Goal: Transaction & Acquisition: Purchase product/service

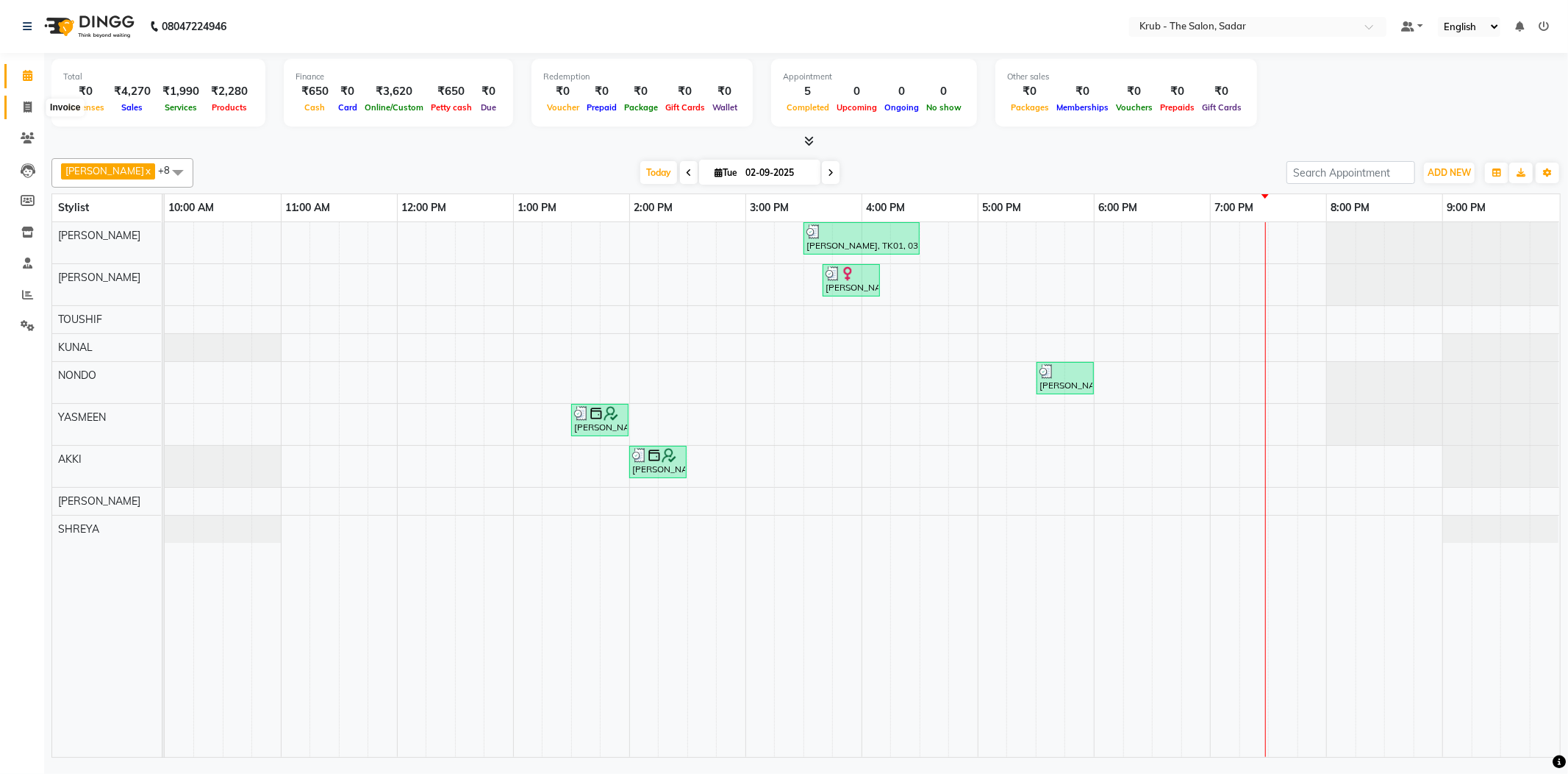
click at [26, 108] on icon at bounding box center [27, 107] width 8 height 11
select select "service"
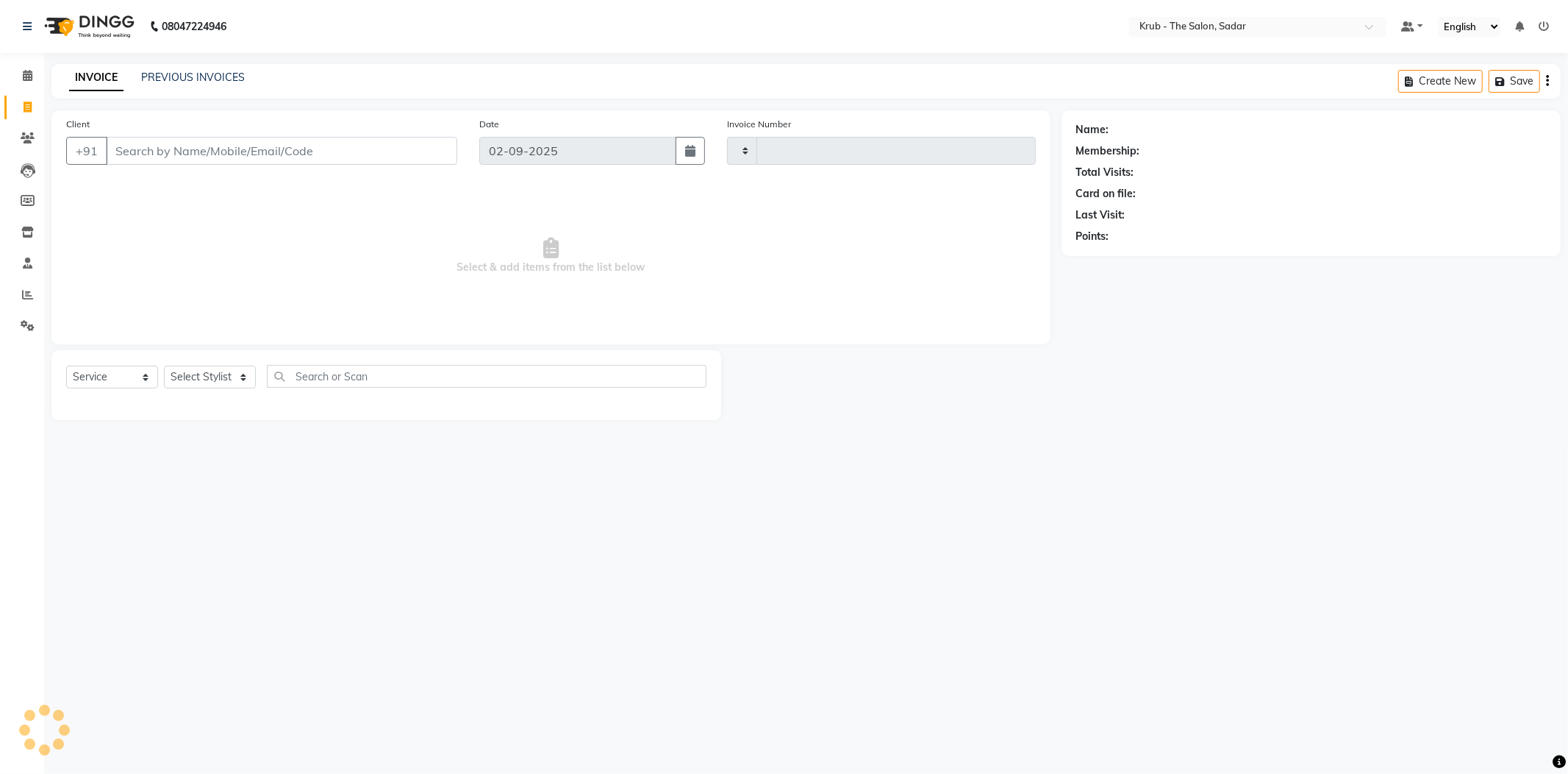
type input "2127"
select select "4449"
click at [245, 377] on select "Select Stylist AKKI AKSHAY [PERSON_NAME] Reception KUNAL NONDO [PERSON_NAME] [P…" at bounding box center [209, 377] width 92 height 23
select select "24987"
click at [164, 366] on select "Select Stylist AKKI AKSHAY [PERSON_NAME] Reception KUNAL NONDO [PERSON_NAME] [P…" at bounding box center [209, 377] width 92 height 23
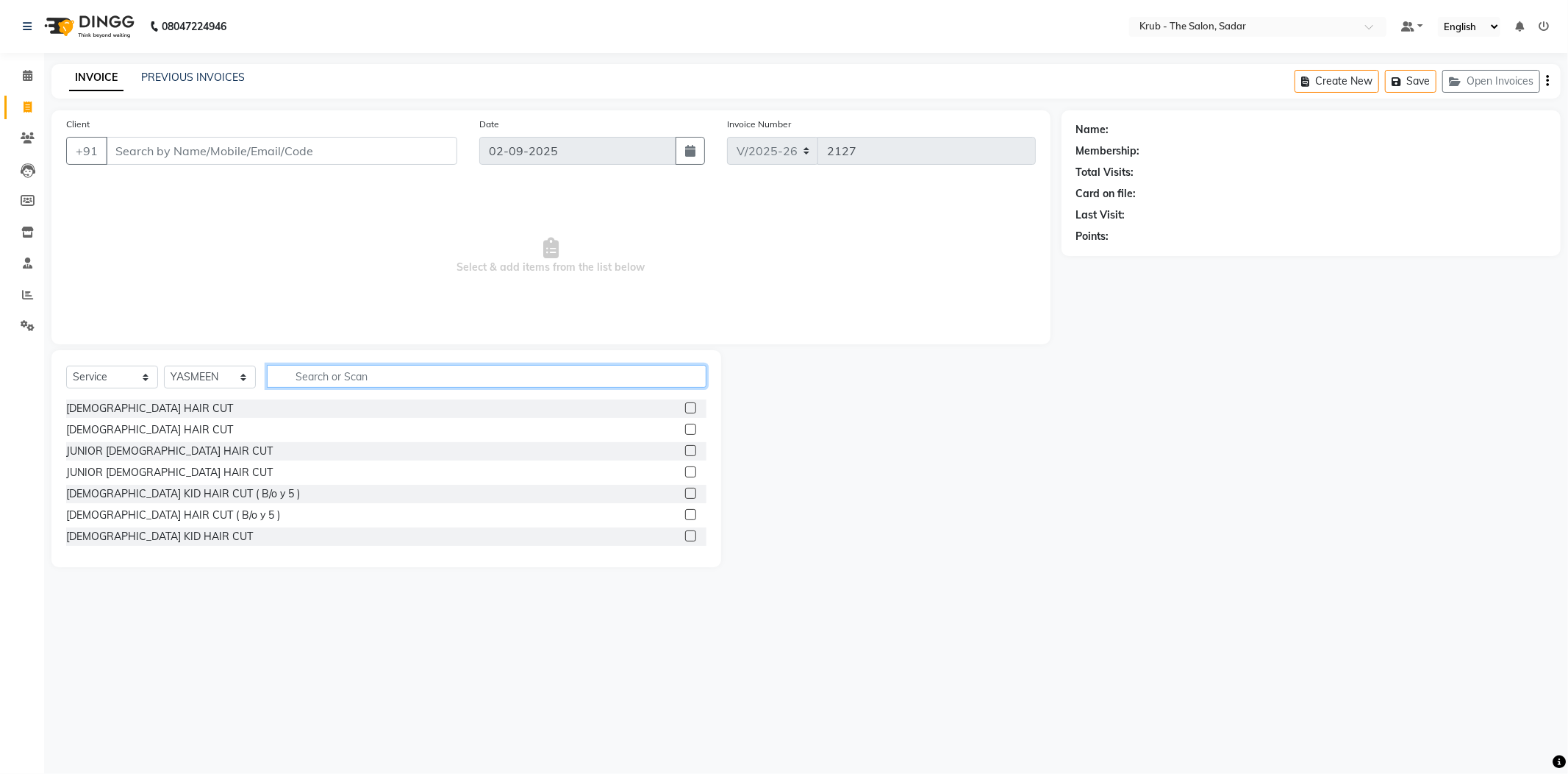
click at [293, 375] on input "text" at bounding box center [487, 377] width 439 height 23
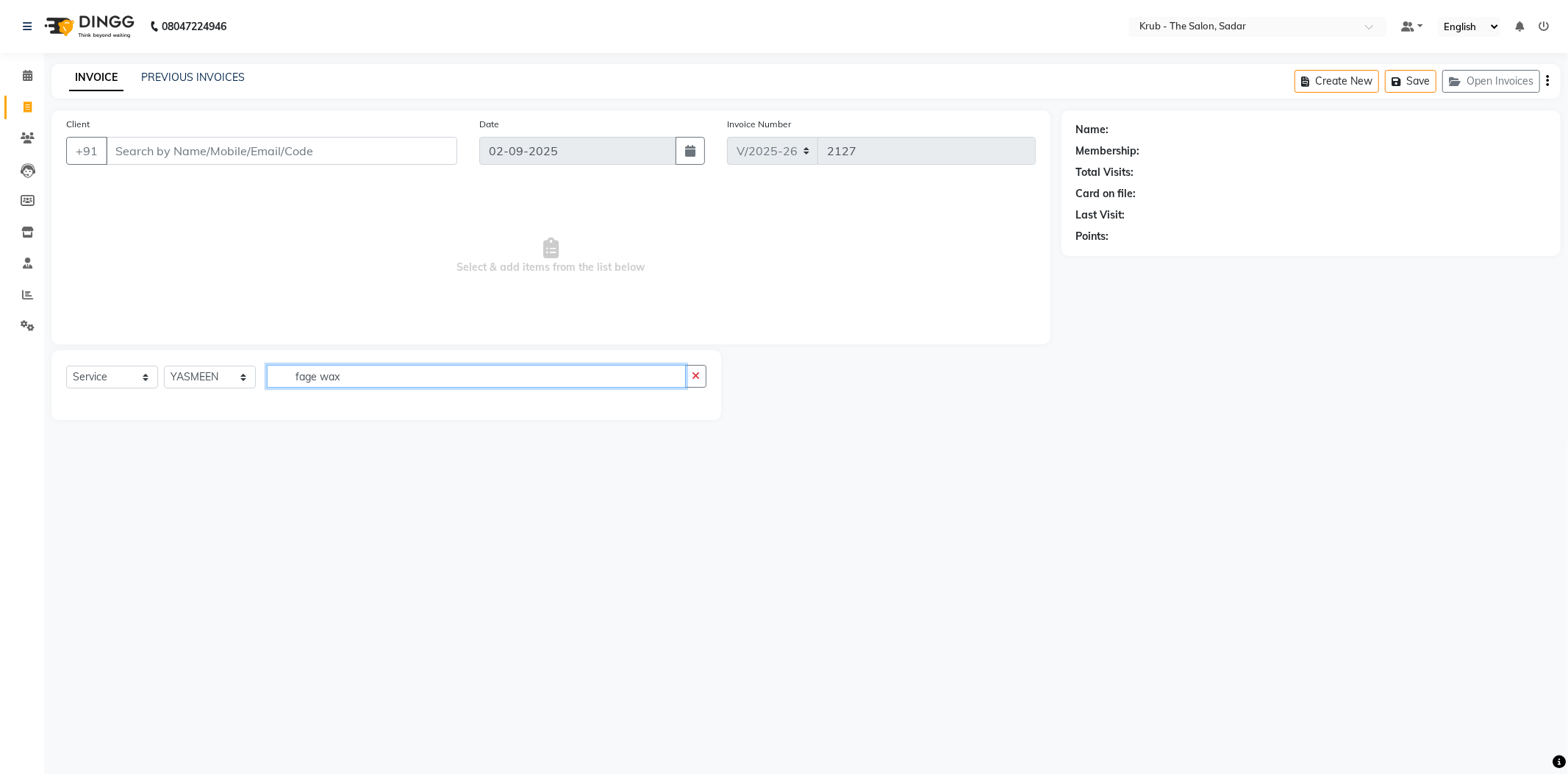
drag, startPoint x: 313, startPoint y: 373, endPoint x: 306, endPoint y: 379, distance: 9.2
click at [306, 379] on input "fage wax" at bounding box center [477, 377] width 419 height 23
type input "face wax"
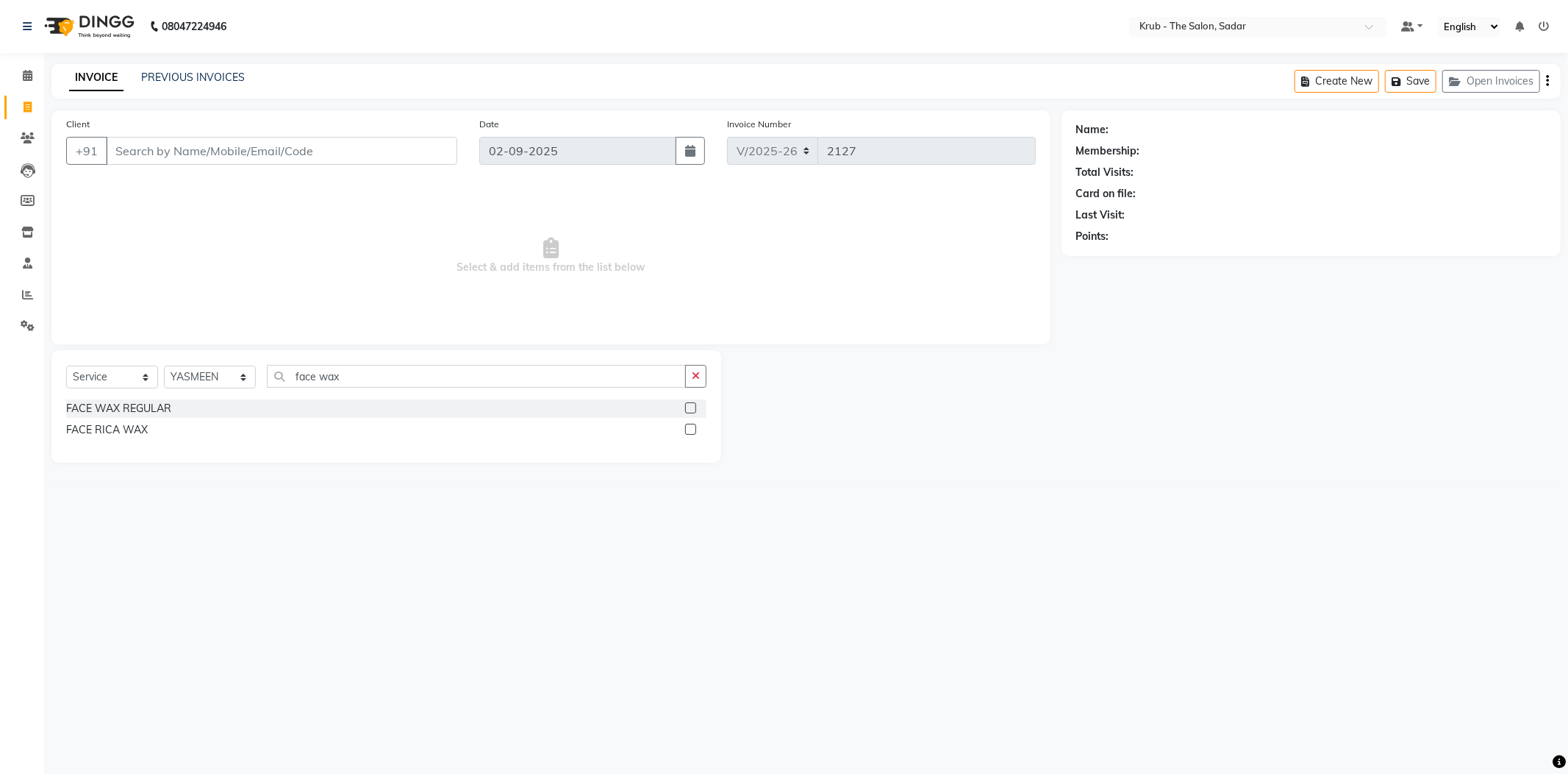
click at [688, 427] on label at bounding box center [690, 429] width 11 height 11
click at [688, 427] on input "checkbox" at bounding box center [690, 430] width 10 height 10
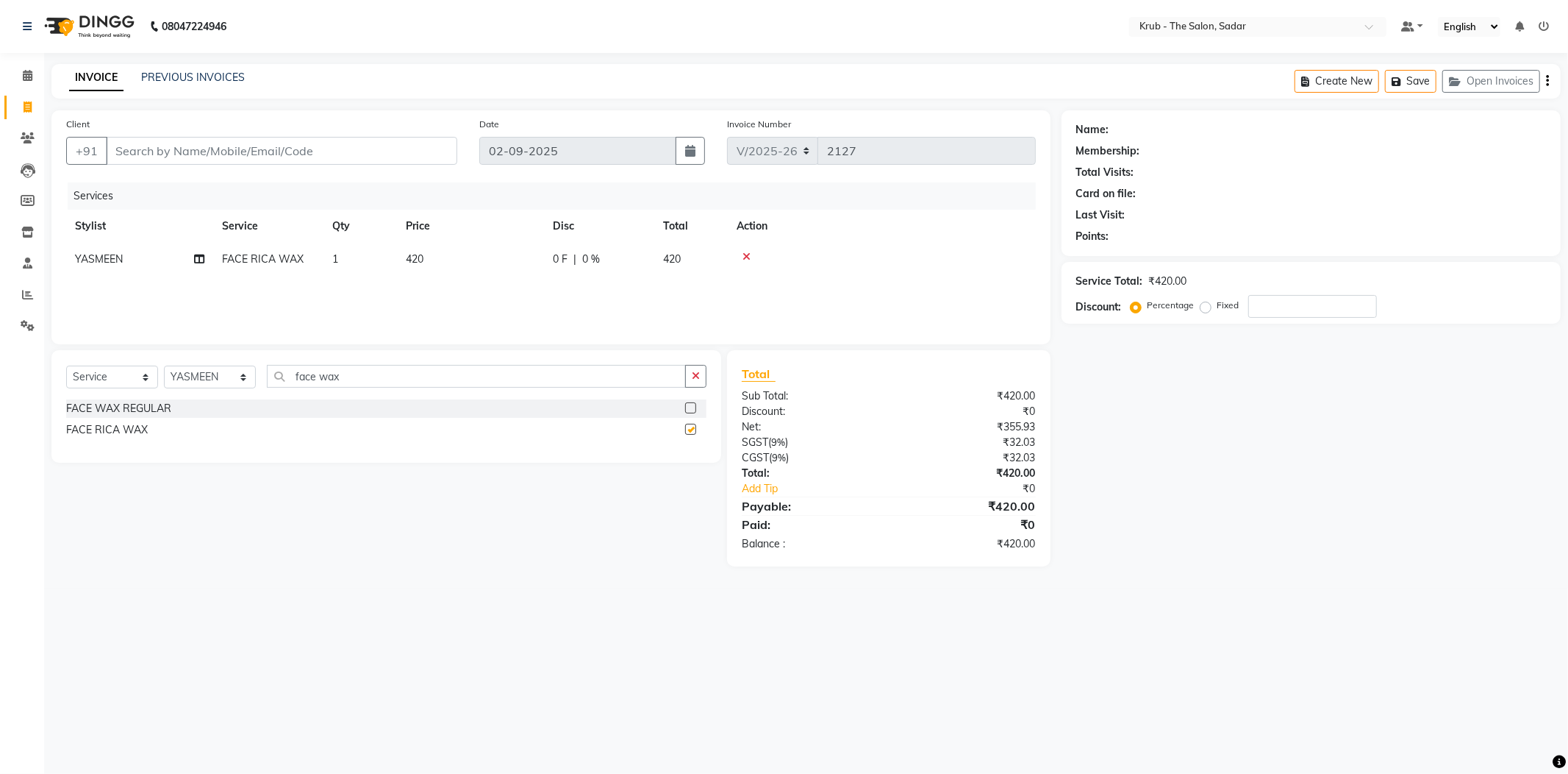
checkbox input "false"
drag, startPoint x: 359, startPoint y: 375, endPoint x: 294, endPoint y: 378, distance: 65.1
click at [295, 377] on input "face wax" at bounding box center [477, 377] width 419 height 23
type input "eye"
click at [688, 407] on label at bounding box center [690, 407] width 11 height 11
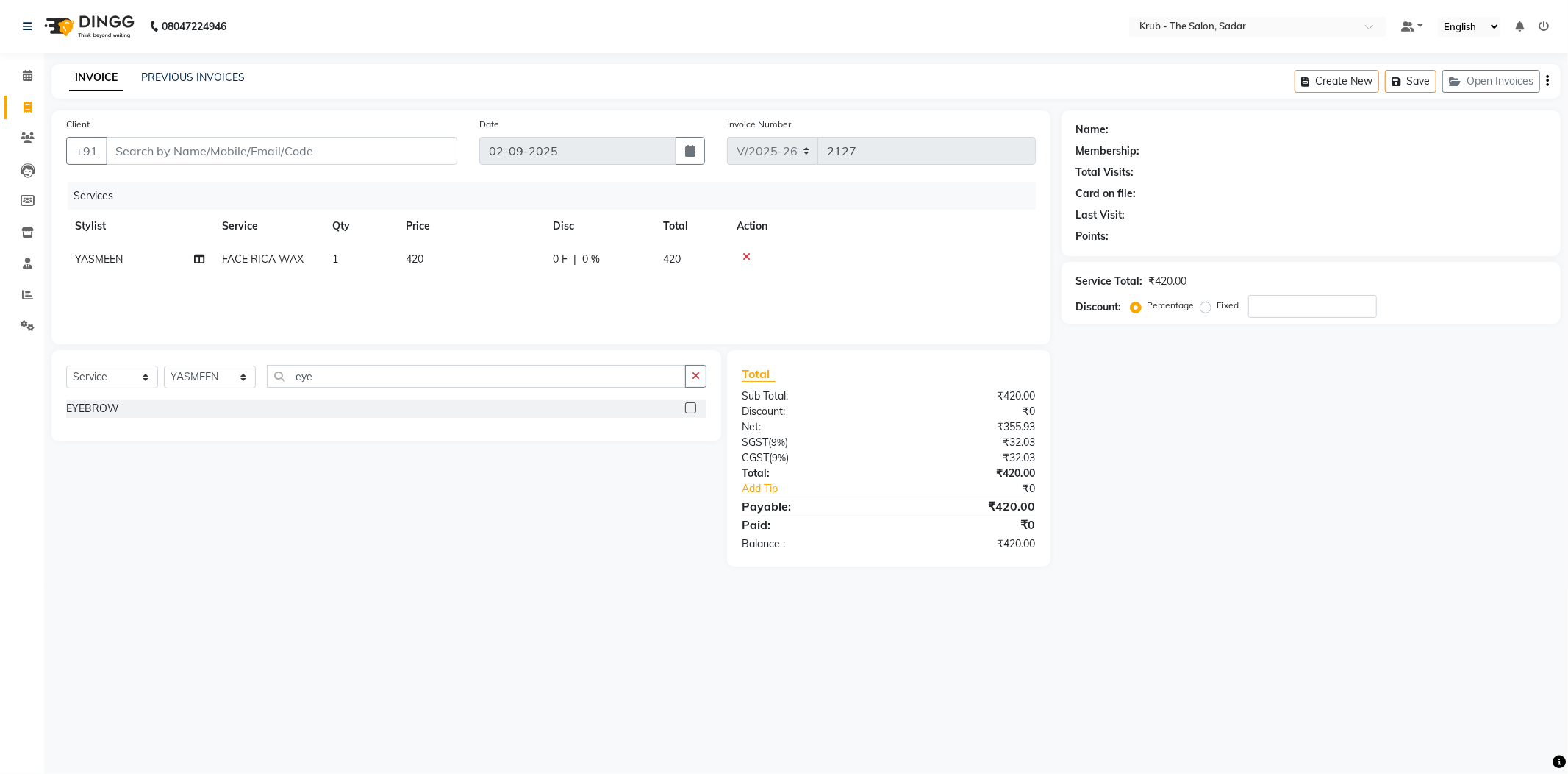
click at [688, 407] on input "checkbox" at bounding box center [690, 409] width 10 height 10
checkbox input "false"
click at [315, 383] on input "eye" at bounding box center [477, 377] width 419 height 23
type input "e"
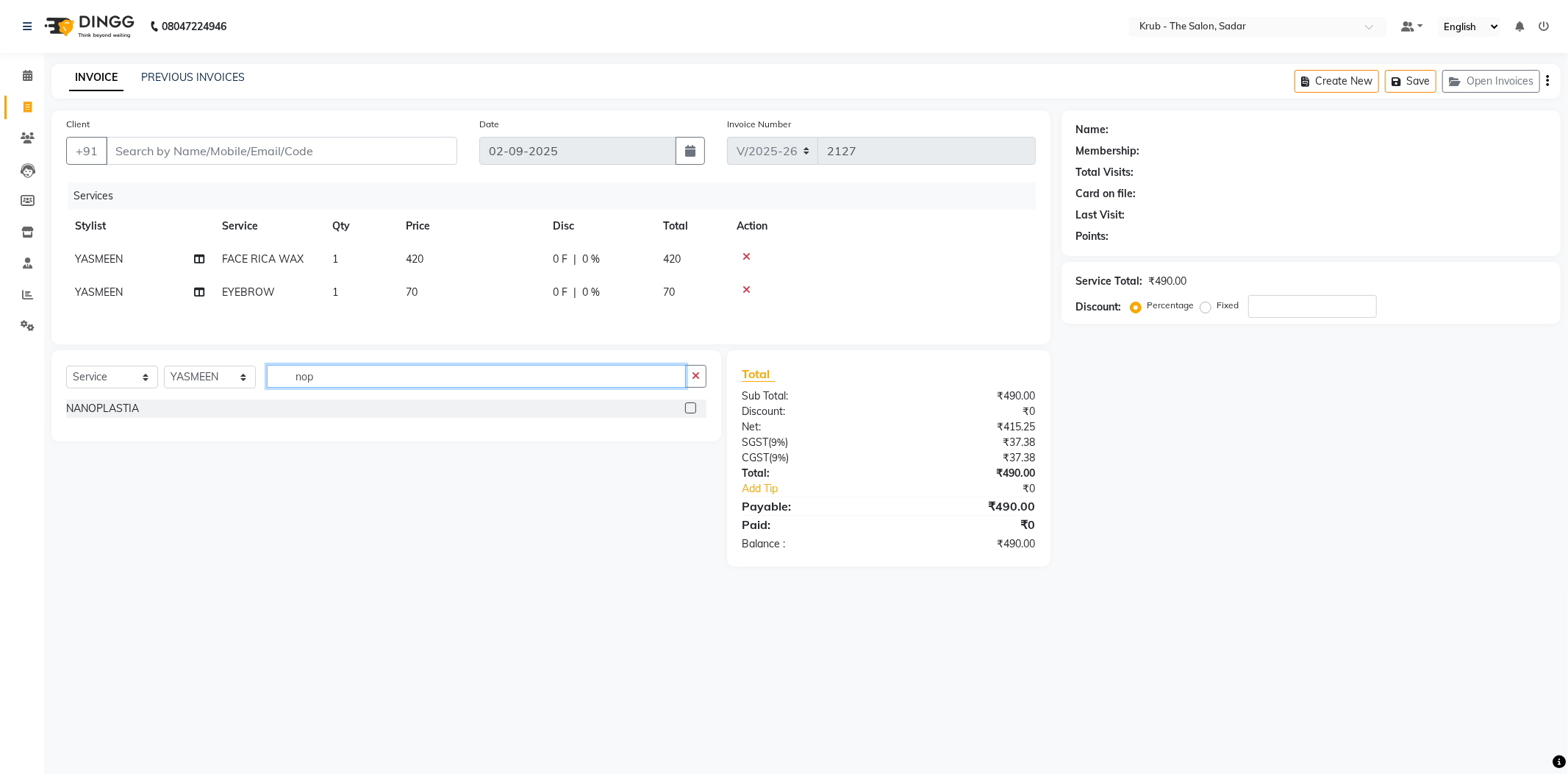
click at [341, 382] on input "nop" at bounding box center [477, 377] width 419 height 23
type input "ne"
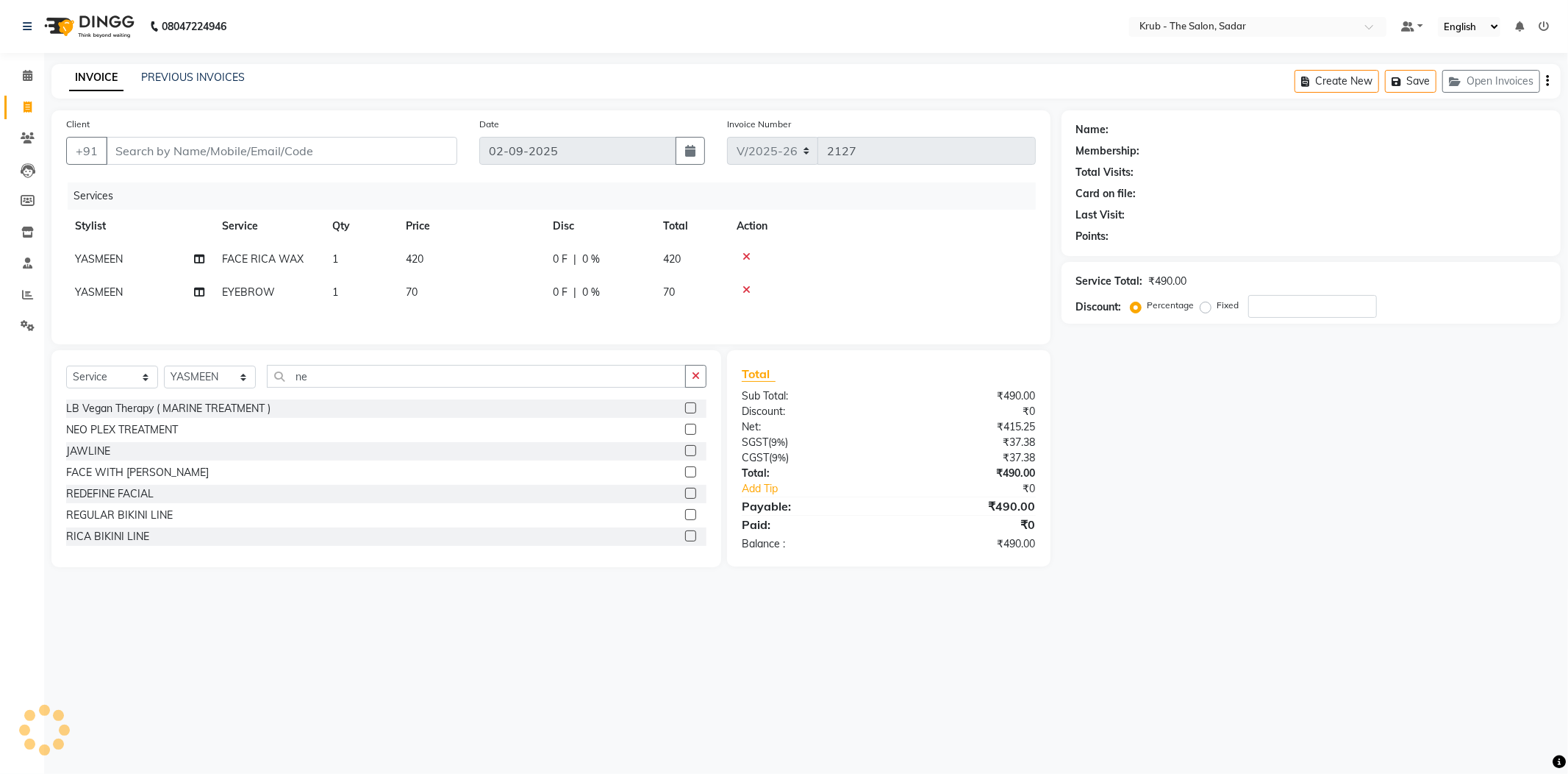
click at [685, 435] on label at bounding box center [690, 429] width 11 height 11
click at [685, 435] on input "checkbox" at bounding box center [690, 430] width 10 height 10
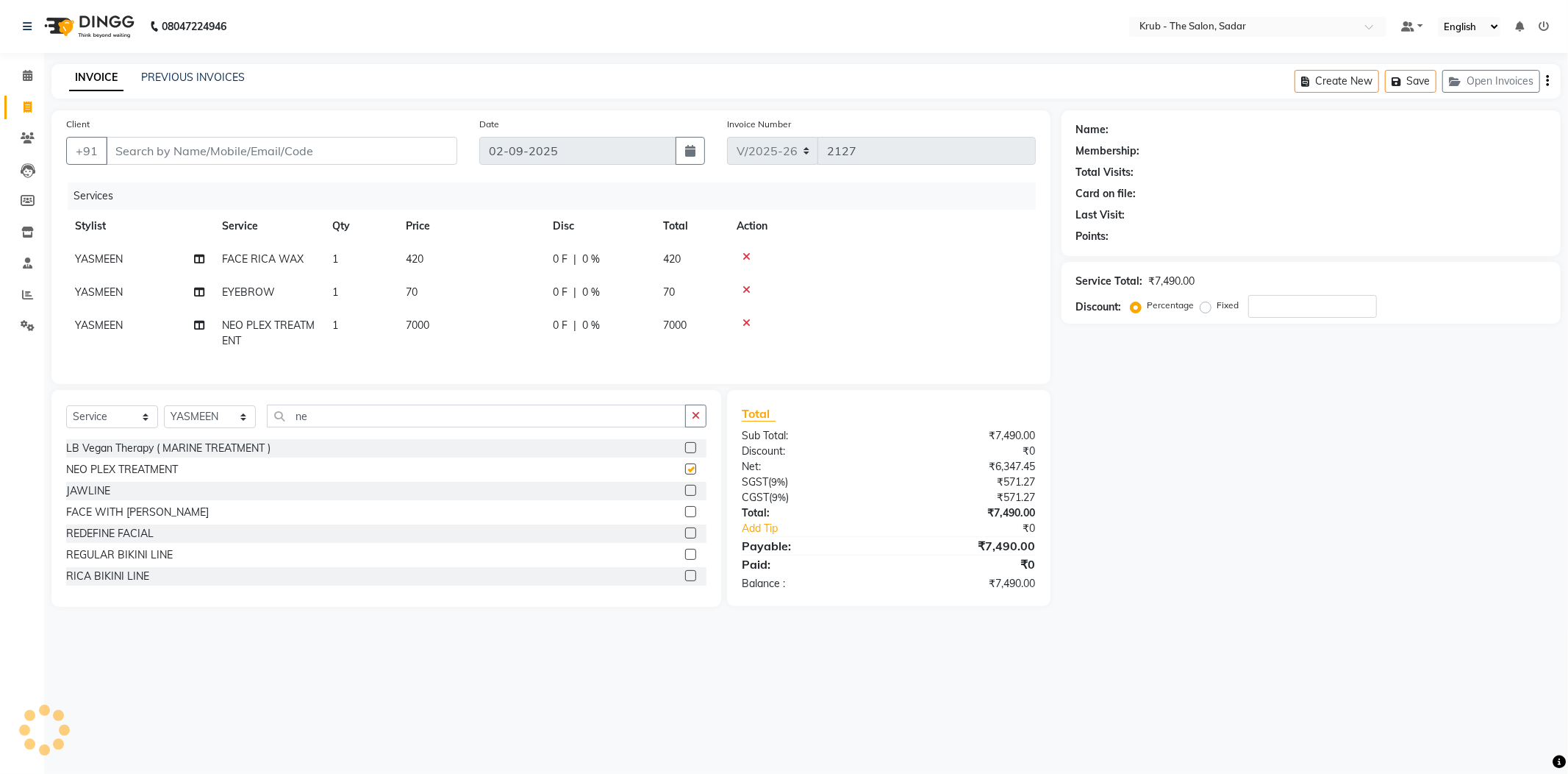
checkbox input "false"
click at [439, 324] on td "7000" at bounding box center [471, 333] width 147 height 49
select select "24987"
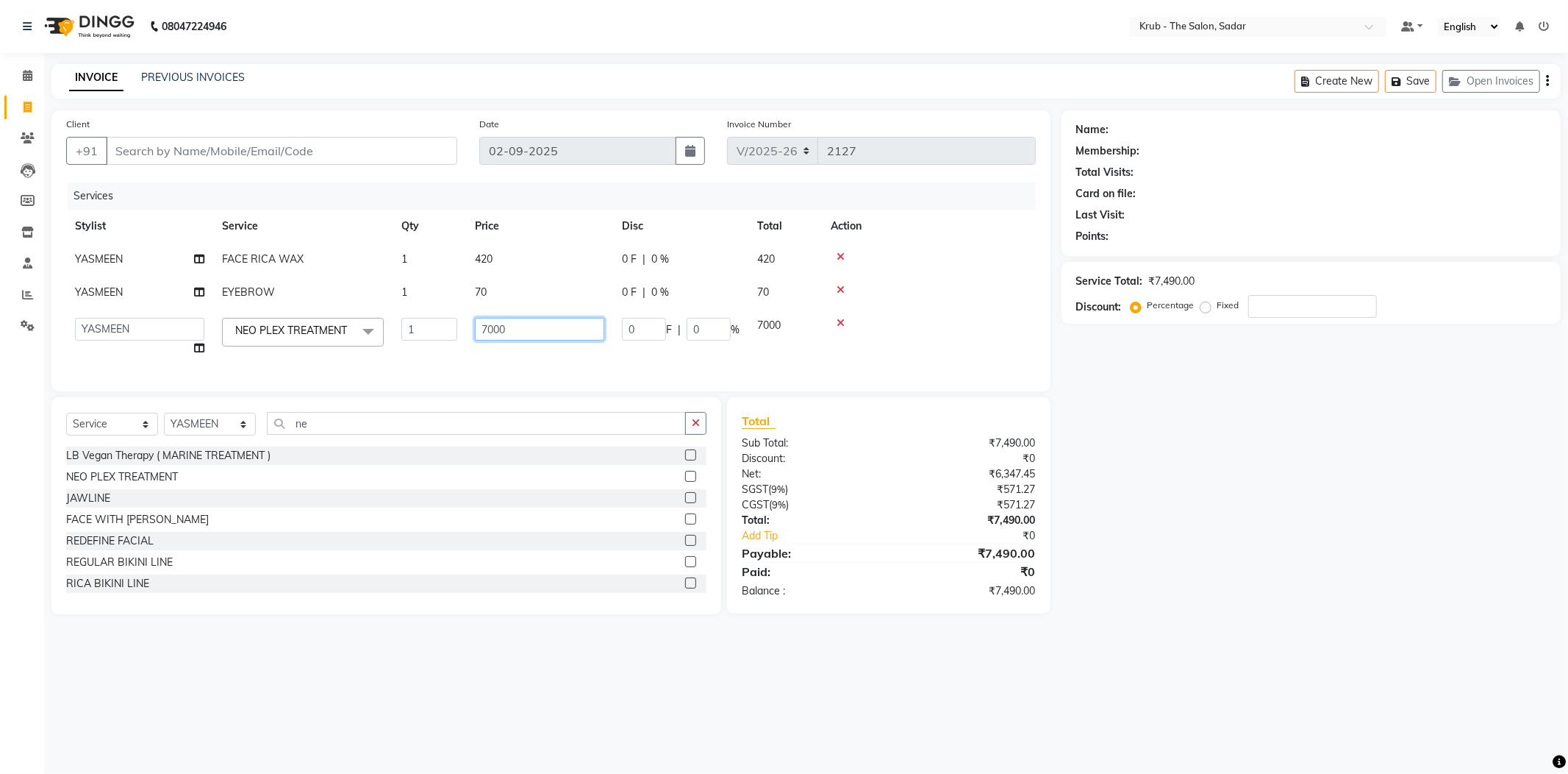
click at [522, 331] on input "7000" at bounding box center [539, 329] width 129 height 23
type input "7"
type input "4000"
click at [512, 351] on td "4000" at bounding box center [539, 337] width 147 height 56
select select "24987"
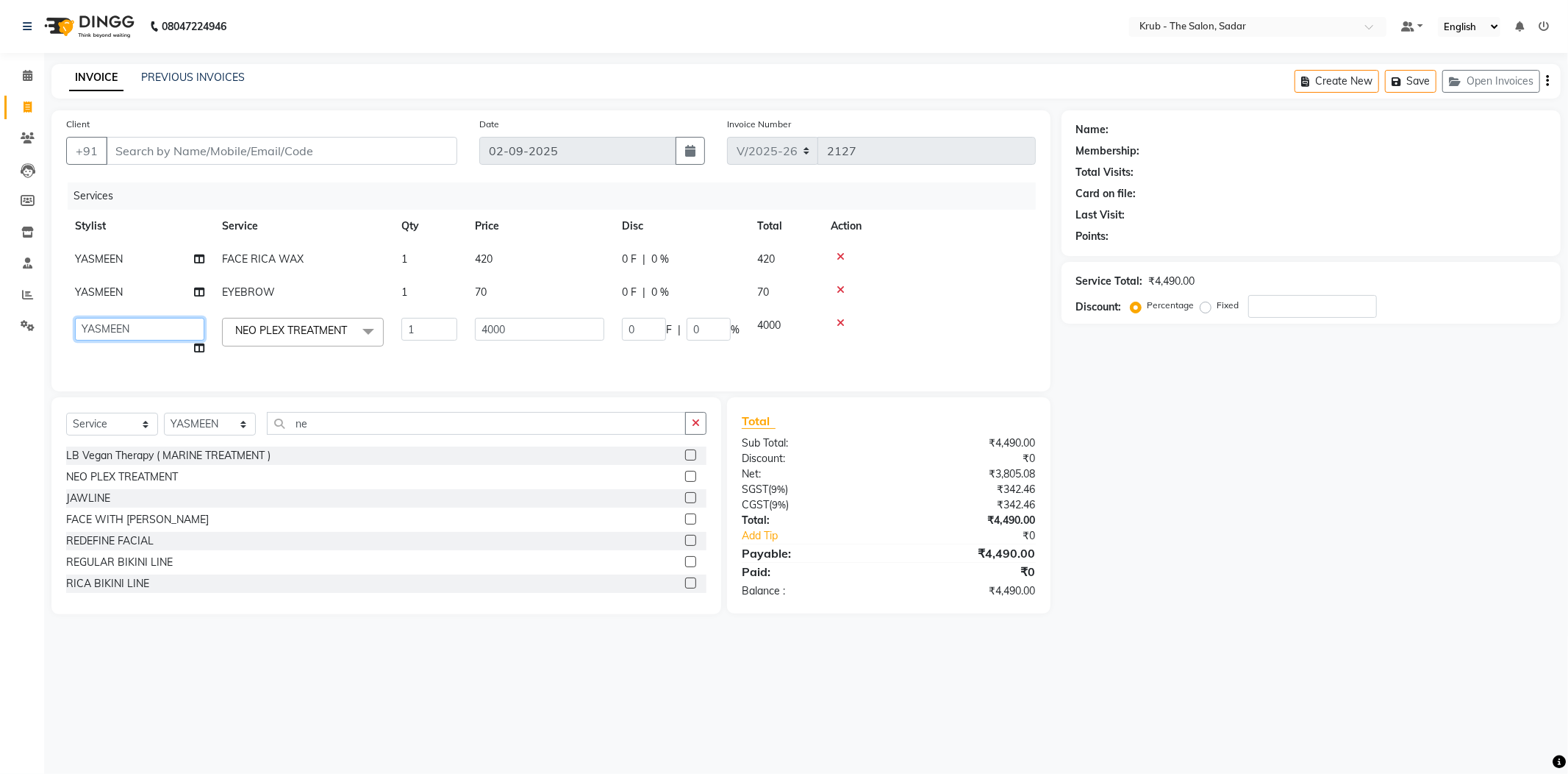
click at [134, 333] on select "[PERSON_NAME] [PERSON_NAME] Reception KUNAL NONDO [PERSON_NAME] [PERSON_NAME] […" at bounding box center [140, 329] width 129 height 23
select select "46188"
click at [329, 435] on input "ne" at bounding box center [477, 424] width 419 height 23
type input "n"
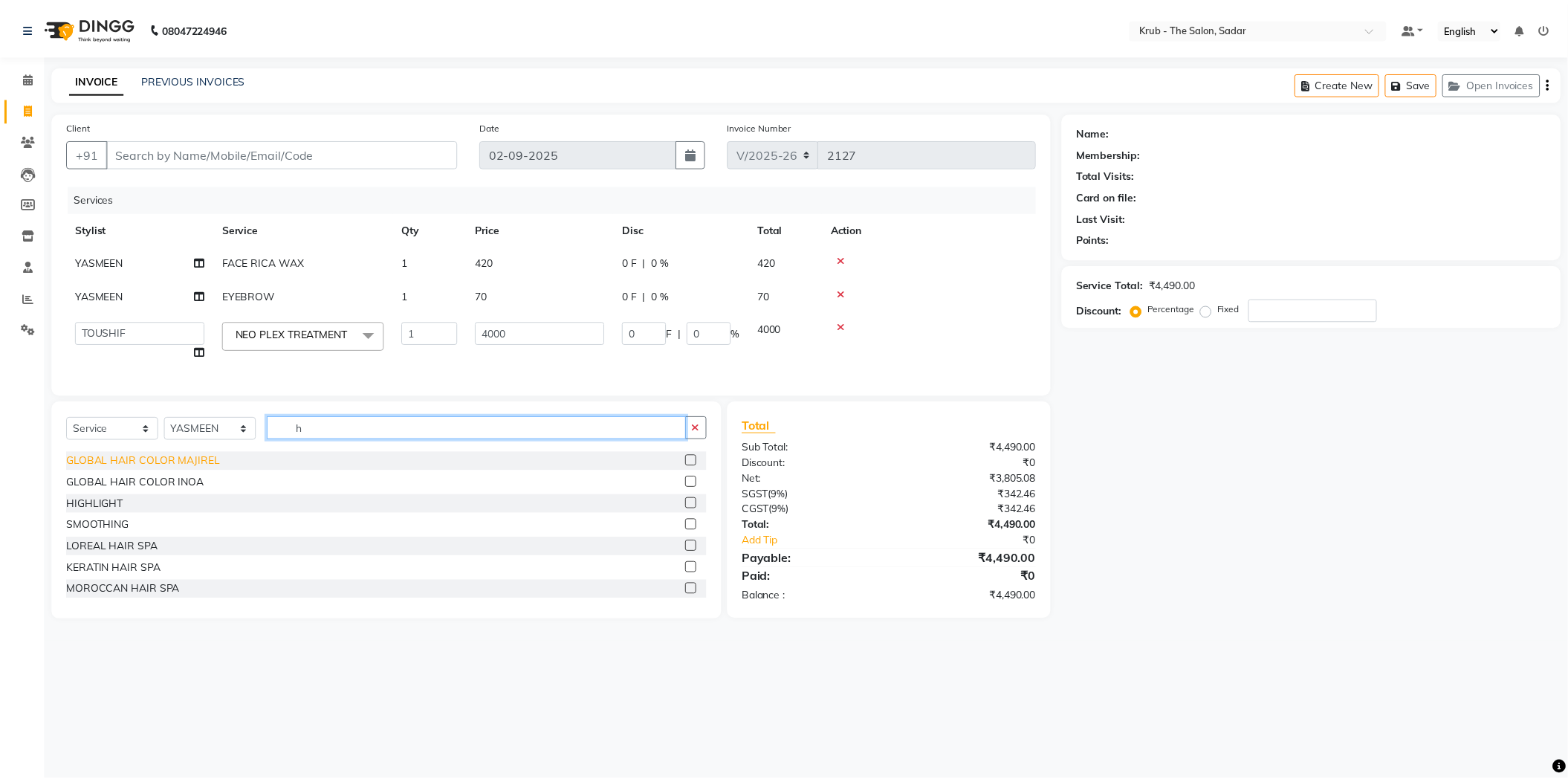
scroll to position [595, 0]
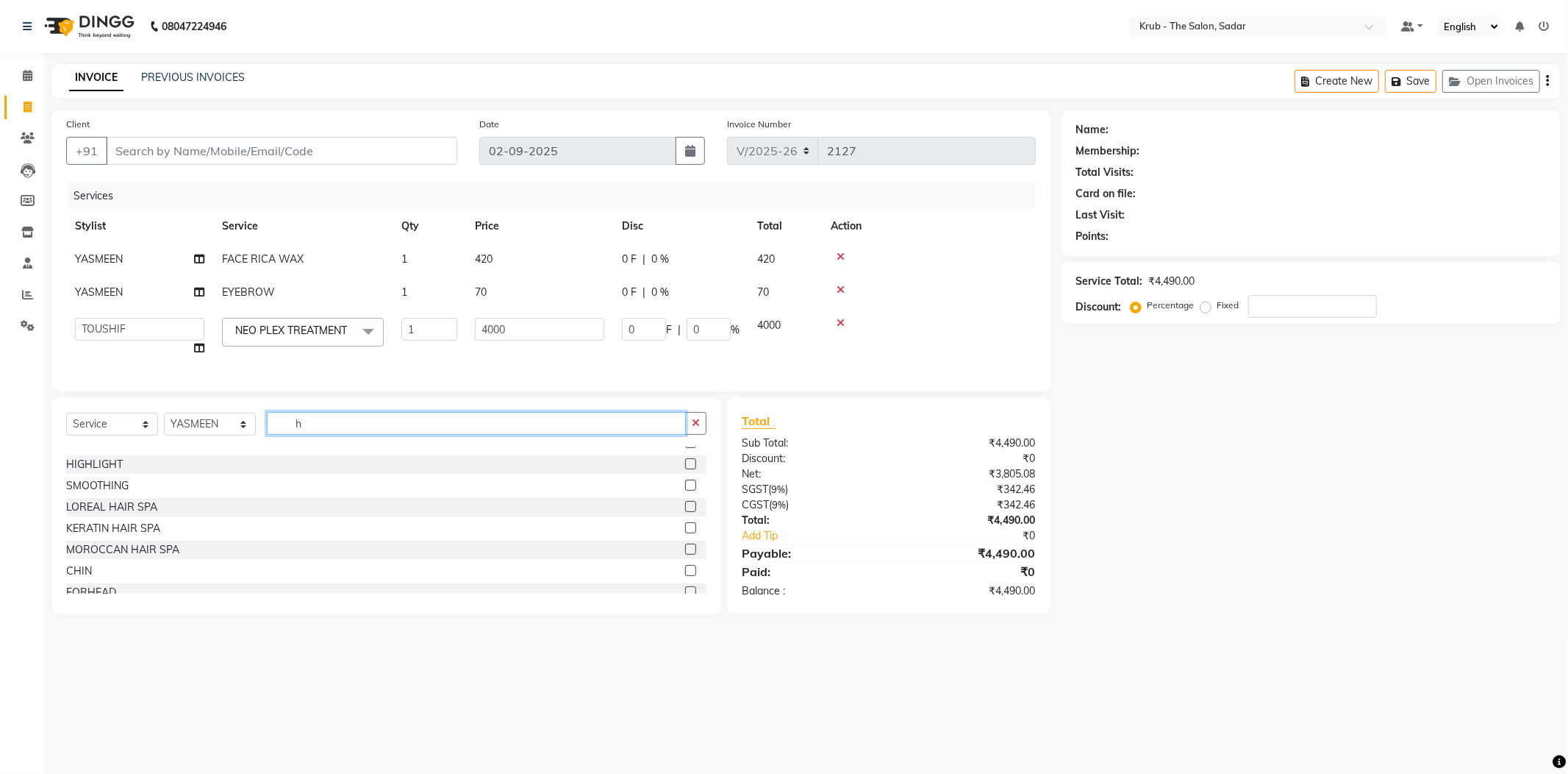
type input "h"
click at [685, 469] on label at bounding box center [690, 464] width 11 height 11
click at [685, 469] on input "checkbox" at bounding box center [690, 464] width 10 height 10
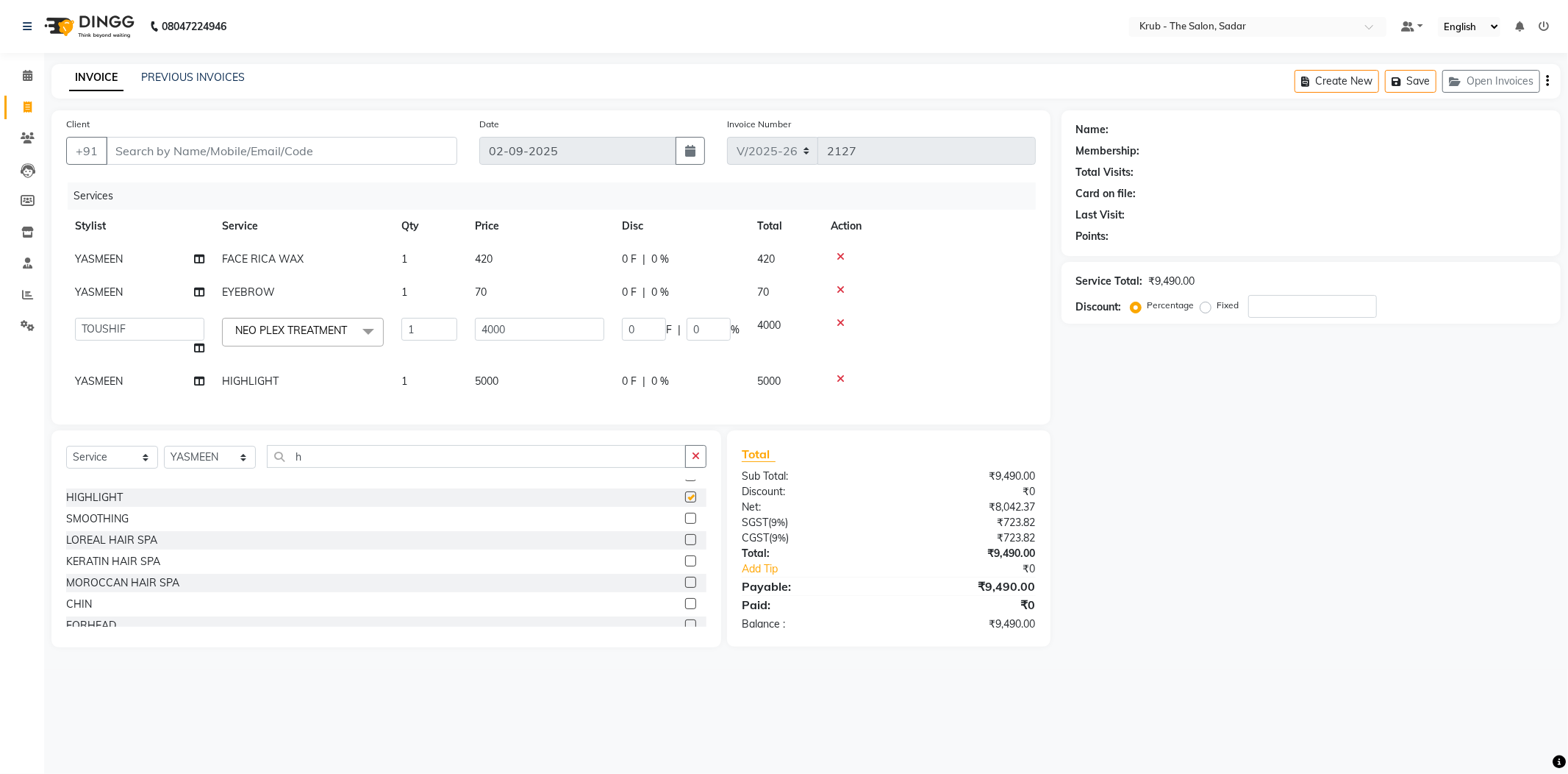
checkbox input "false"
click at [97, 380] on span "YASMEEN" at bounding box center [99, 381] width 48 height 13
select select "24987"
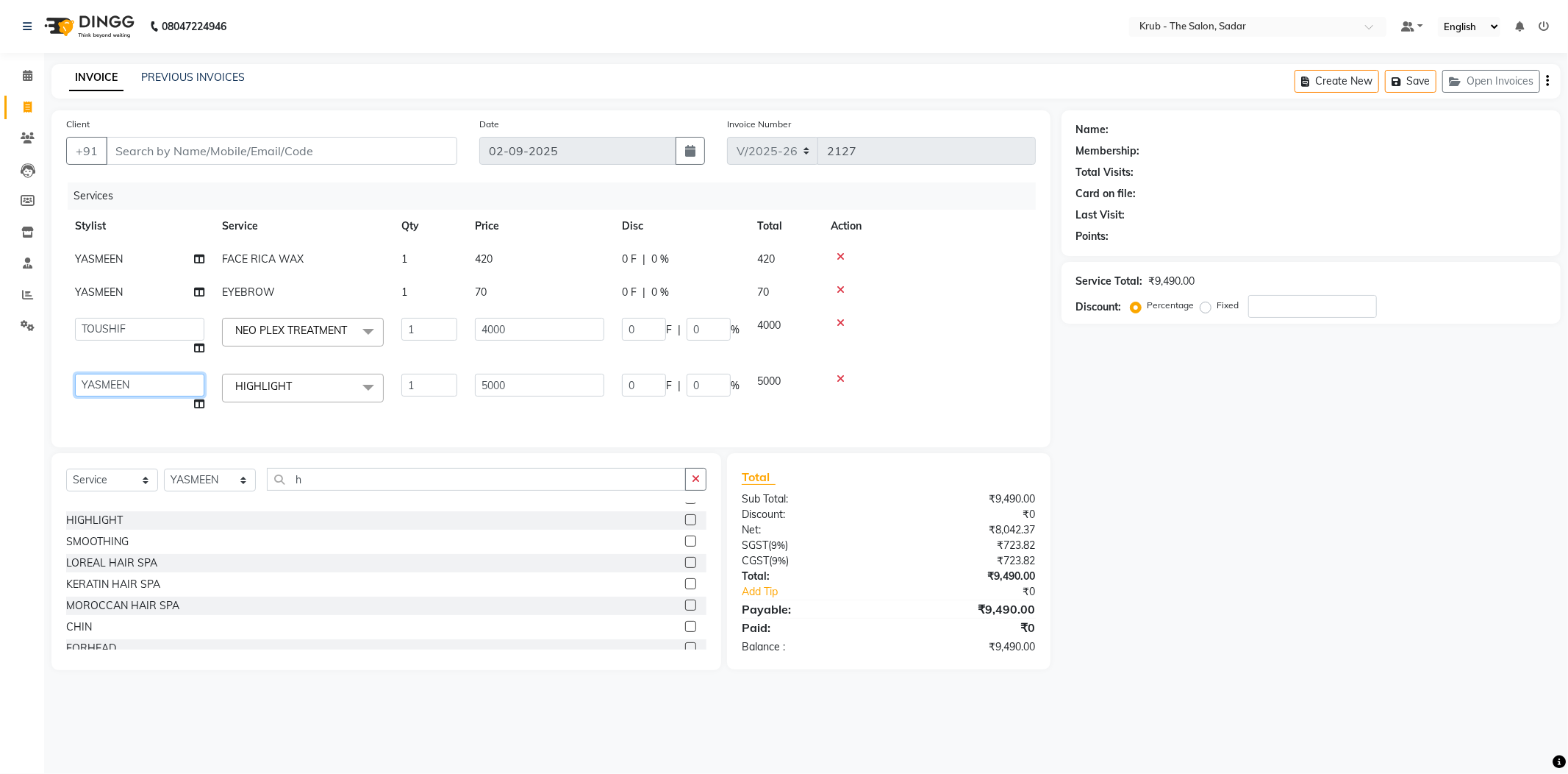
click at [117, 386] on select "[PERSON_NAME] [PERSON_NAME] Reception KUNAL NONDO [PERSON_NAME] [PERSON_NAME] […" at bounding box center [140, 385] width 129 height 23
select select "46188"
click at [539, 396] on input "5000" at bounding box center [539, 385] width 129 height 23
type input "5"
type input "4000"
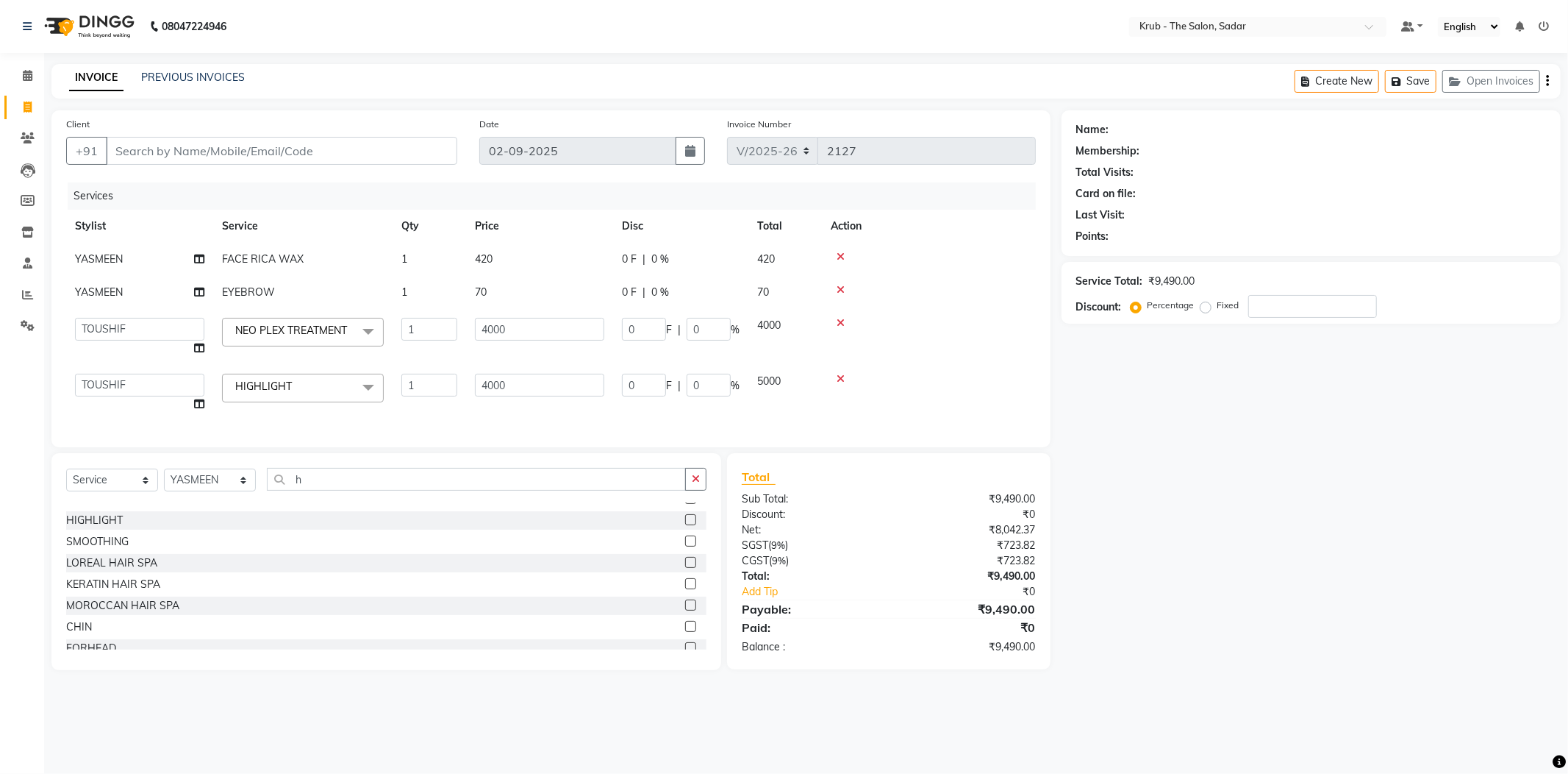
click at [551, 419] on div "Services Stylist Service Qty Price Disc Total Action YASMEEN FACE RICA WAX 1 42…" at bounding box center [551, 307] width 970 height 250
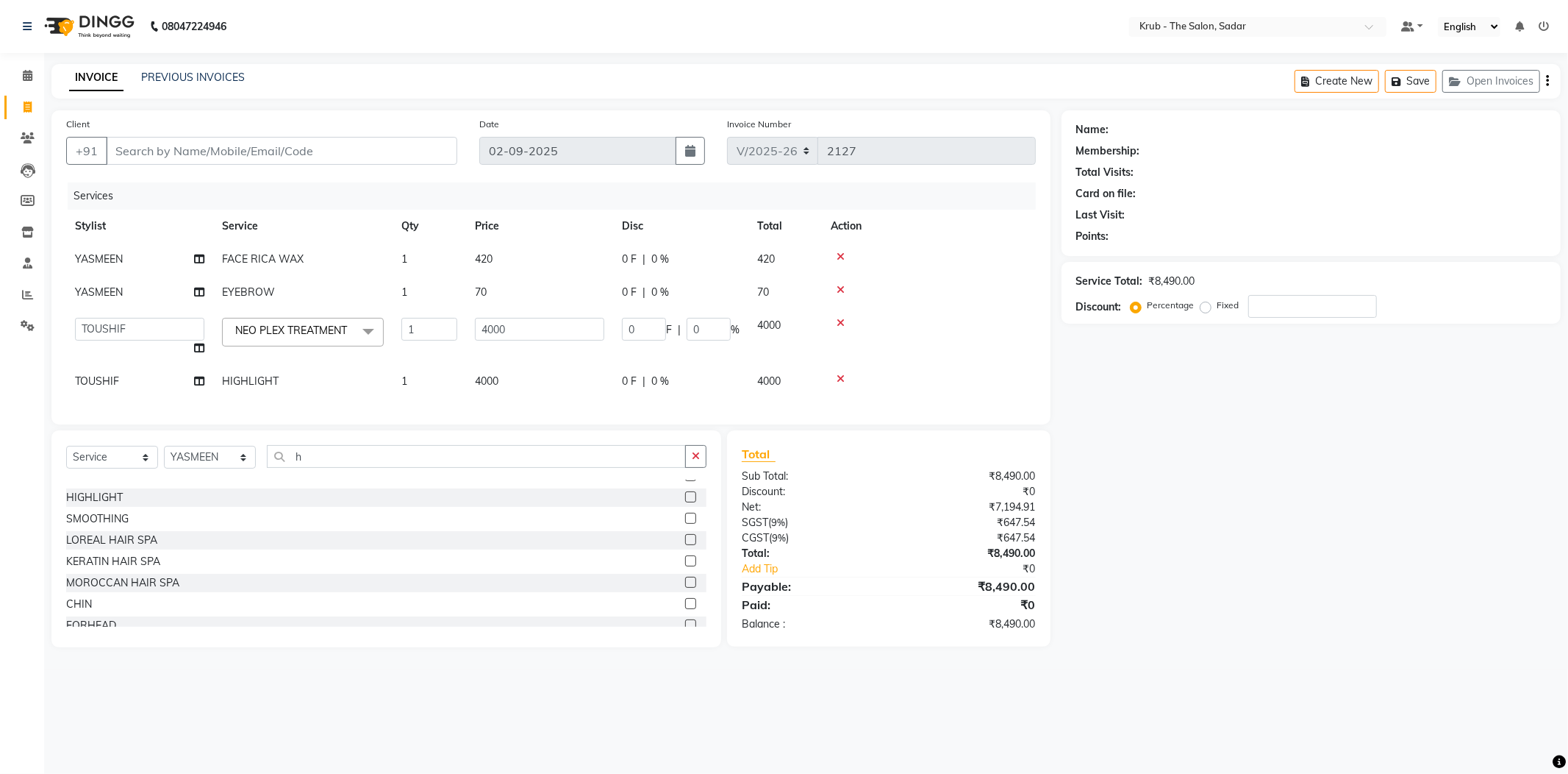
click at [506, 277] on td "70" at bounding box center [539, 292] width 147 height 33
select select "24987"
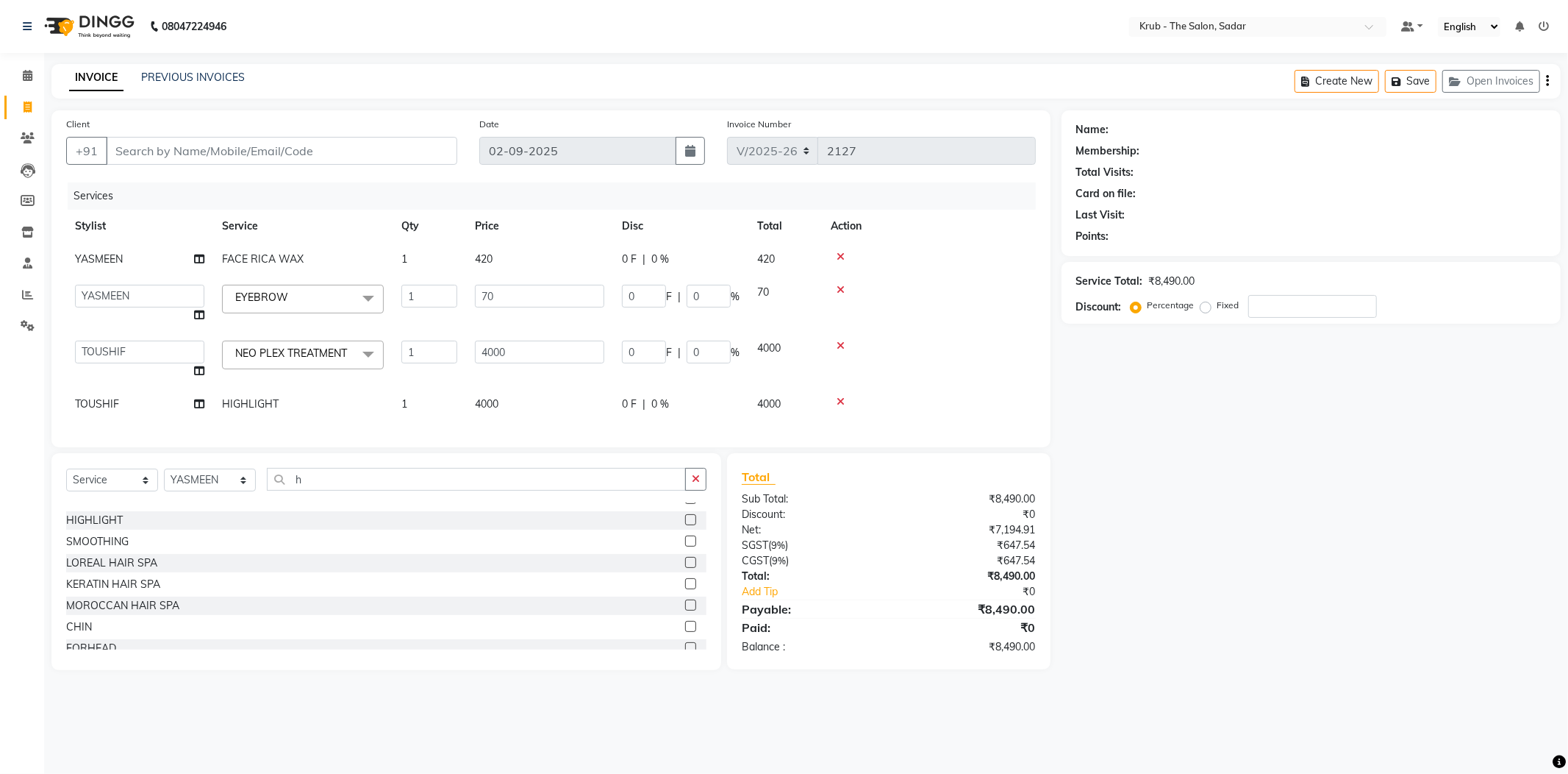
click at [516, 250] on td "420" at bounding box center [539, 259] width 147 height 33
select select "24987"
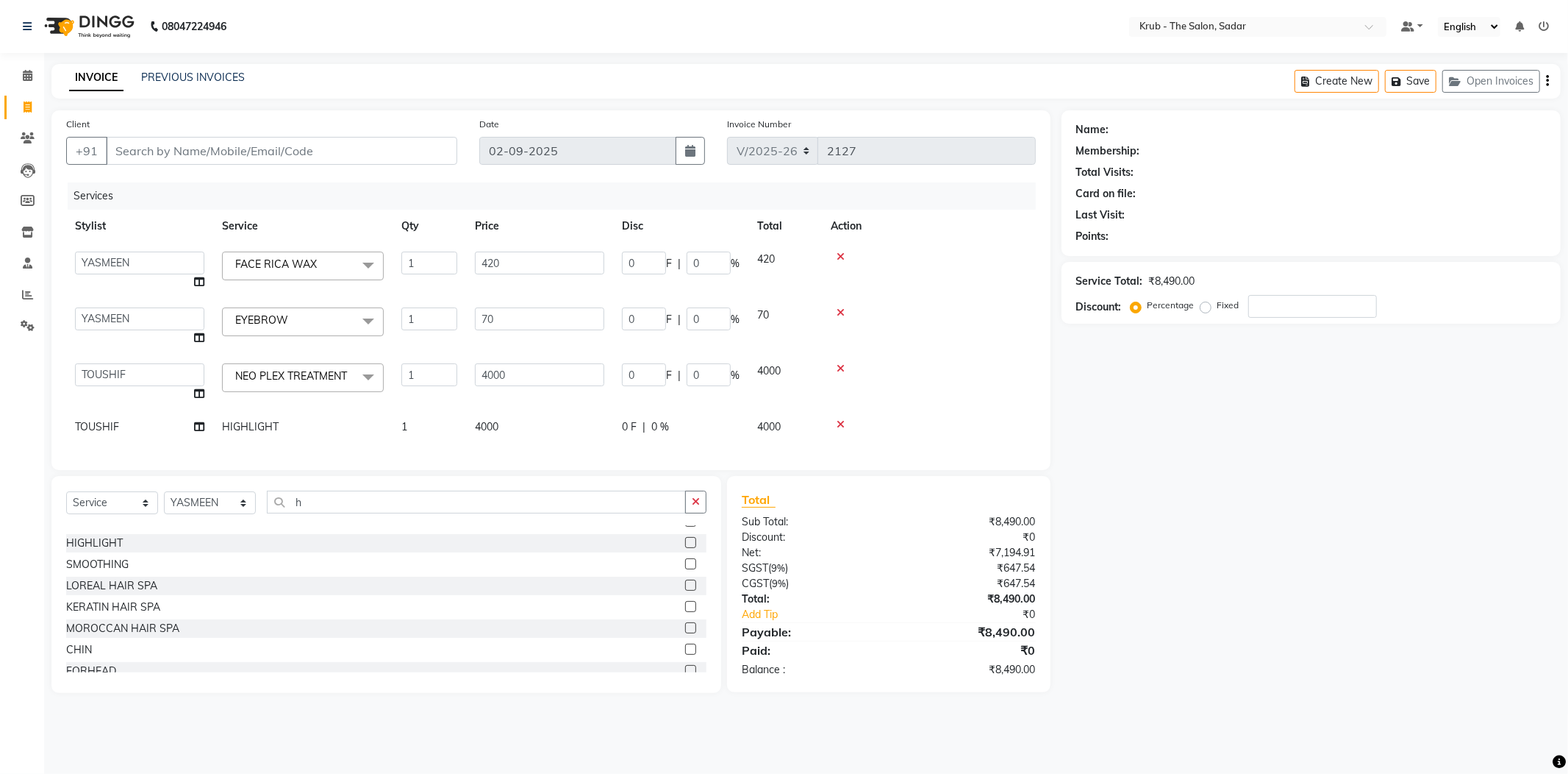
click at [545, 435] on td "4000" at bounding box center [539, 427] width 147 height 33
select select "46188"
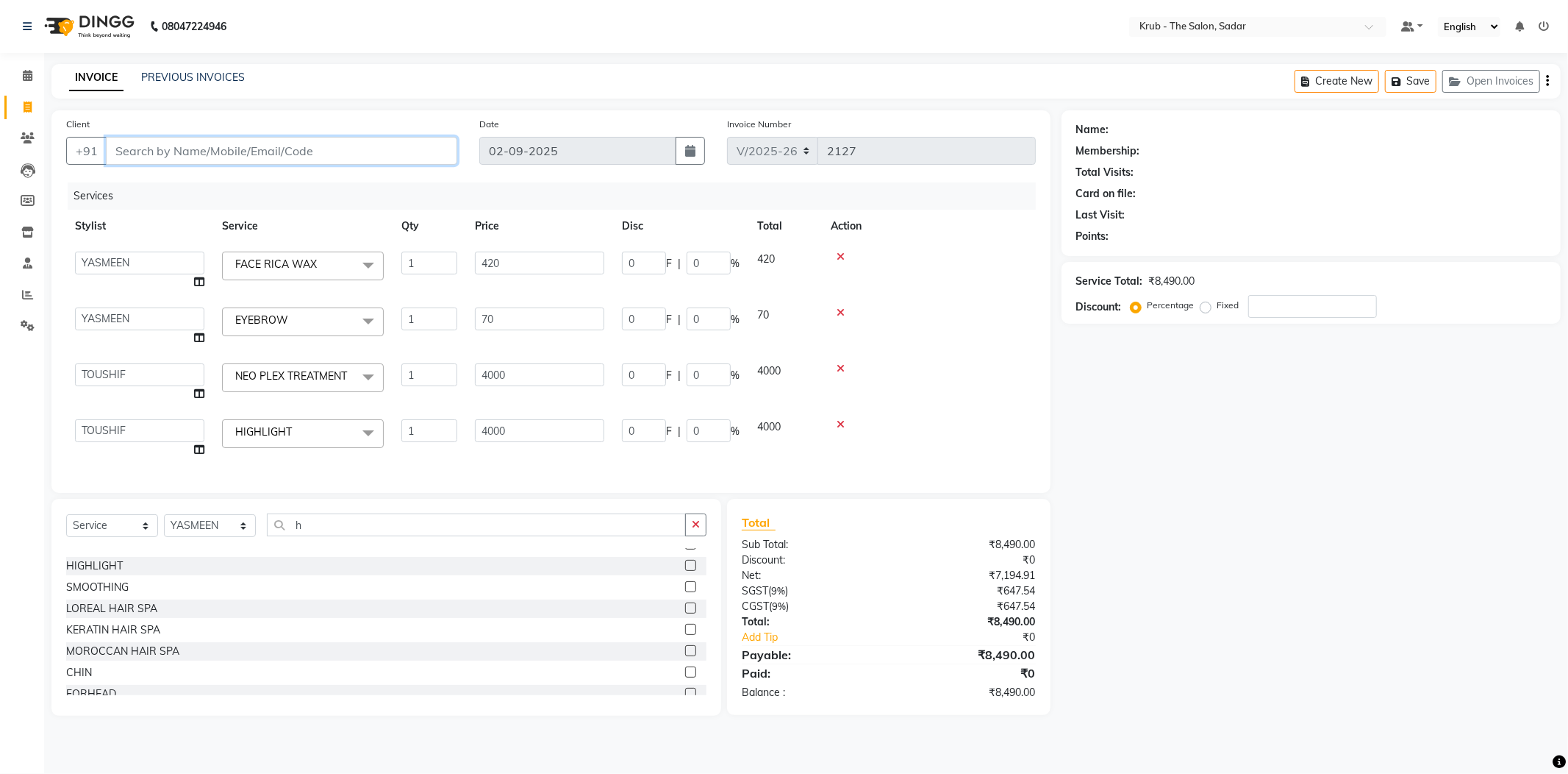
click at [193, 148] on input "Client" at bounding box center [281, 151] width 352 height 28
click at [337, 160] on input "Client" at bounding box center [281, 151] width 352 height 28
type input "6"
type input "0"
type input "6913433080"
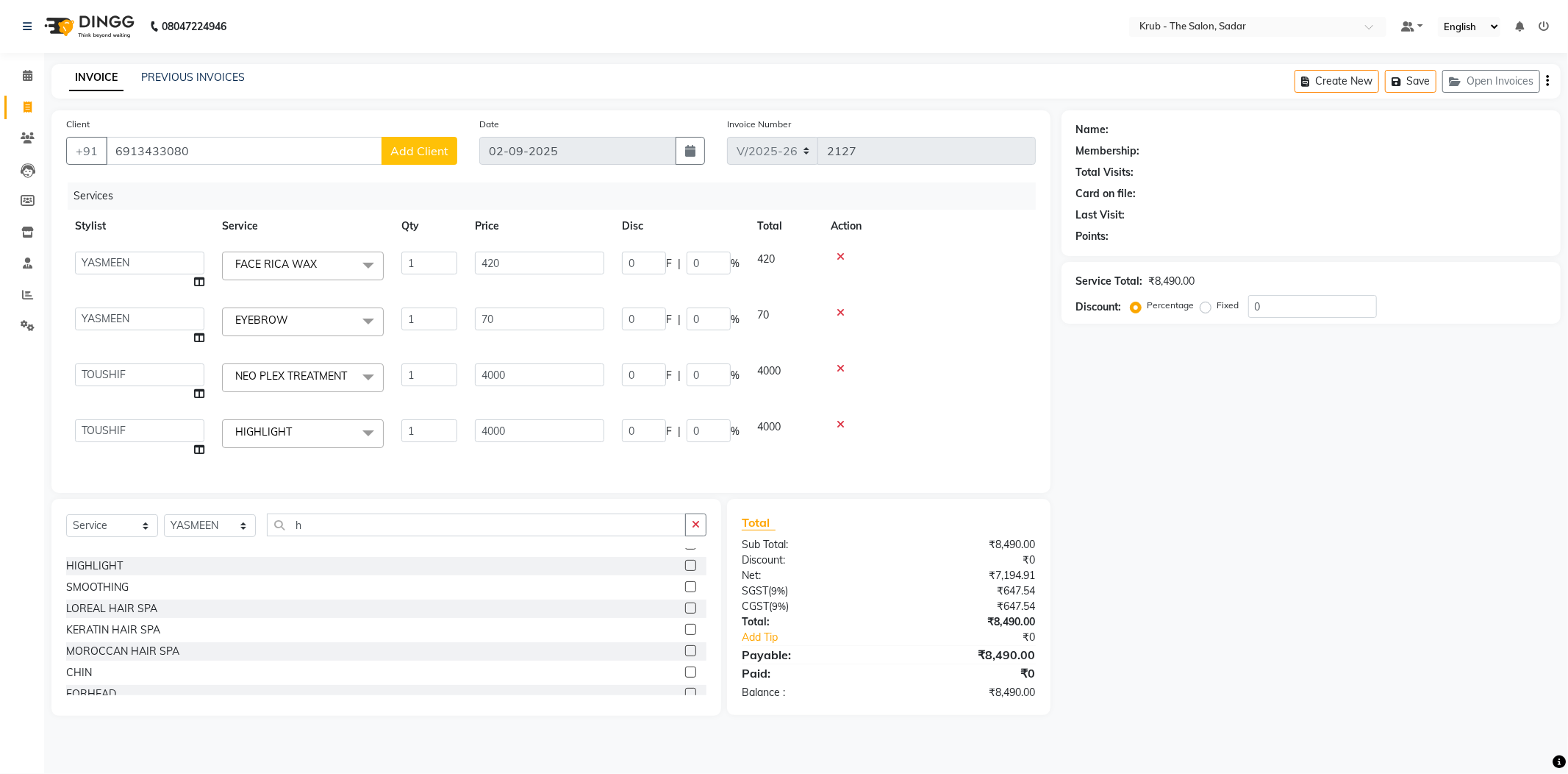
click at [407, 140] on button "Add Client" at bounding box center [420, 151] width 76 height 28
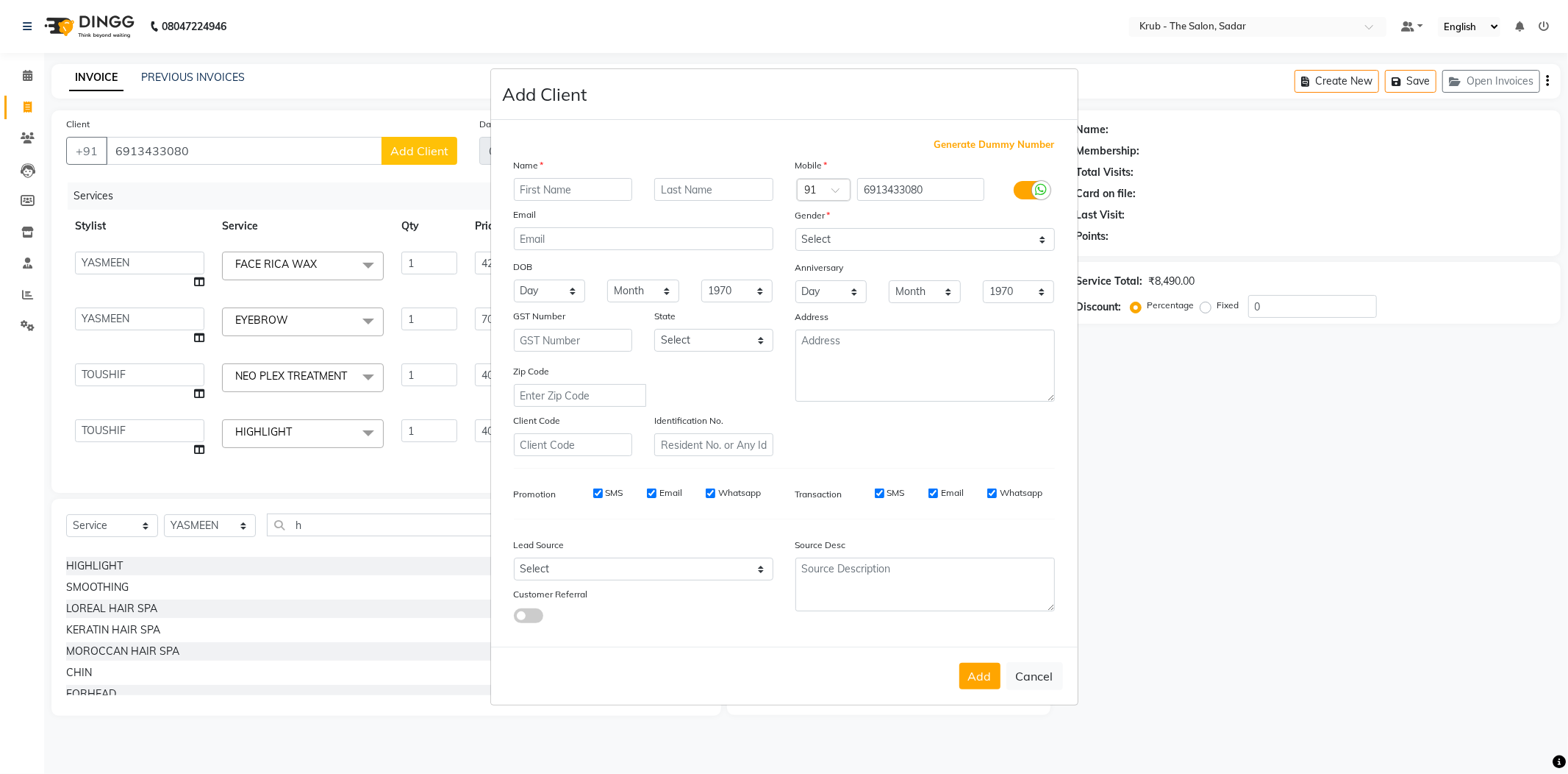
click at [577, 183] on input "text" at bounding box center [573, 190] width 119 height 23
click at [575, 190] on input "text" at bounding box center [573, 190] width 119 height 23
type input "pooja"
click at [706, 192] on input "text" at bounding box center [714, 190] width 119 height 23
type input "[PERSON_NAME]"
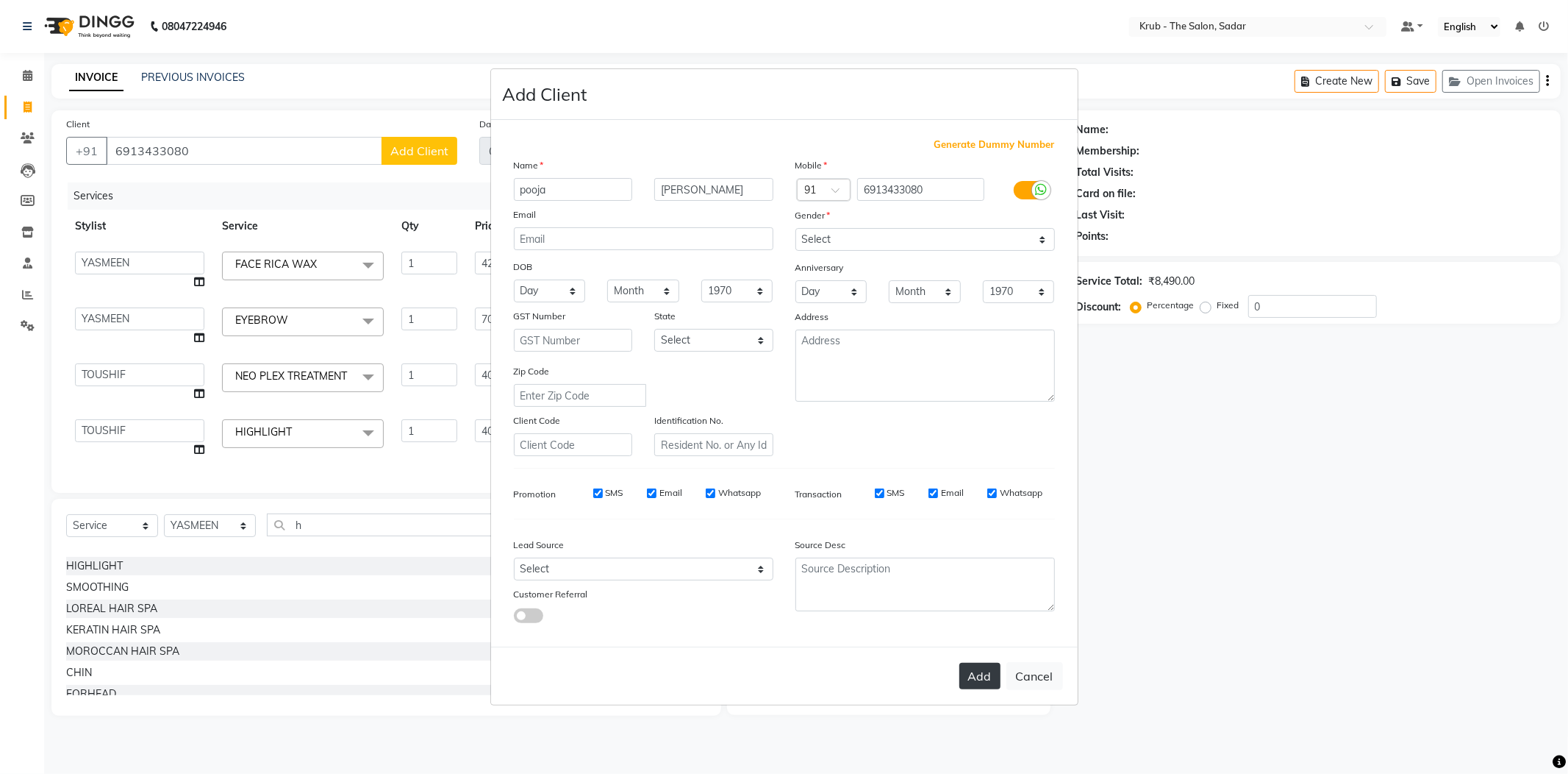
click at [972, 671] on button "Add" at bounding box center [980, 676] width 41 height 26
click at [621, 234] on input "email" at bounding box center [644, 239] width 260 height 23
click at [621, 240] on input "email" at bounding box center [644, 239] width 260 height 23
click at [643, 286] on select "Month January February March April May June July August September October Novem…" at bounding box center [643, 291] width 72 height 23
click at [649, 288] on select "Month January February March April May June July August September October Novem…" at bounding box center [643, 291] width 72 height 23
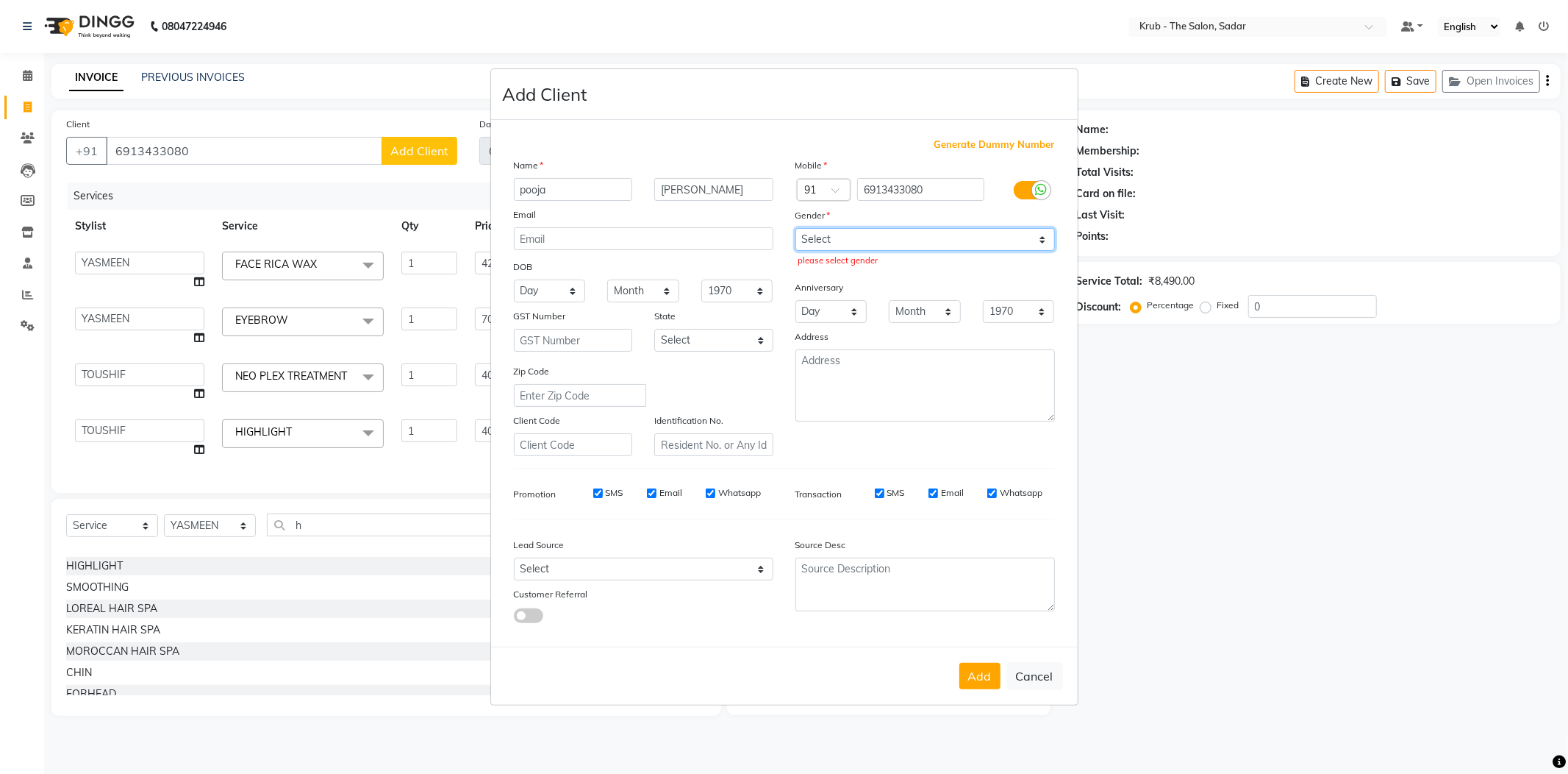
click at [845, 231] on select "Select [DEMOGRAPHIC_DATA] [DEMOGRAPHIC_DATA] Other Prefer Not To Say" at bounding box center [925, 239] width 260 height 23
select select "[DEMOGRAPHIC_DATA]"
click at [795, 229] on select "Select [DEMOGRAPHIC_DATA] [DEMOGRAPHIC_DATA] Other Prefer Not To Say" at bounding box center [925, 239] width 260 height 23
click at [985, 671] on button "Add" at bounding box center [980, 676] width 41 height 26
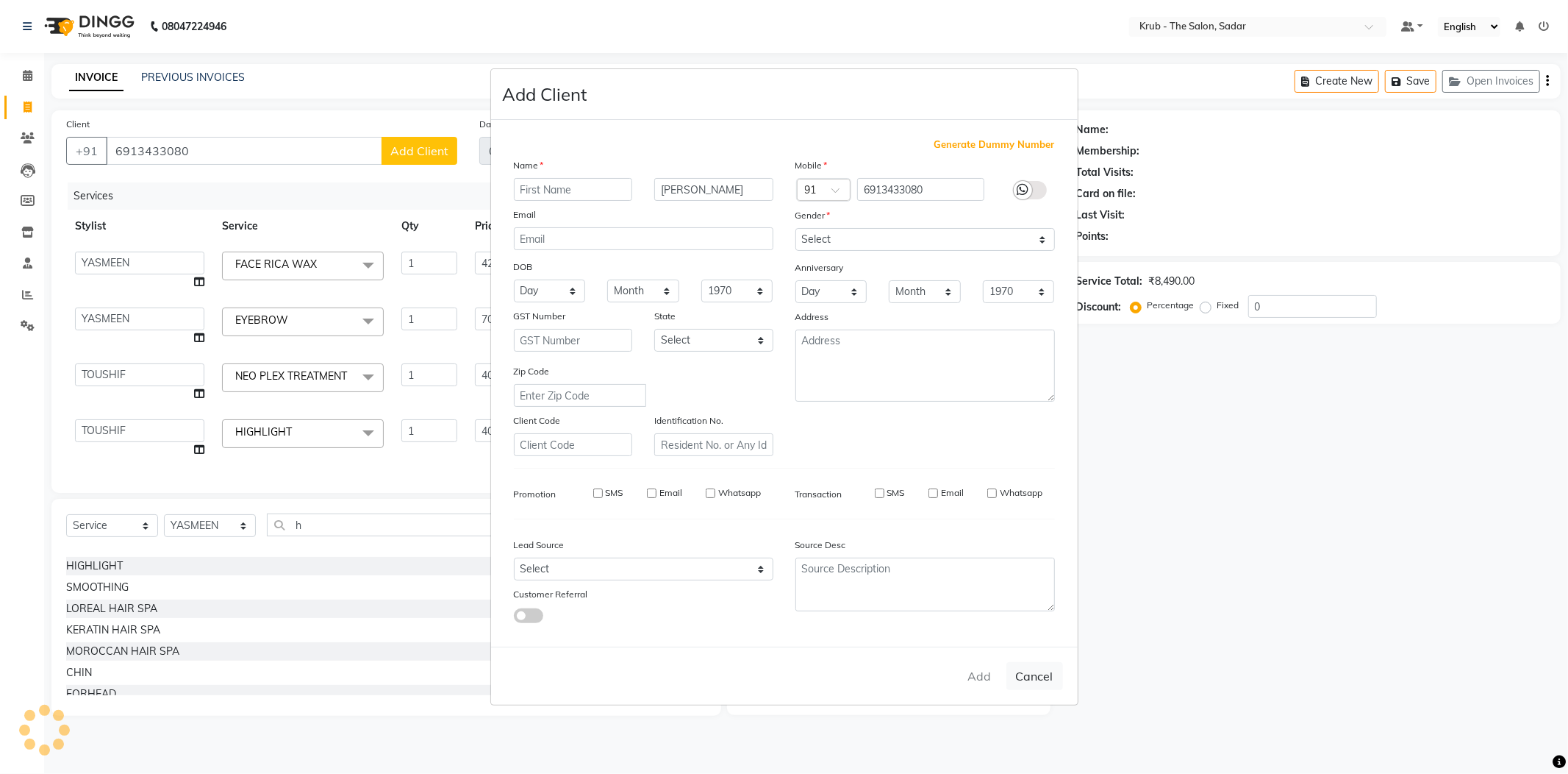
select select
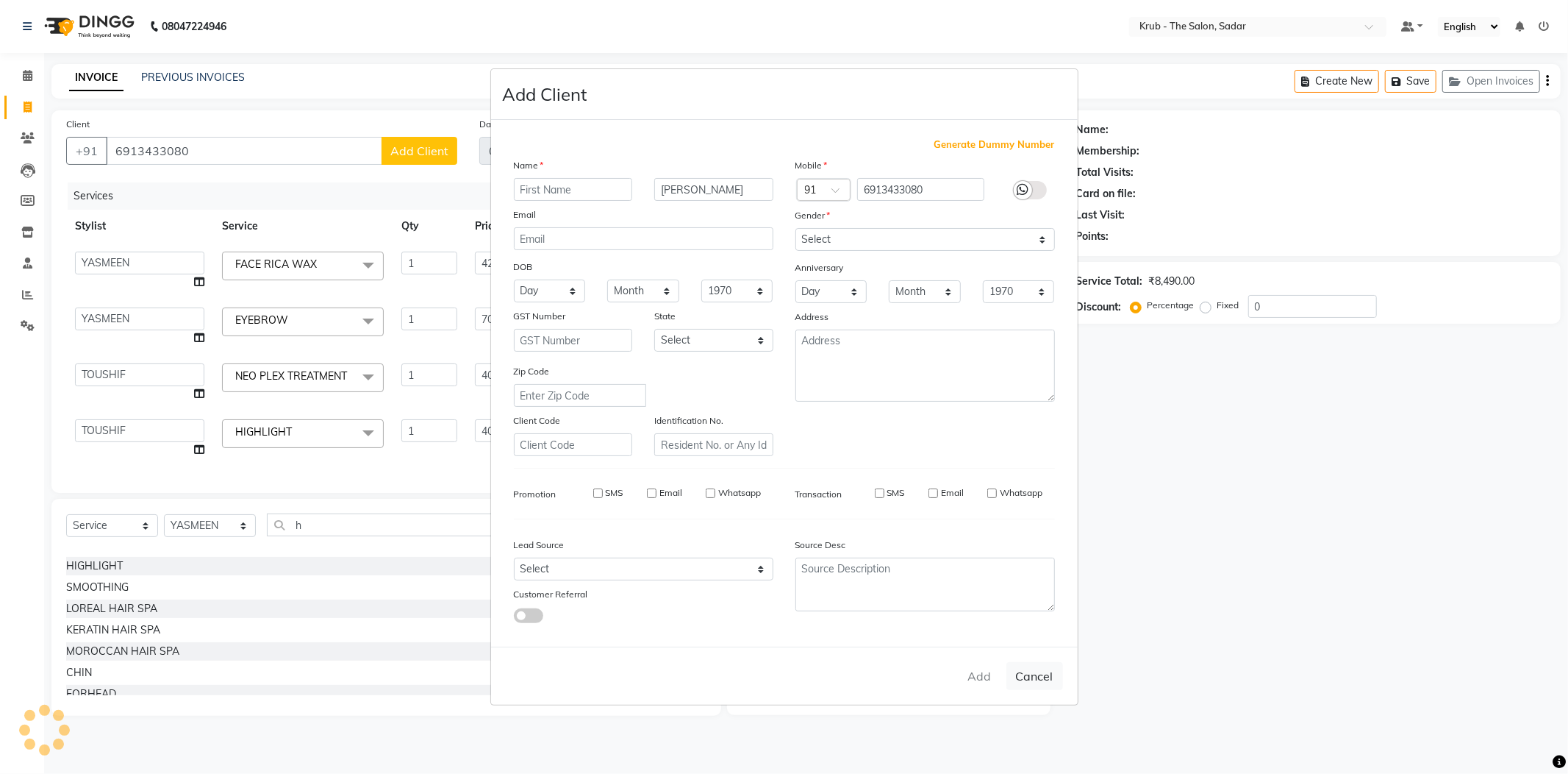
select select
checkbox input "false"
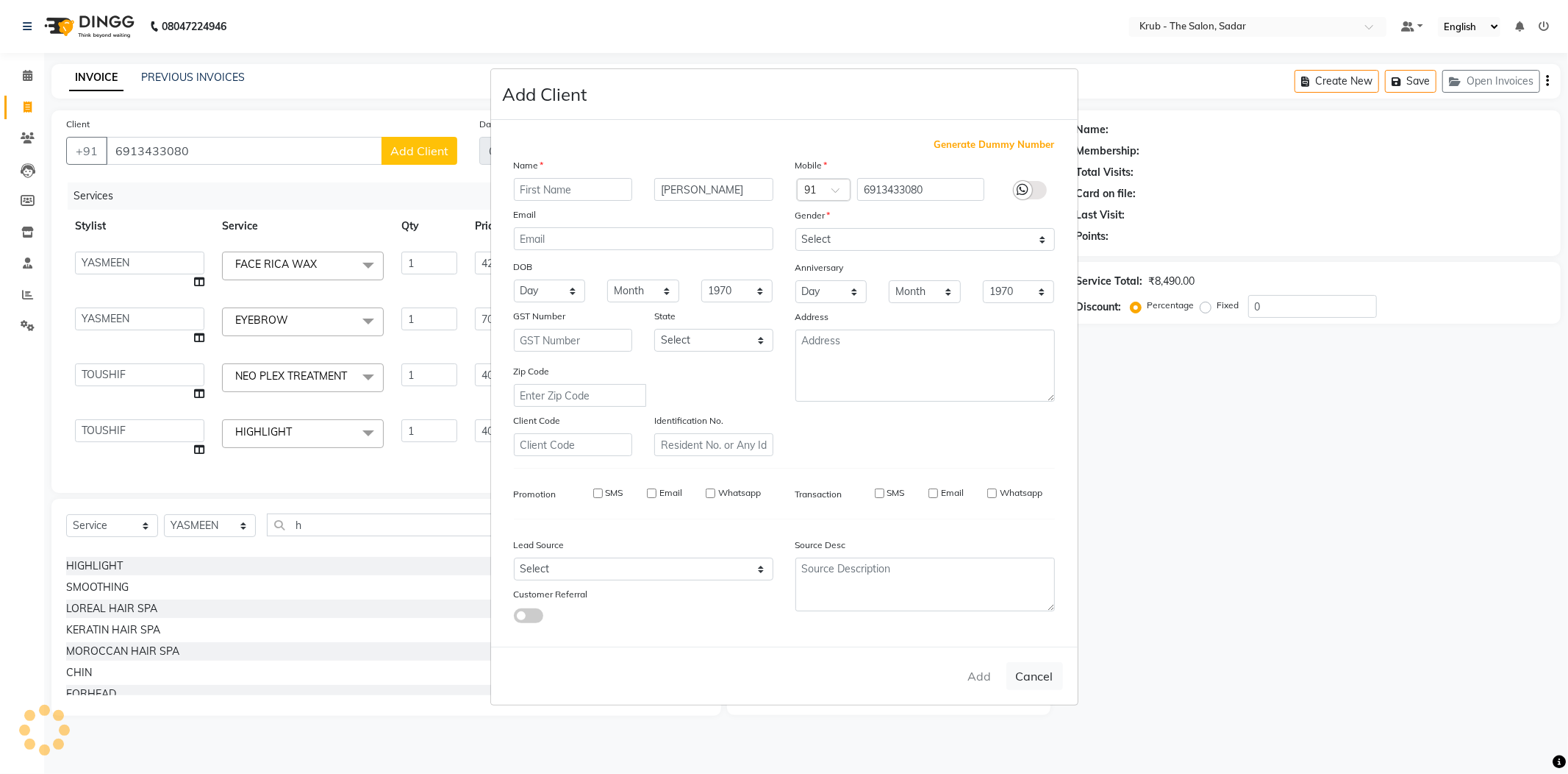
checkbox input "false"
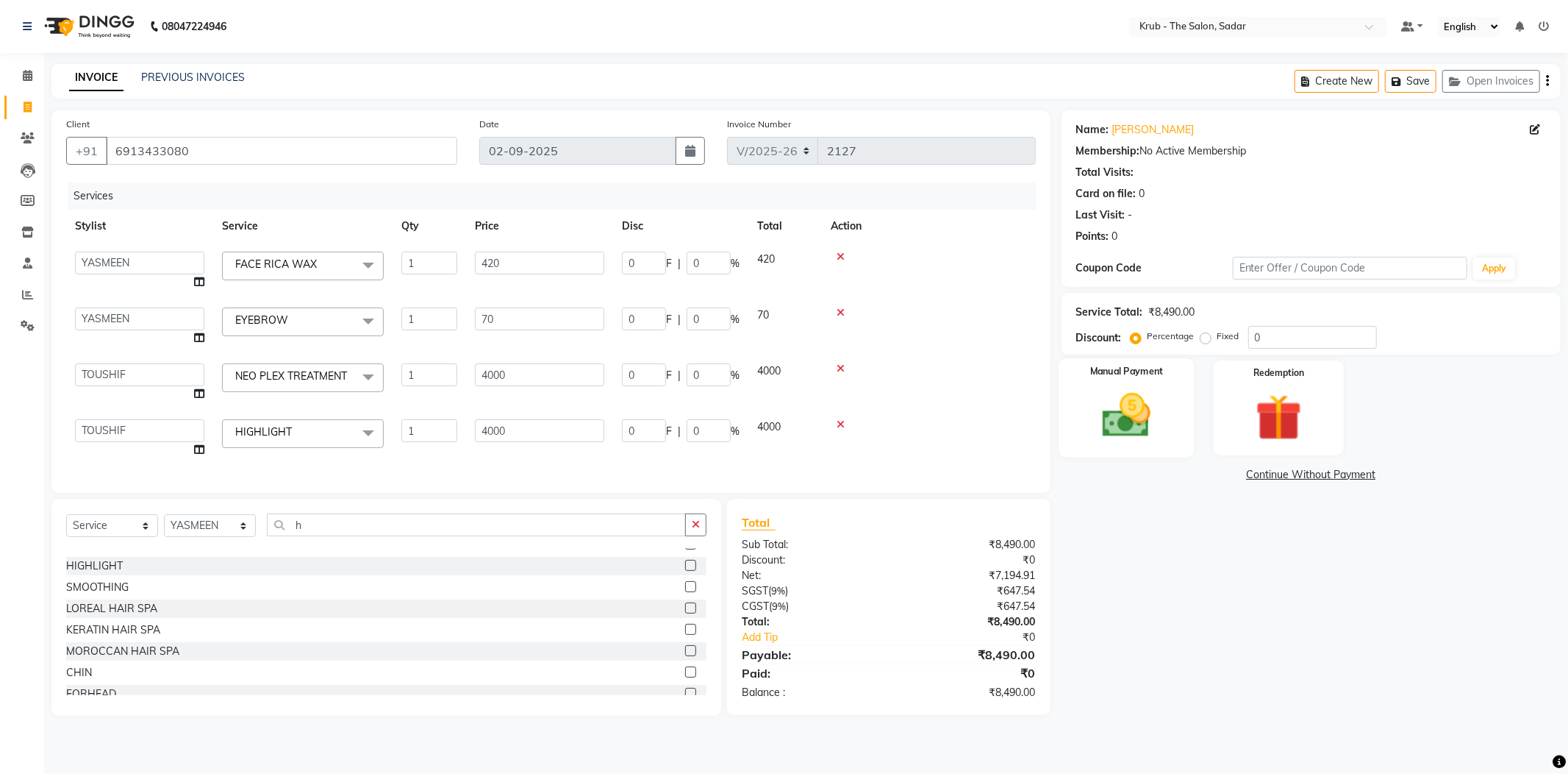
click at [1162, 411] on img at bounding box center [1126, 416] width 79 height 56
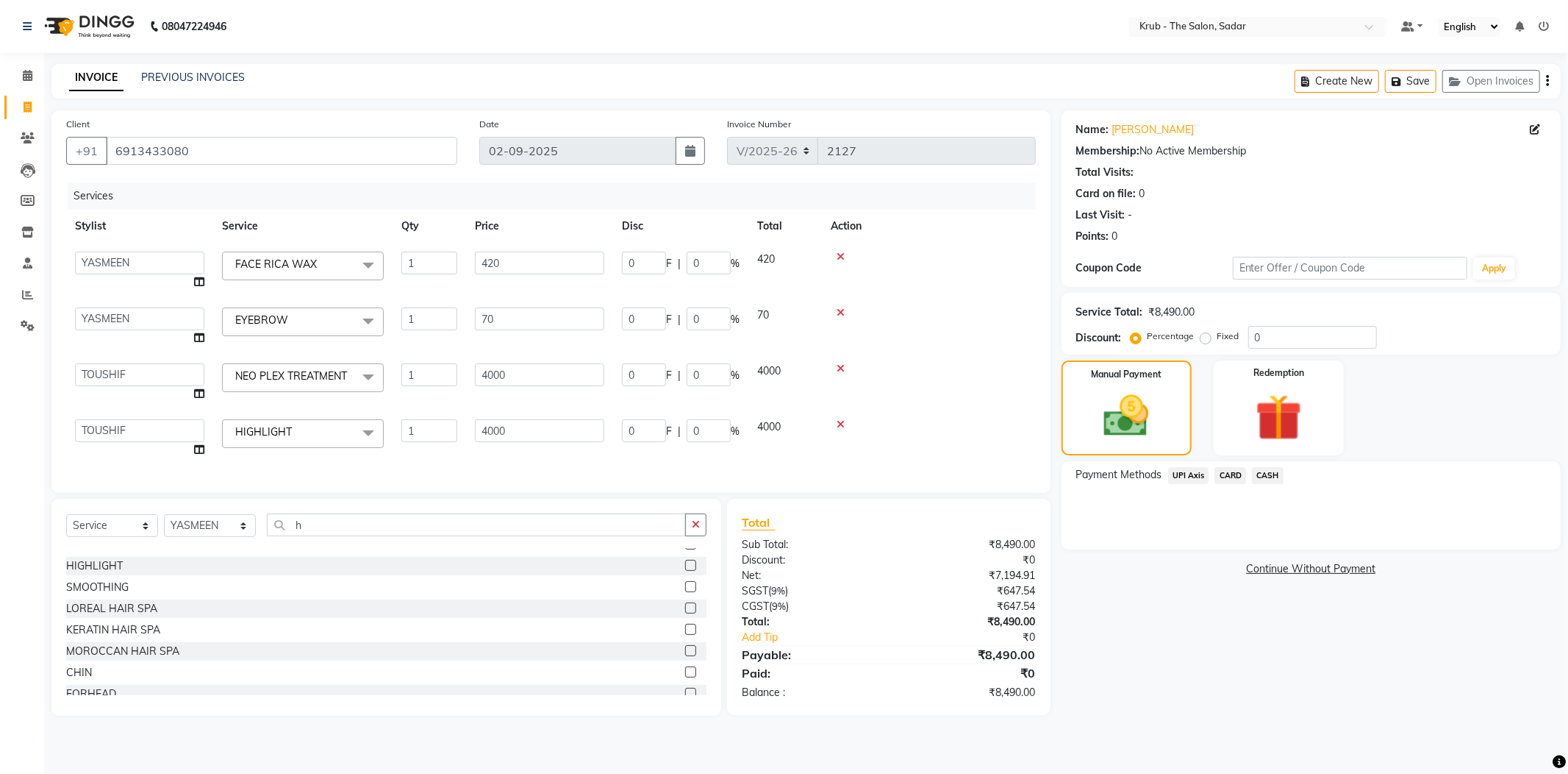
click at [1268, 472] on span "CASH" at bounding box center [1268, 475] width 31 height 17
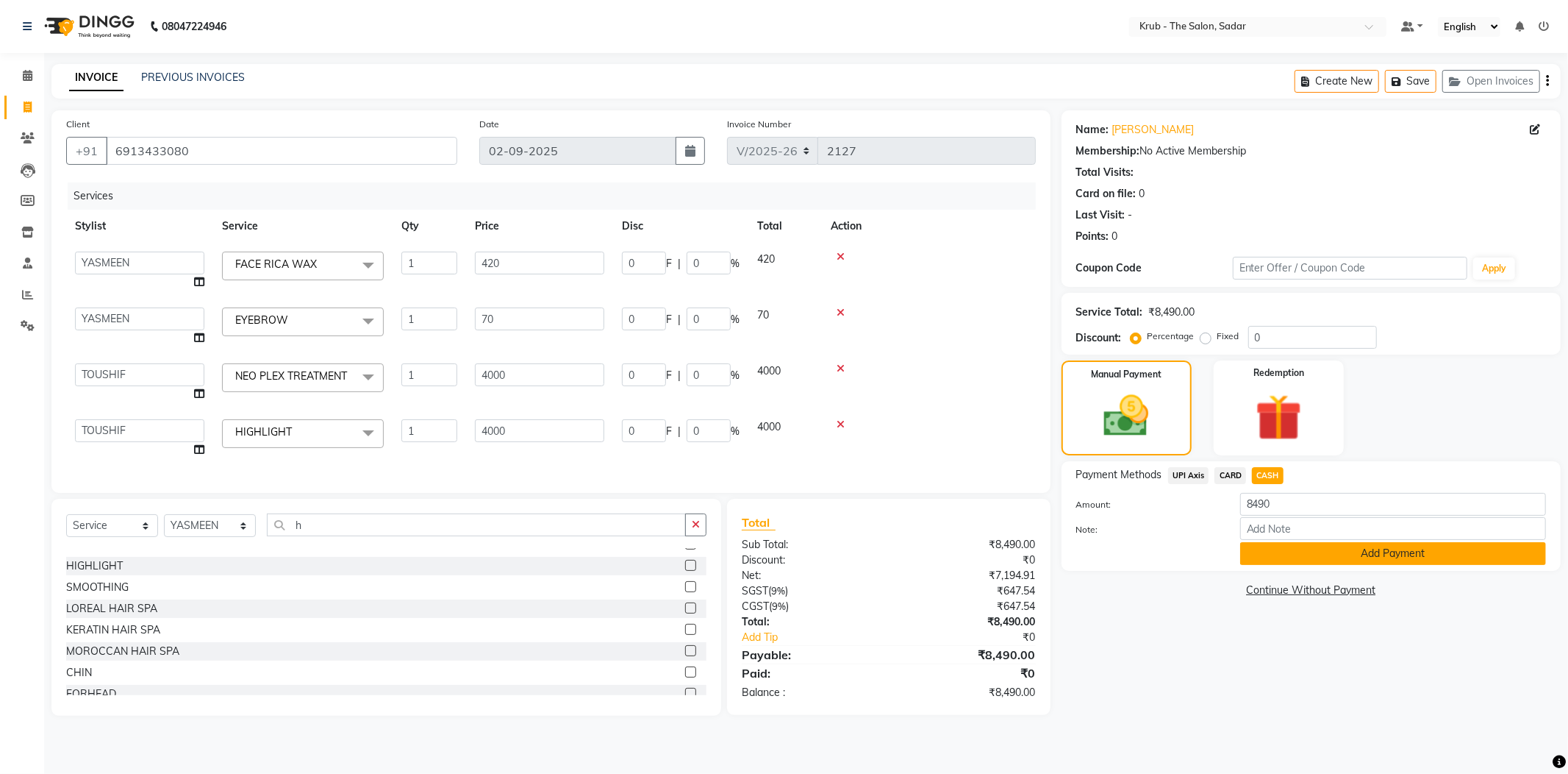
click at [1374, 559] on button "Add Payment" at bounding box center [1393, 554] width 306 height 23
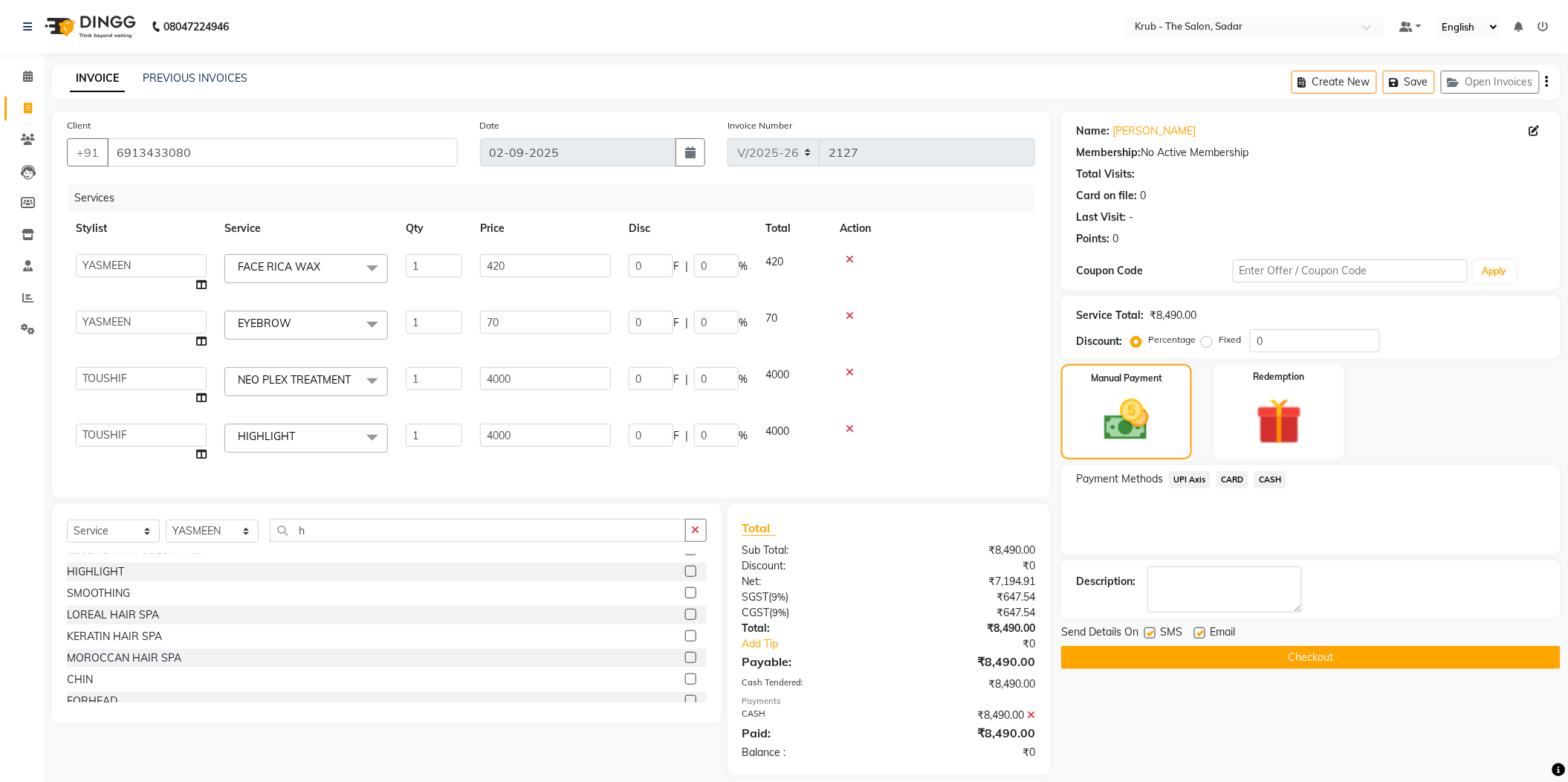
click at [1202, 633] on label at bounding box center [1199, 632] width 11 height 11
click at [1202, 633] on input "checkbox" at bounding box center [1199, 634] width 10 height 10
checkbox input "false"
click at [1149, 628] on label at bounding box center [1149, 632] width 11 height 11
click at [1149, 629] on input "checkbox" at bounding box center [1149, 634] width 10 height 10
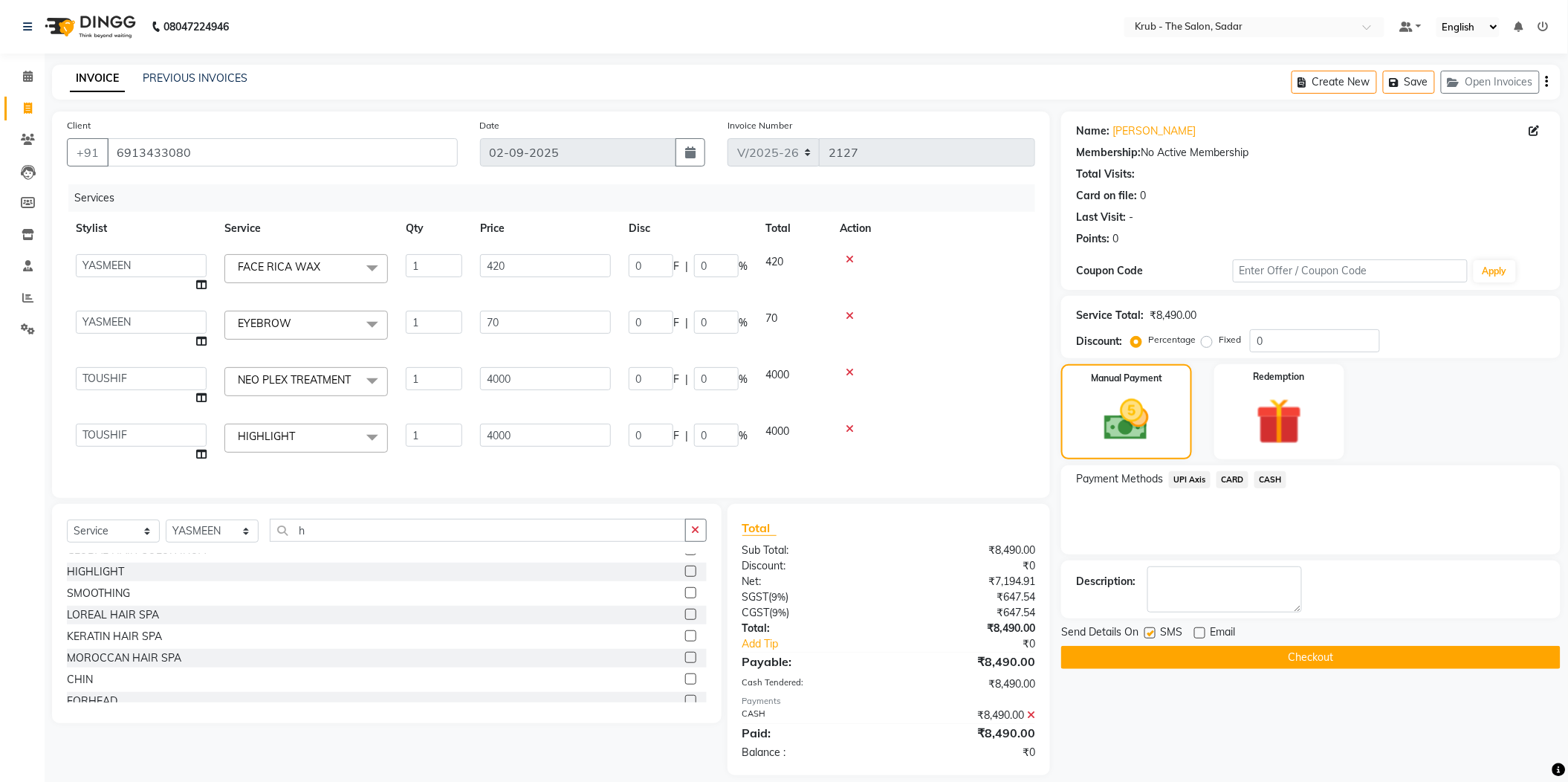
checkbox input "false"
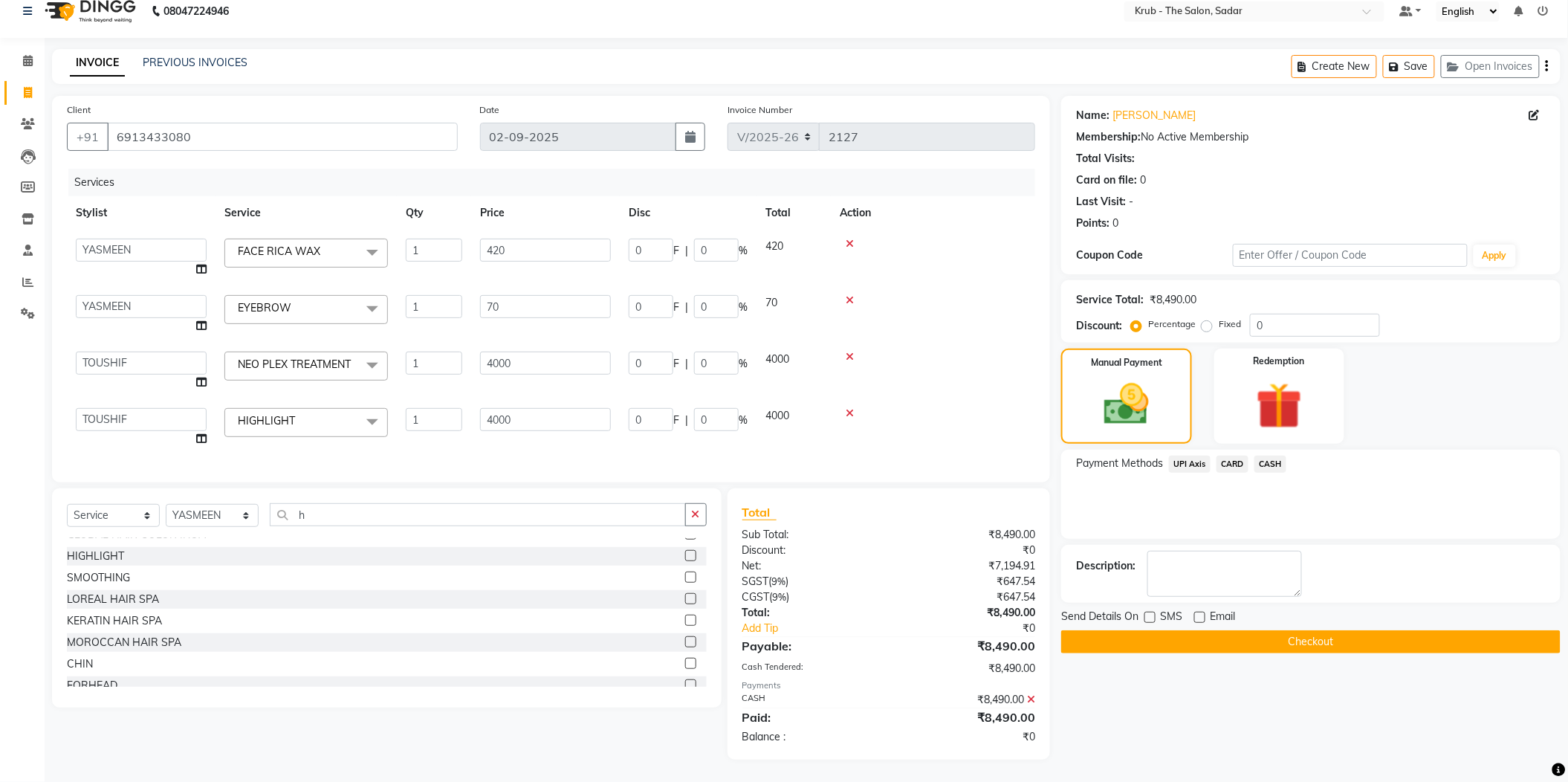
scroll to position [39, 0]
click at [1320, 630] on button "Checkout" at bounding box center [1310, 641] width 499 height 23
click at [1320, 630] on div "Checkout" at bounding box center [1310, 641] width 499 height 23
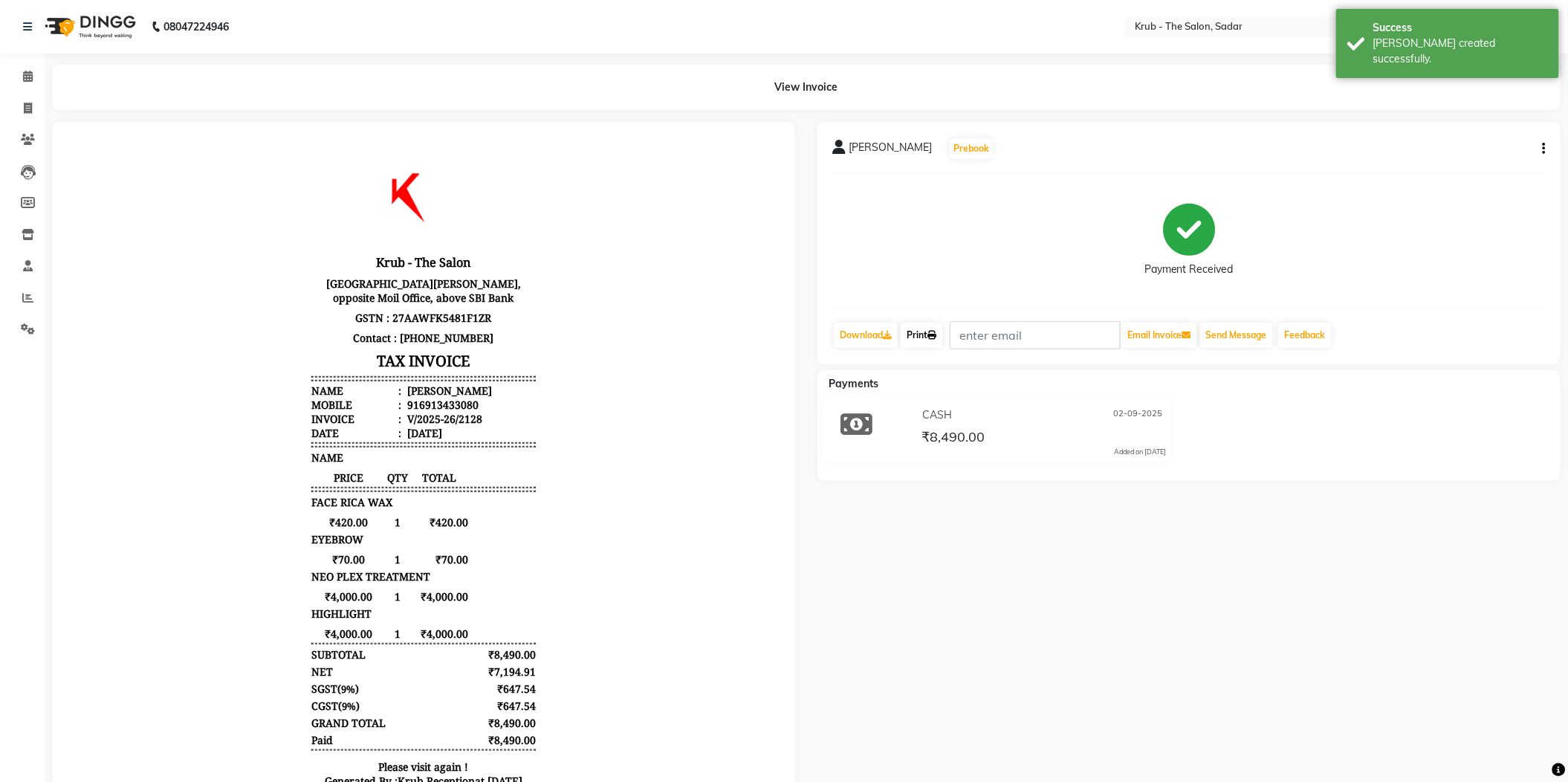
click at [917, 335] on link "Print" at bounding box center [922, 335] width 42 height 25
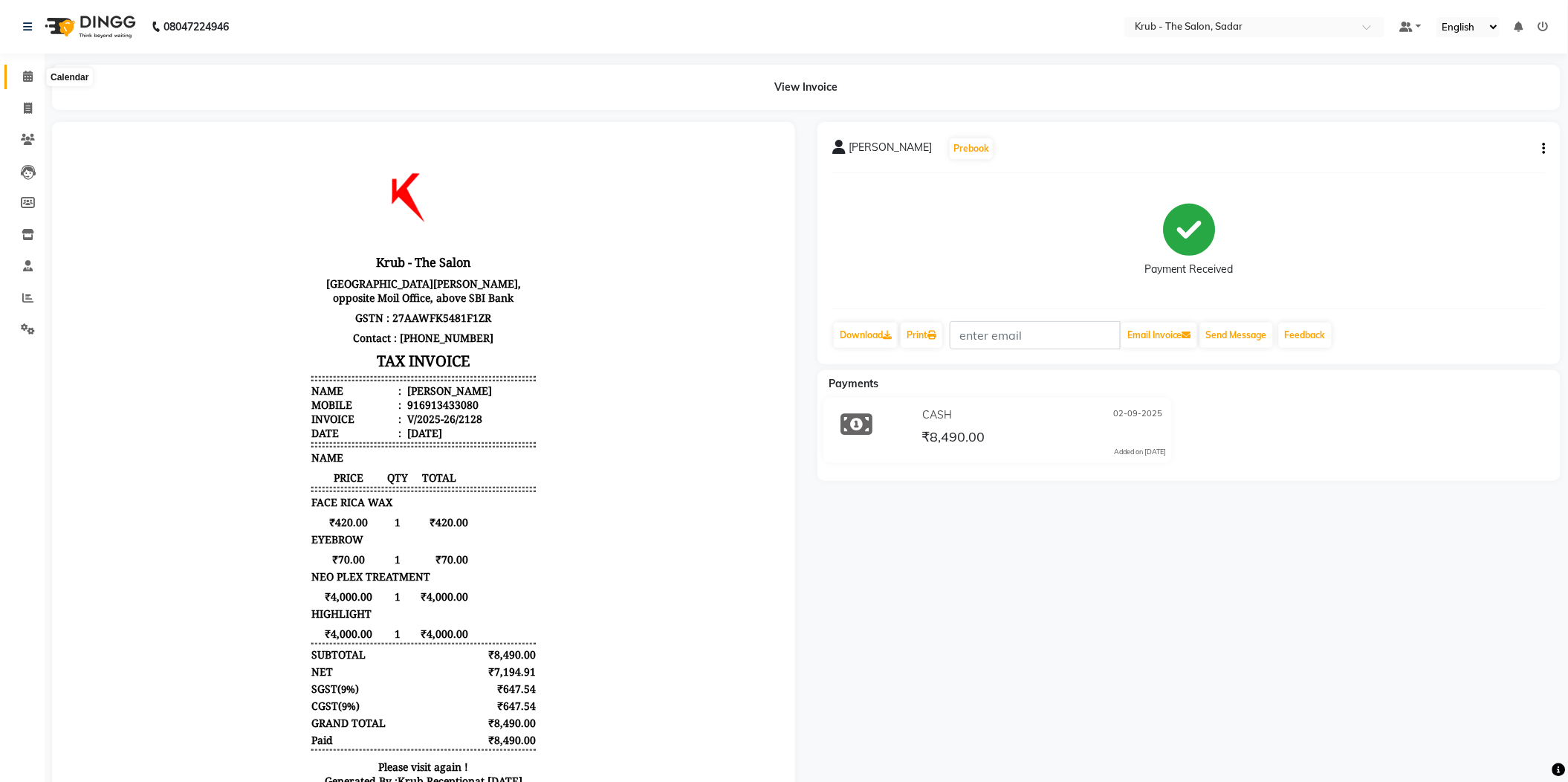
click at [19, 71] on span at bounding box center [28, 77] width 26 height 17
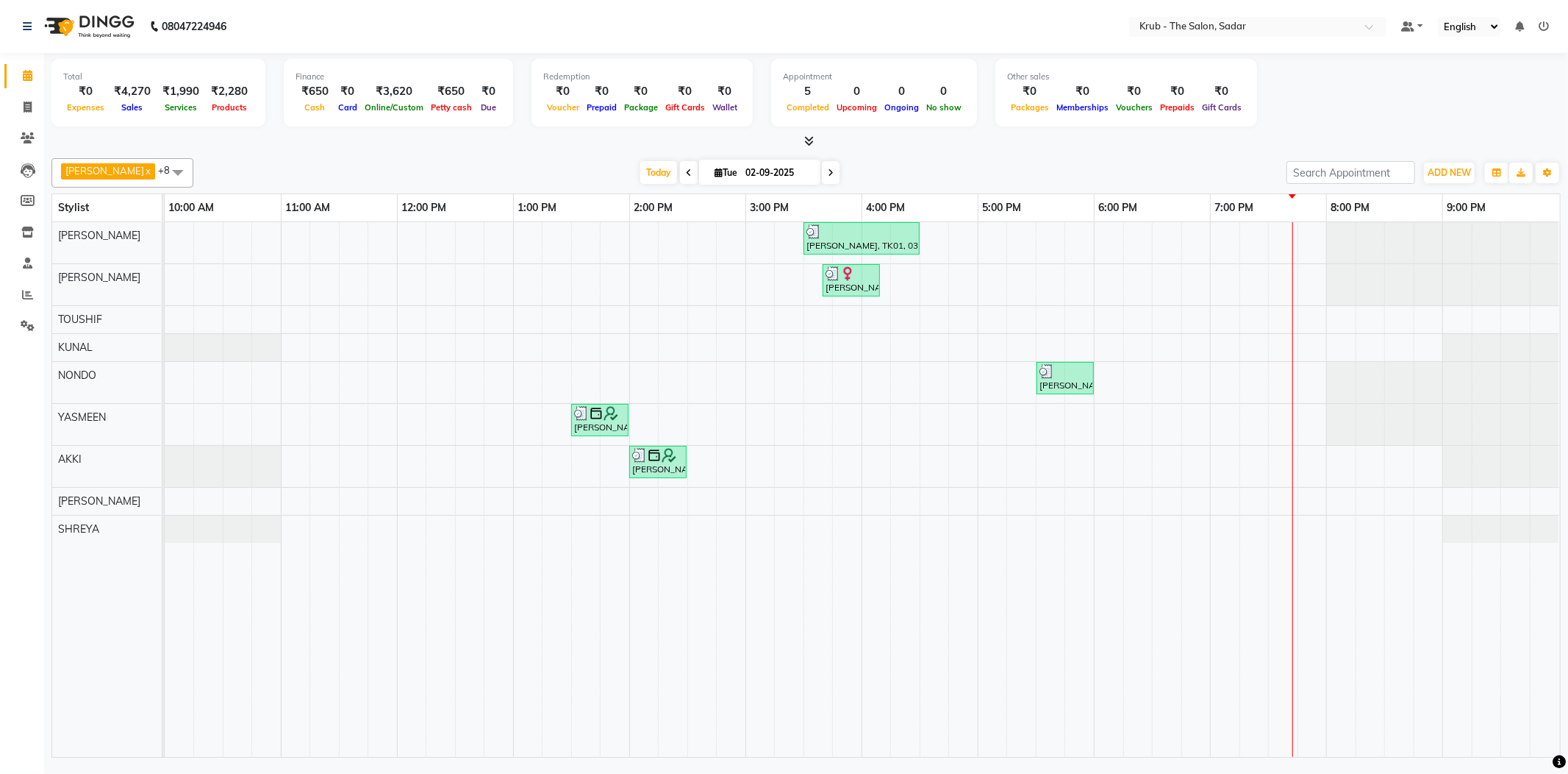
click at [827, 176] on icon at bounding box center [830, 172] width 6 height 9
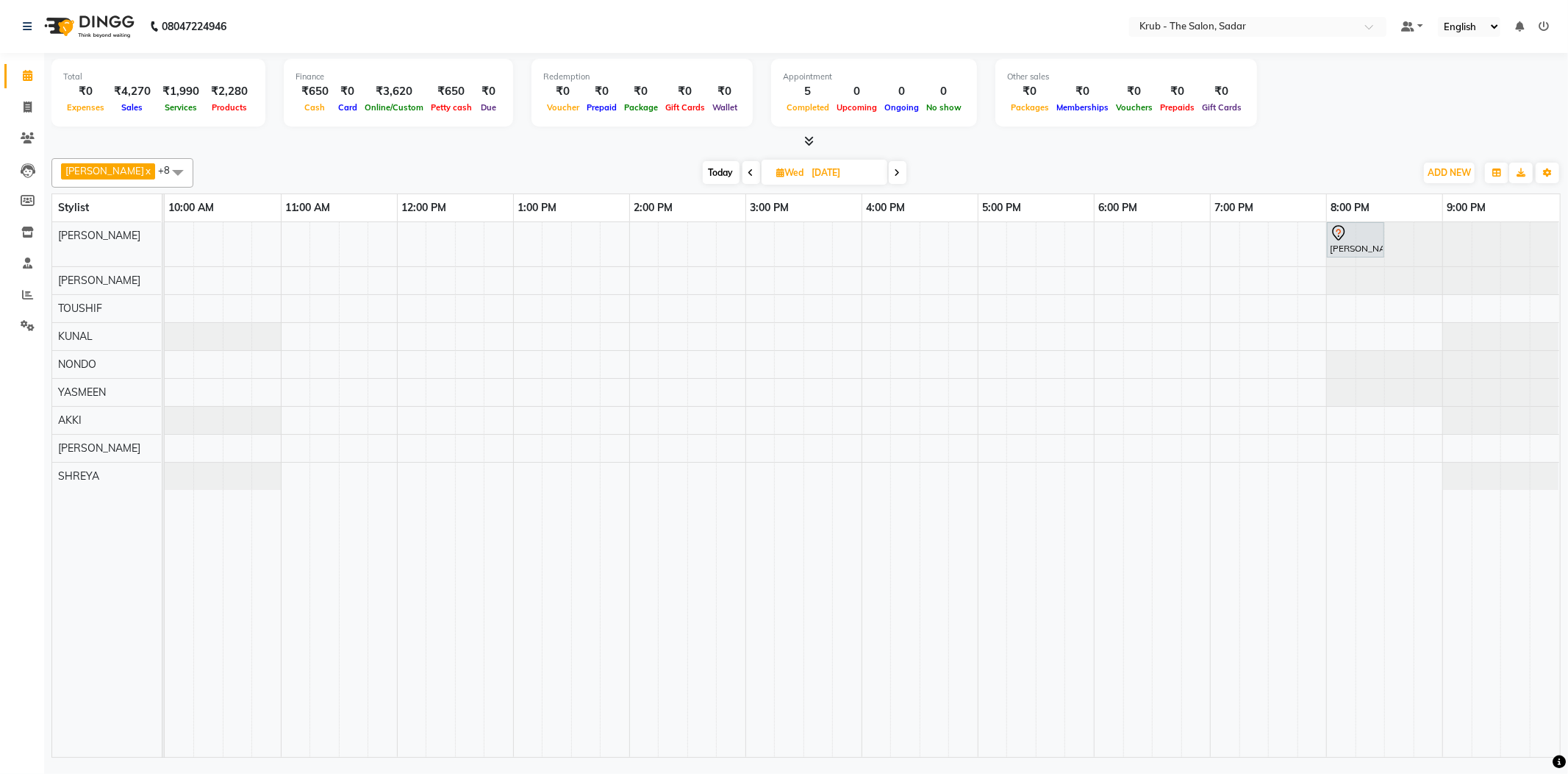
click at [889, 178] on span at bounding box center [897, 173] width 17 height 23
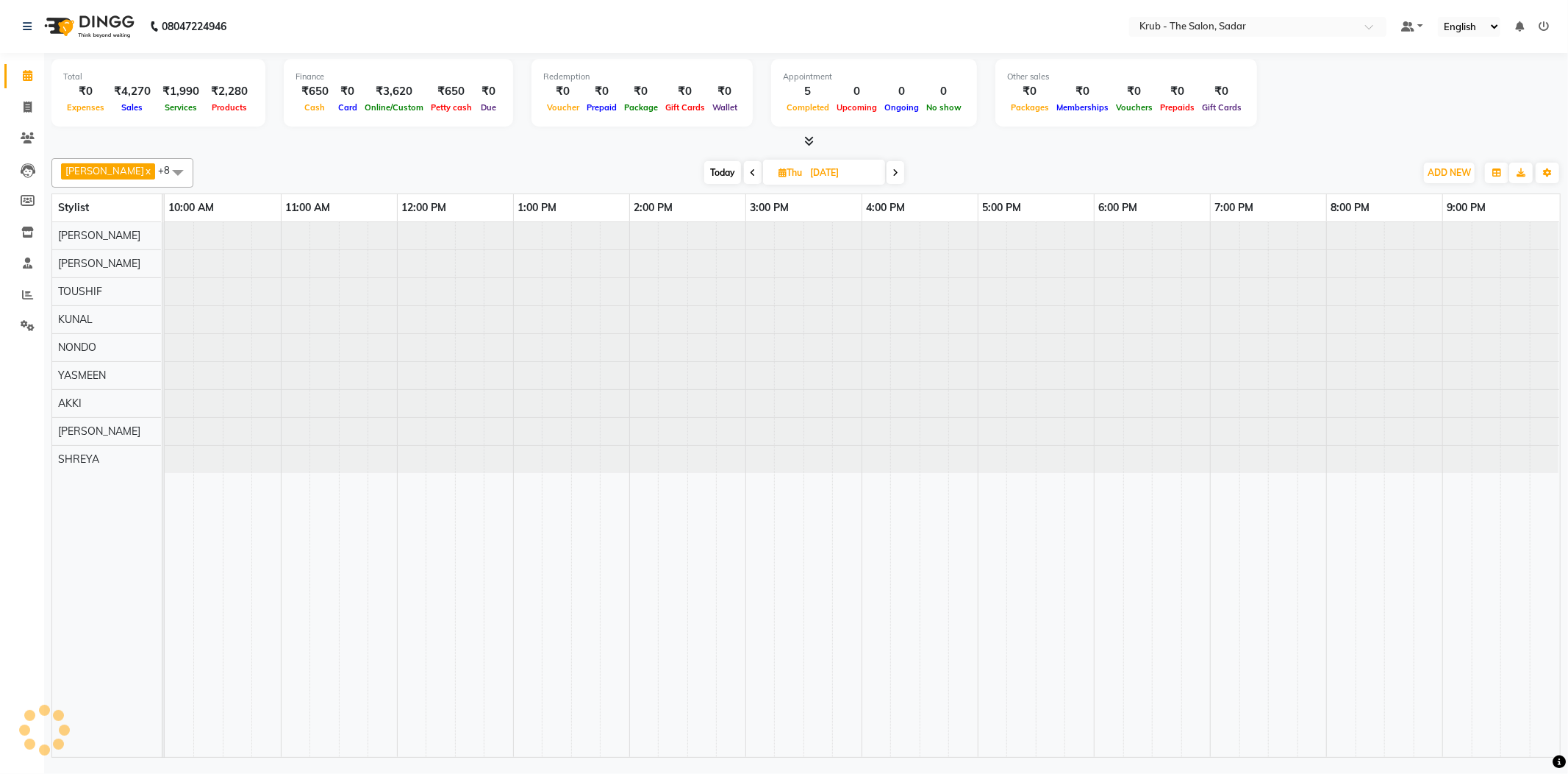
type input "04-09-2025"
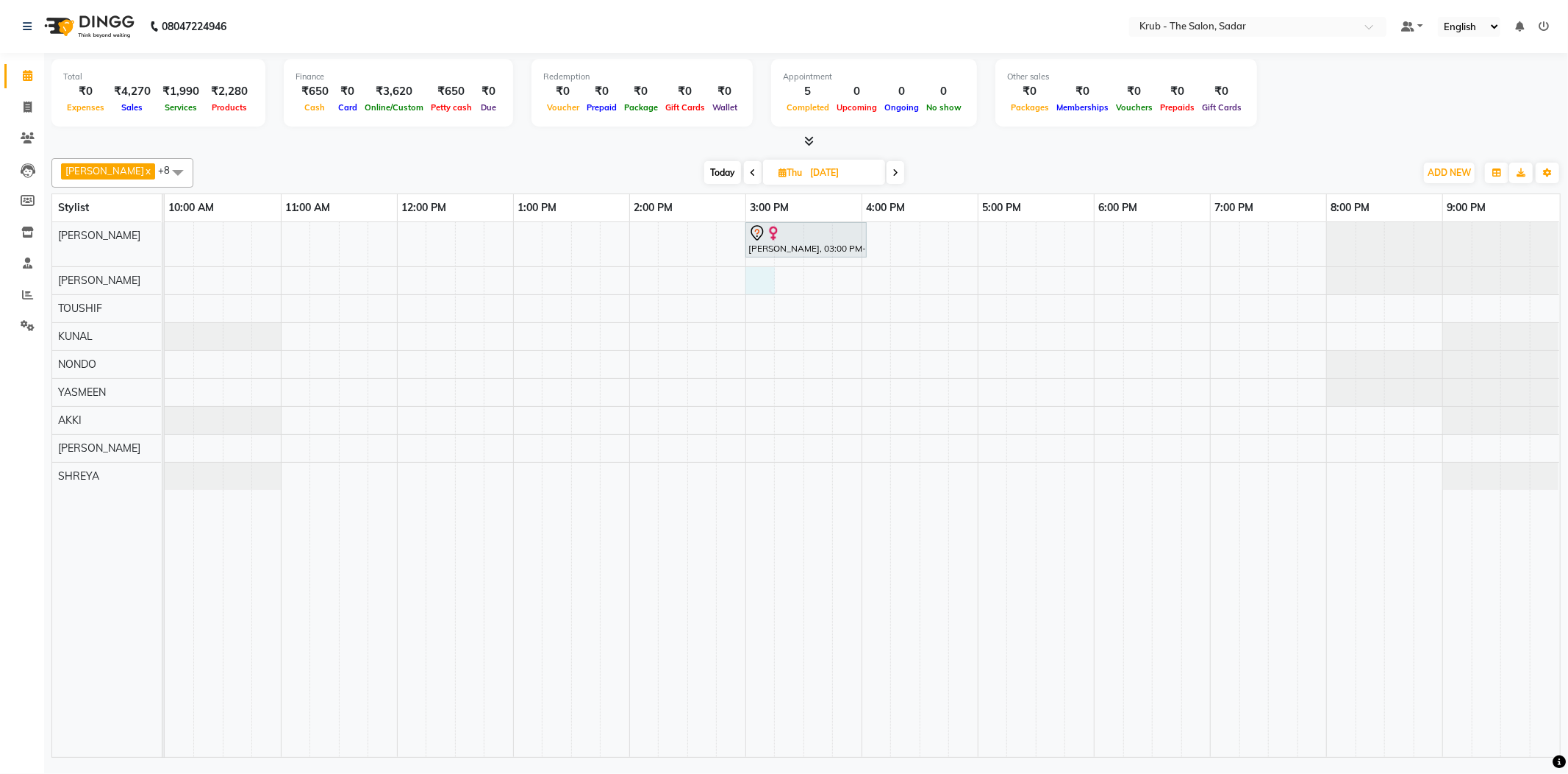
click at [760, 284] on div "Dr.Farhat Duad, 03:00 PM-04:03 PM, NEO PLEX TREATMENT" at bounding box center [862, 489] width 1395 height 535
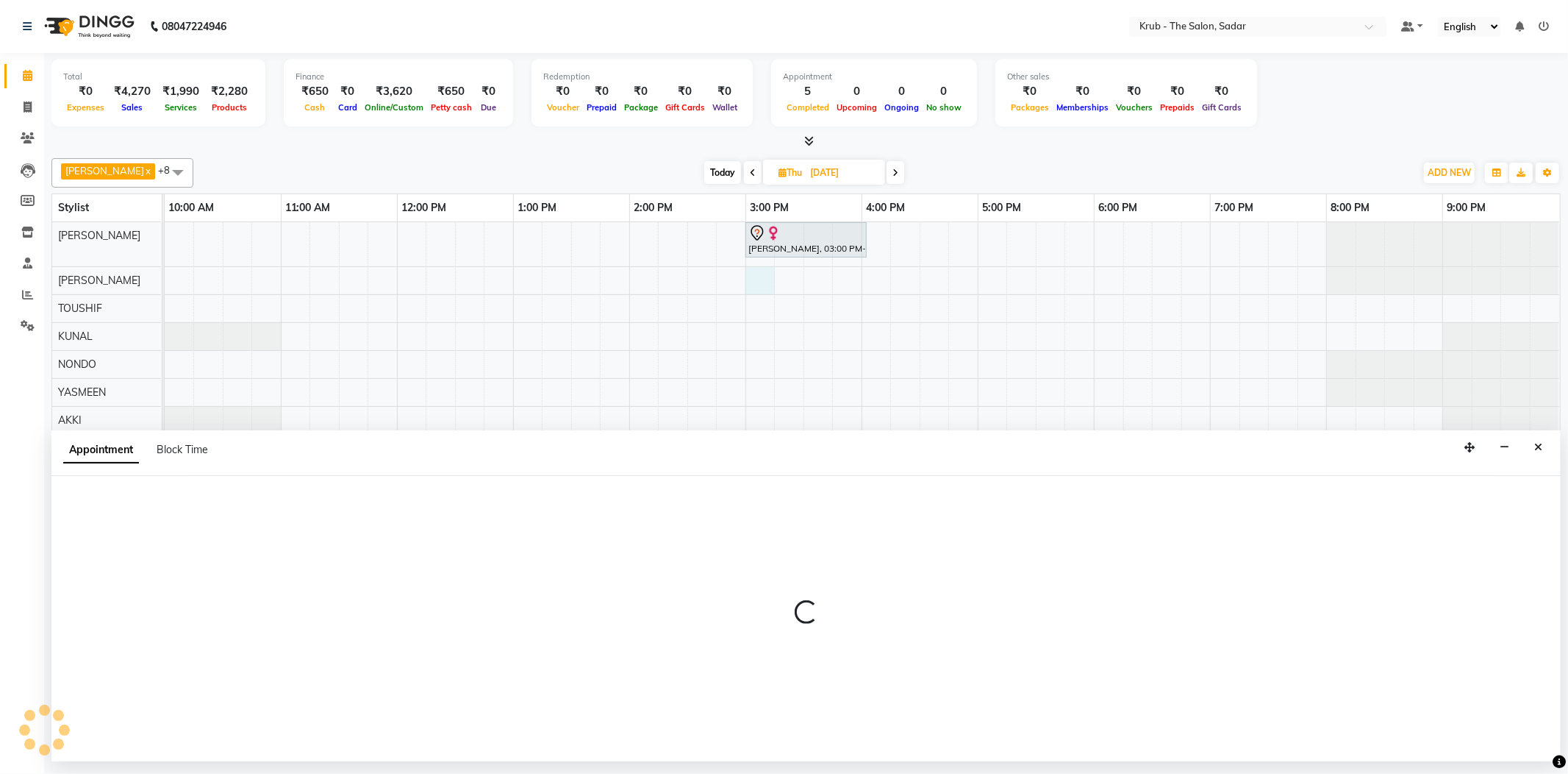
select select "24980"
select select "900"
select select "tentative"
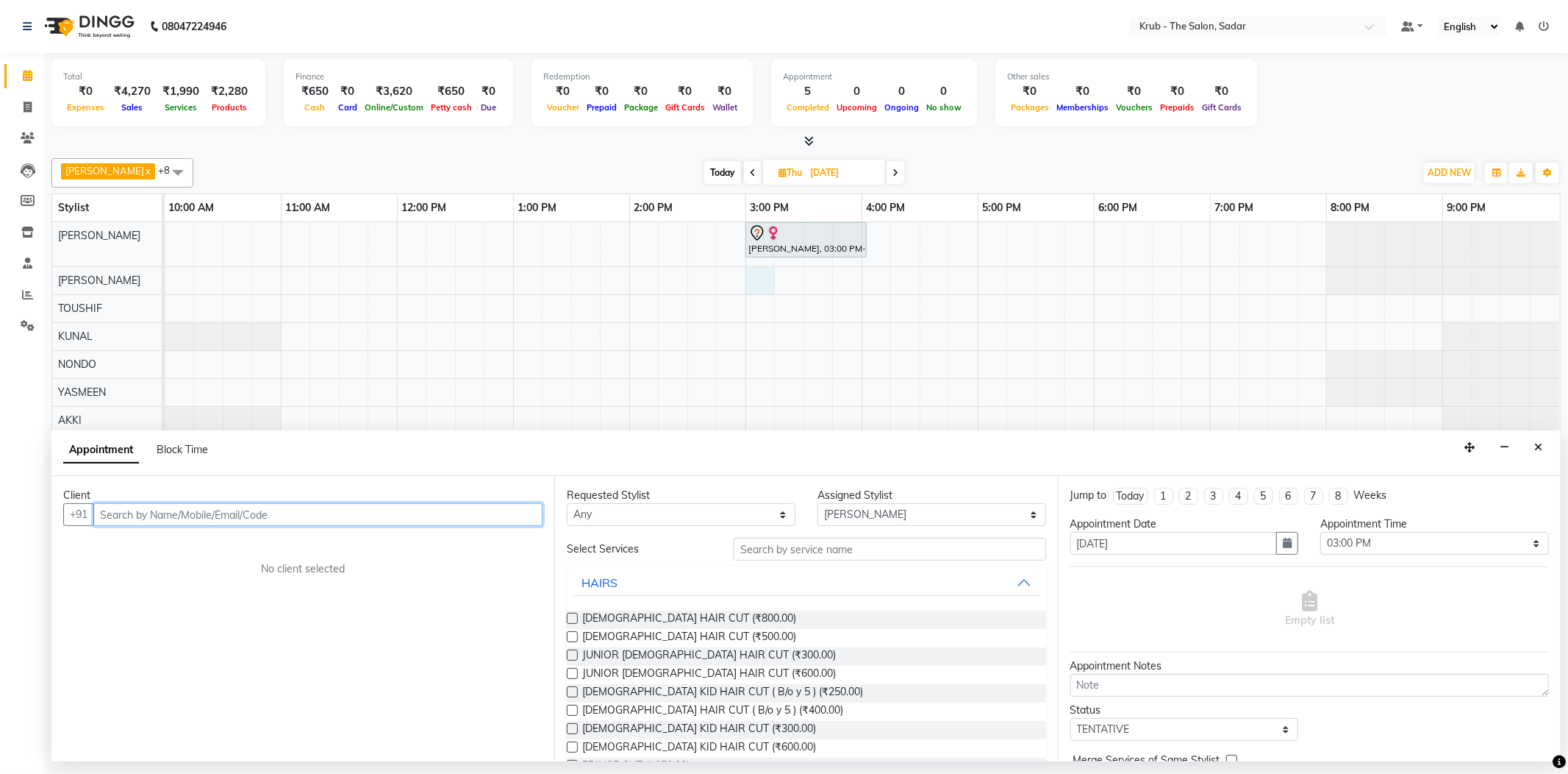
click at [141, 517] on input "text" at bounding box center [318, 515] width 449 height 23
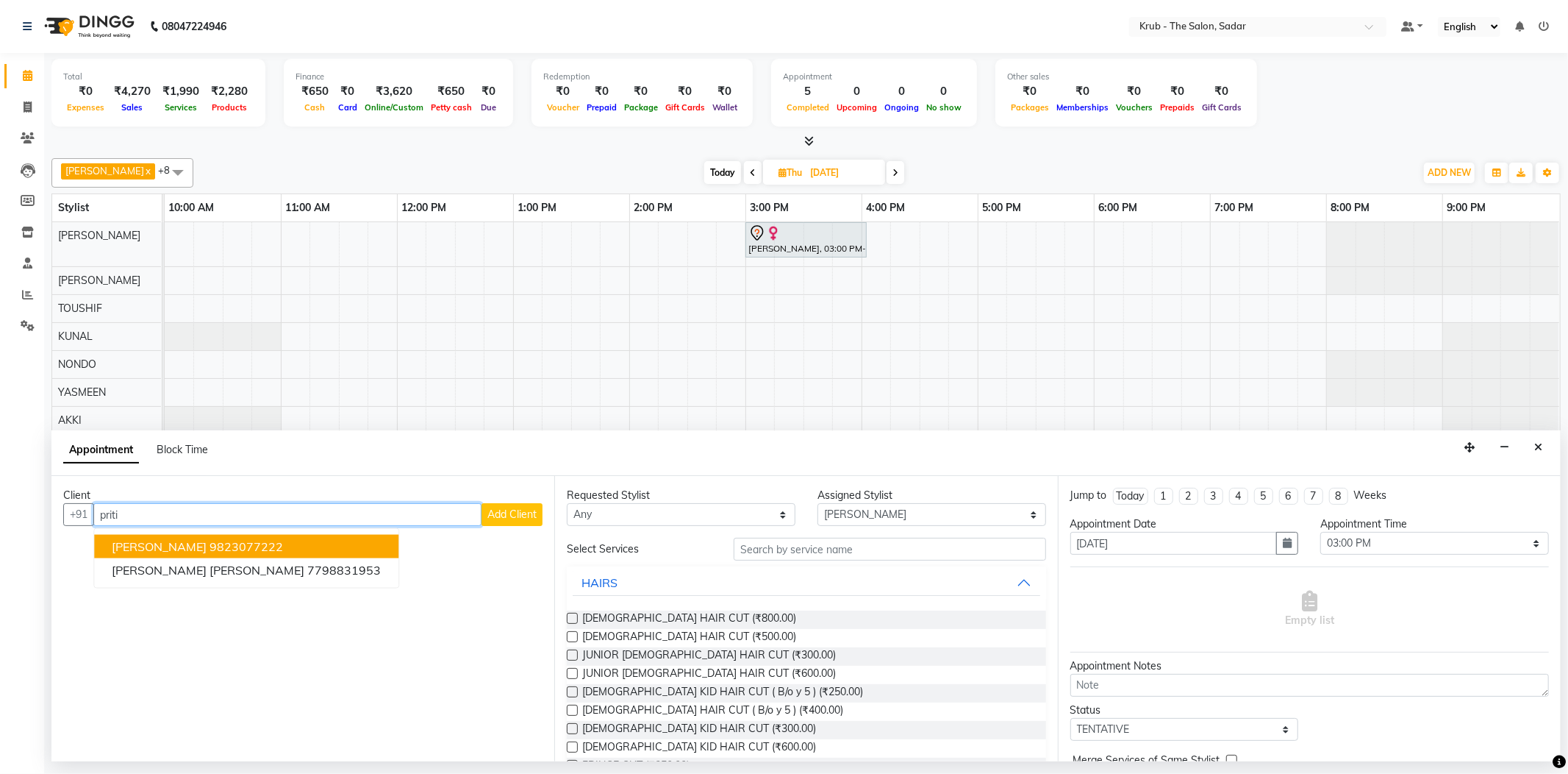
click at [137, 550] on span "Priti Vaid" at bounding box center [159, 546] width 95 height 15
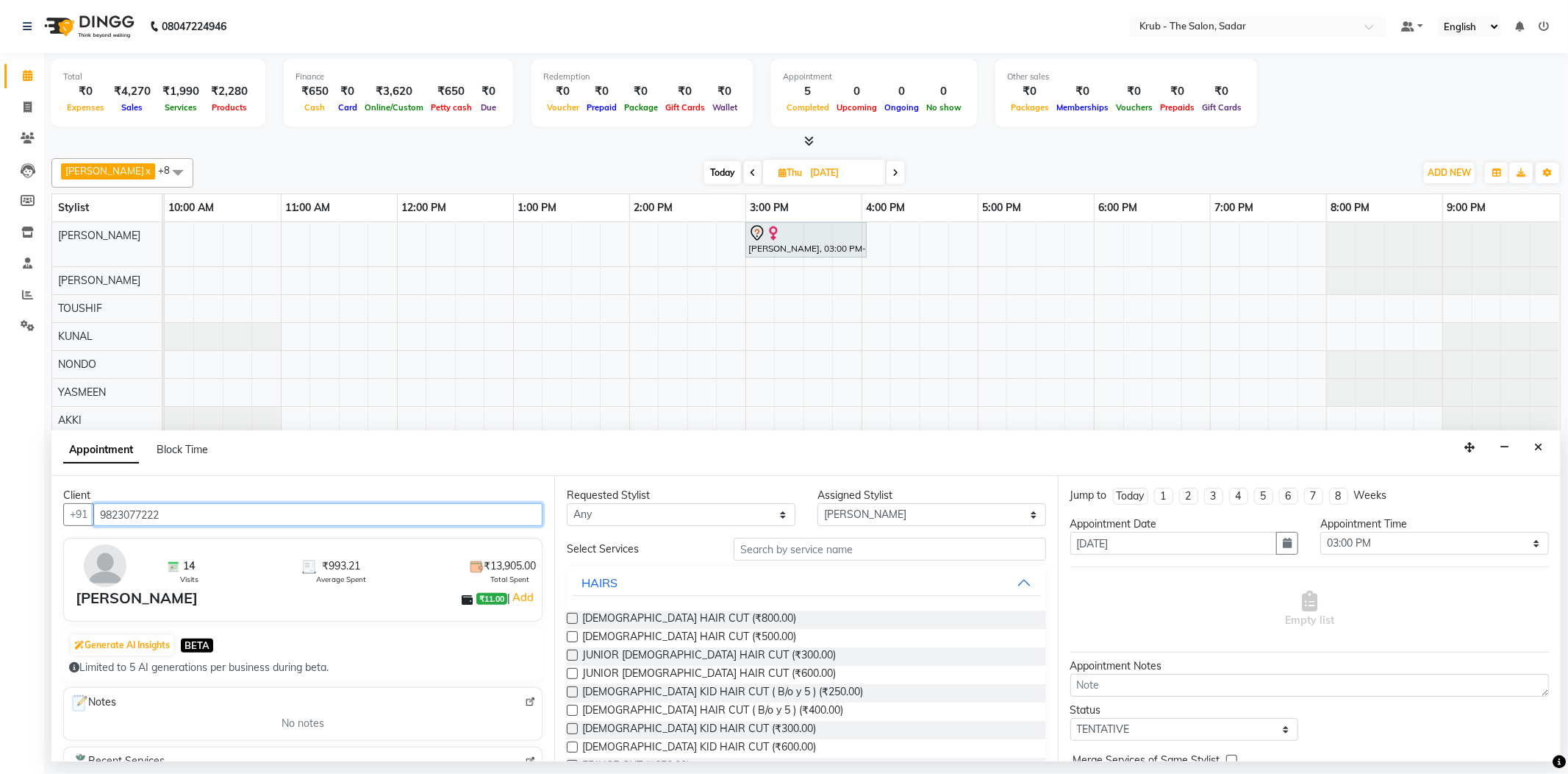
type input "9823077222"
click at [572, 617] on label at bounding box center [572, 618] width 11 height 11
click at [572, 617] on input "checkbox" at bounding box center [572, 620] width 10 height 10
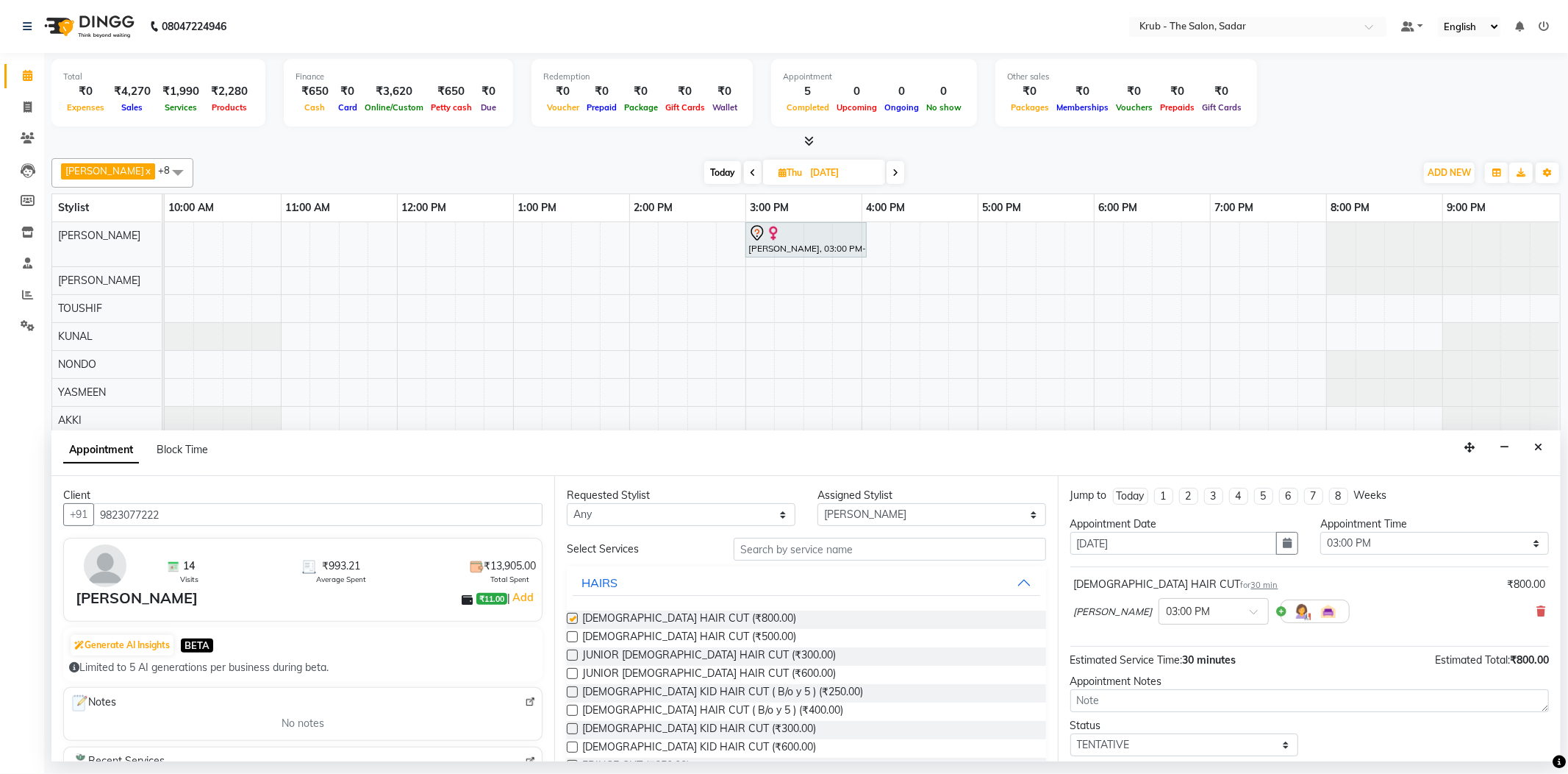
checkbox input "false"
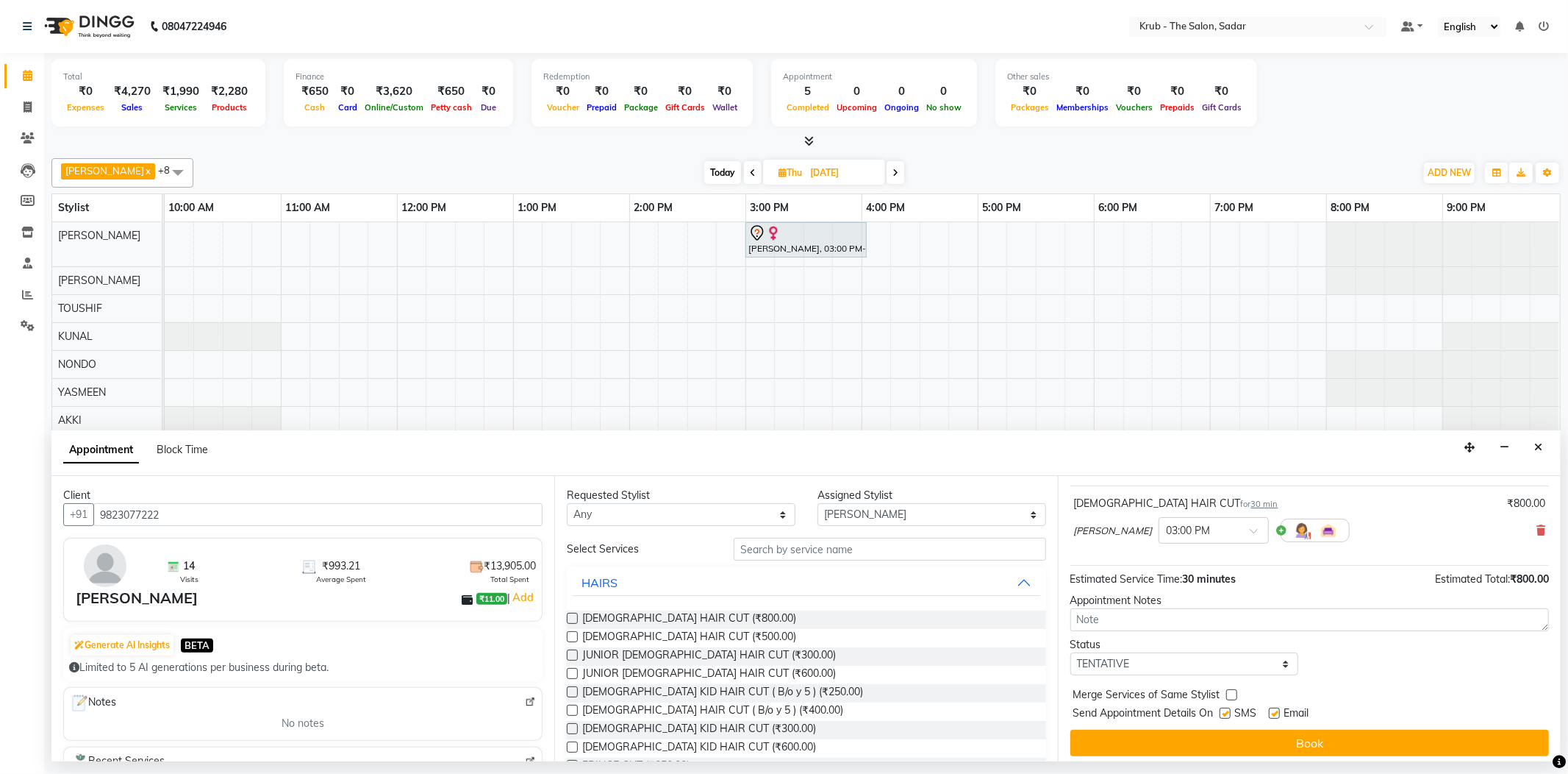
scroll to position [89, 0]
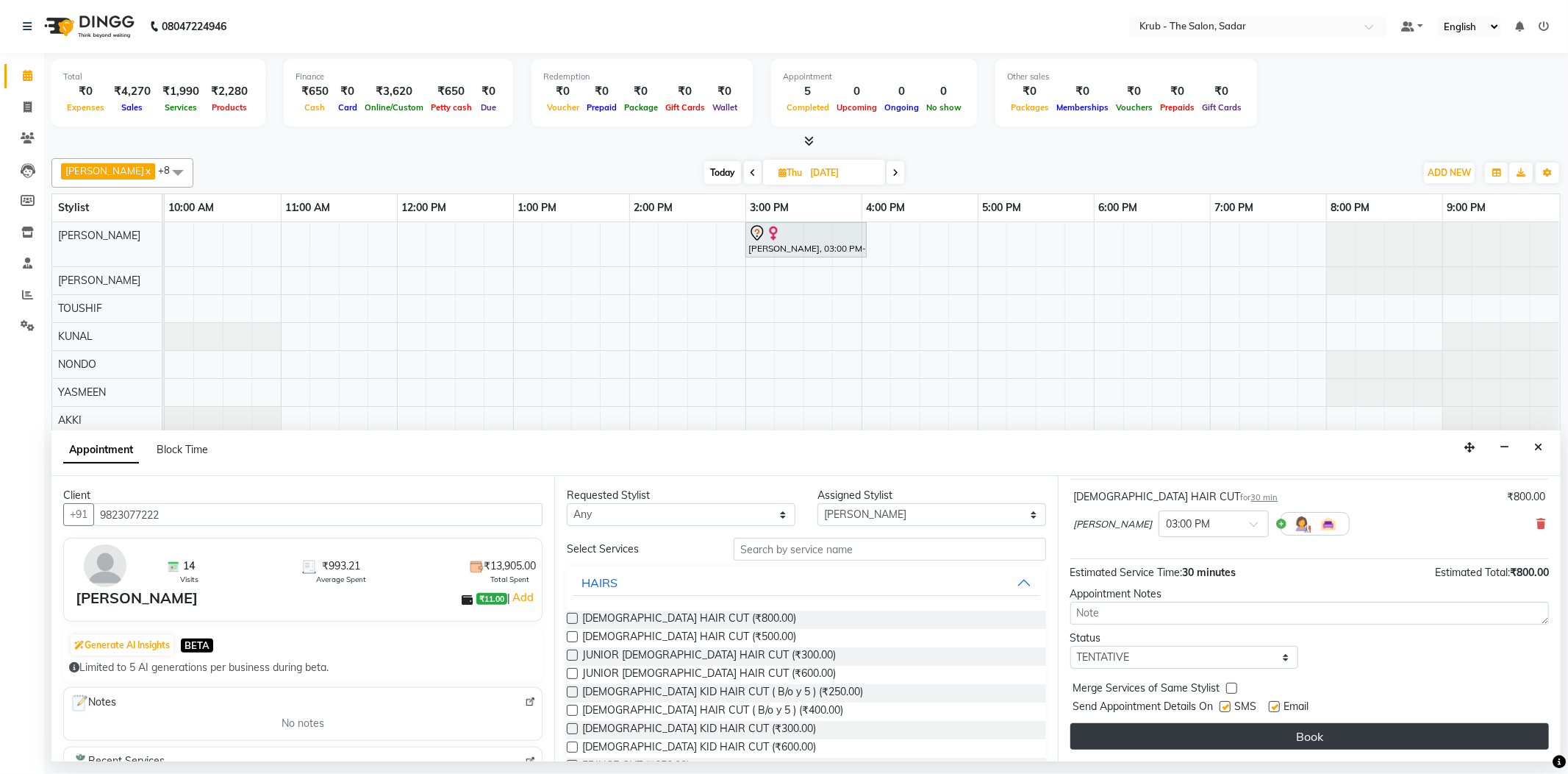
click at [1174, 748] on button "Book" at bounding box center [1310, 736] width 478 height 26
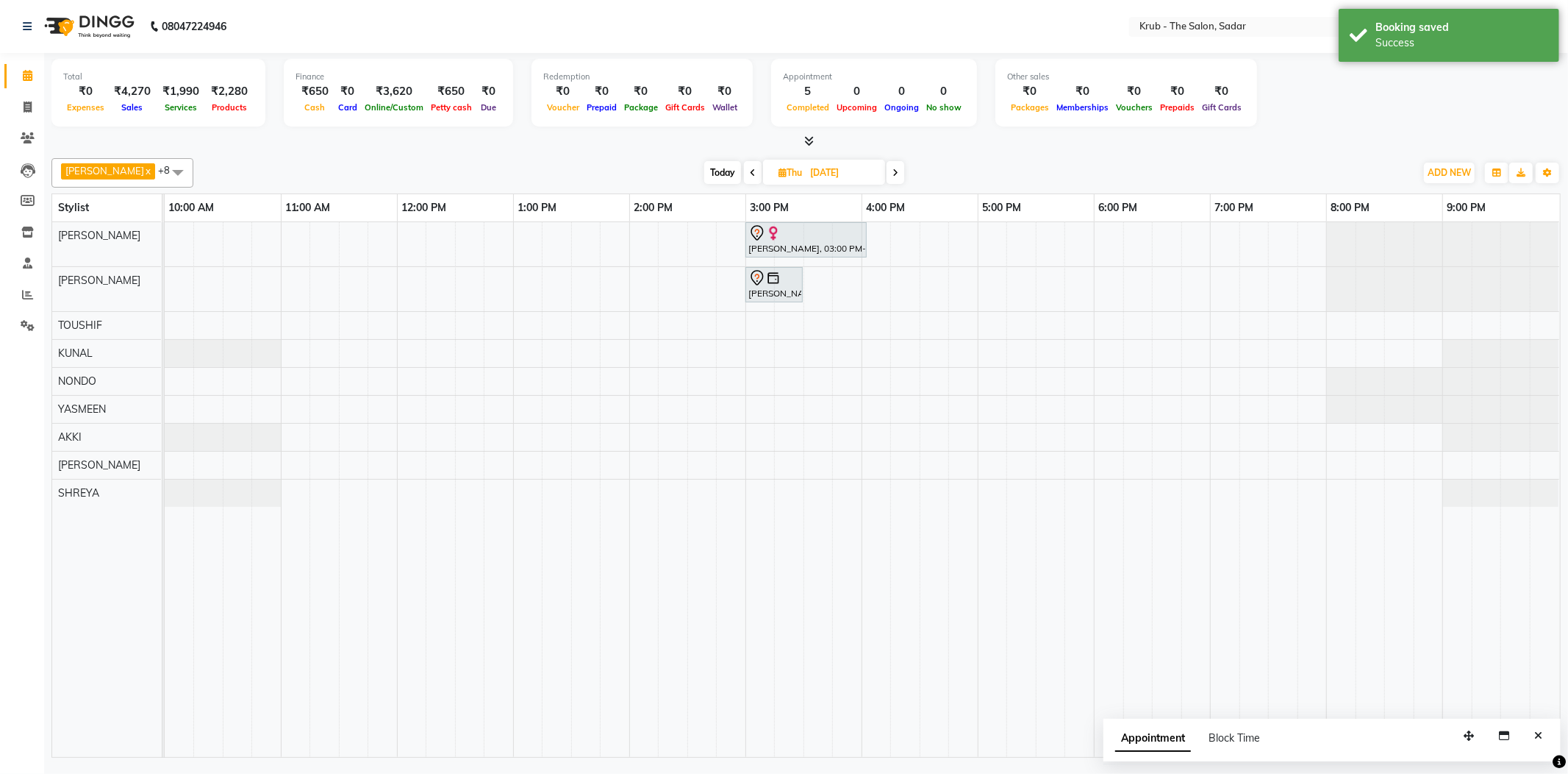
click at [750, 176] on icon at bounding box center [752, 172] width 6 height 9
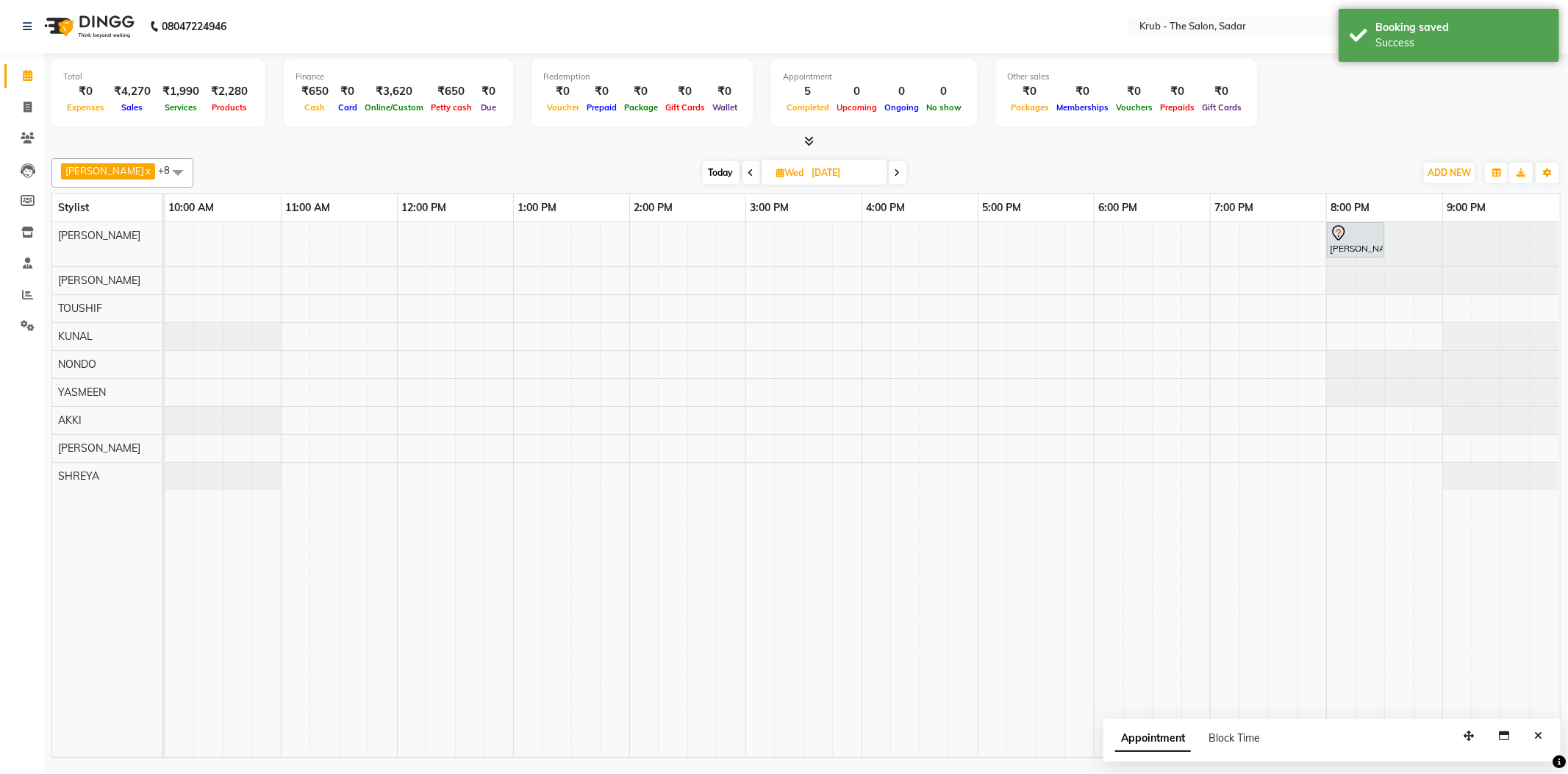
click at [748, 176] on icon at bounding box center [750, 172] width 6 height 9
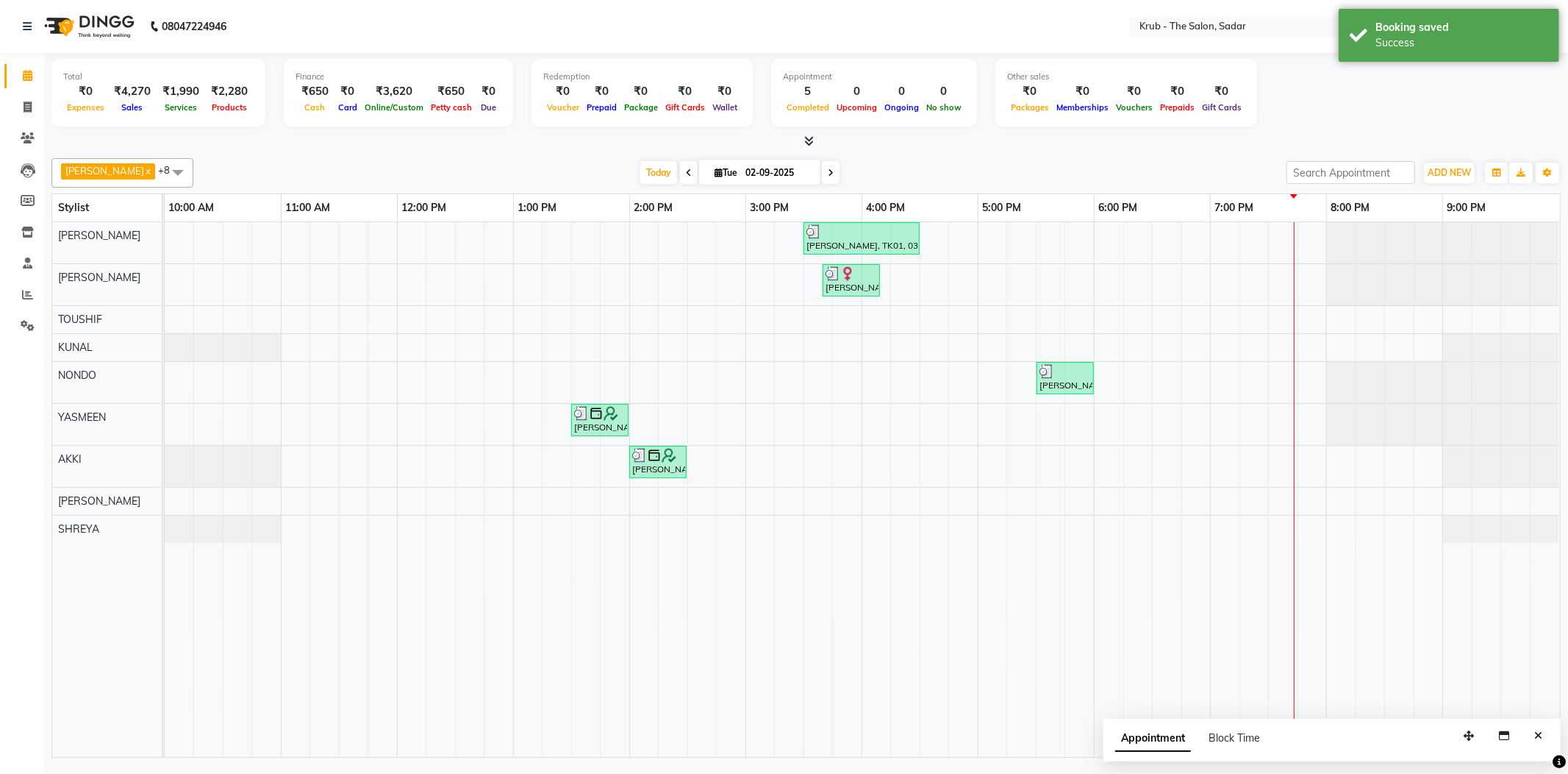
click at [822, 176] on span at bounding box center [830, 173] width 17 height 23
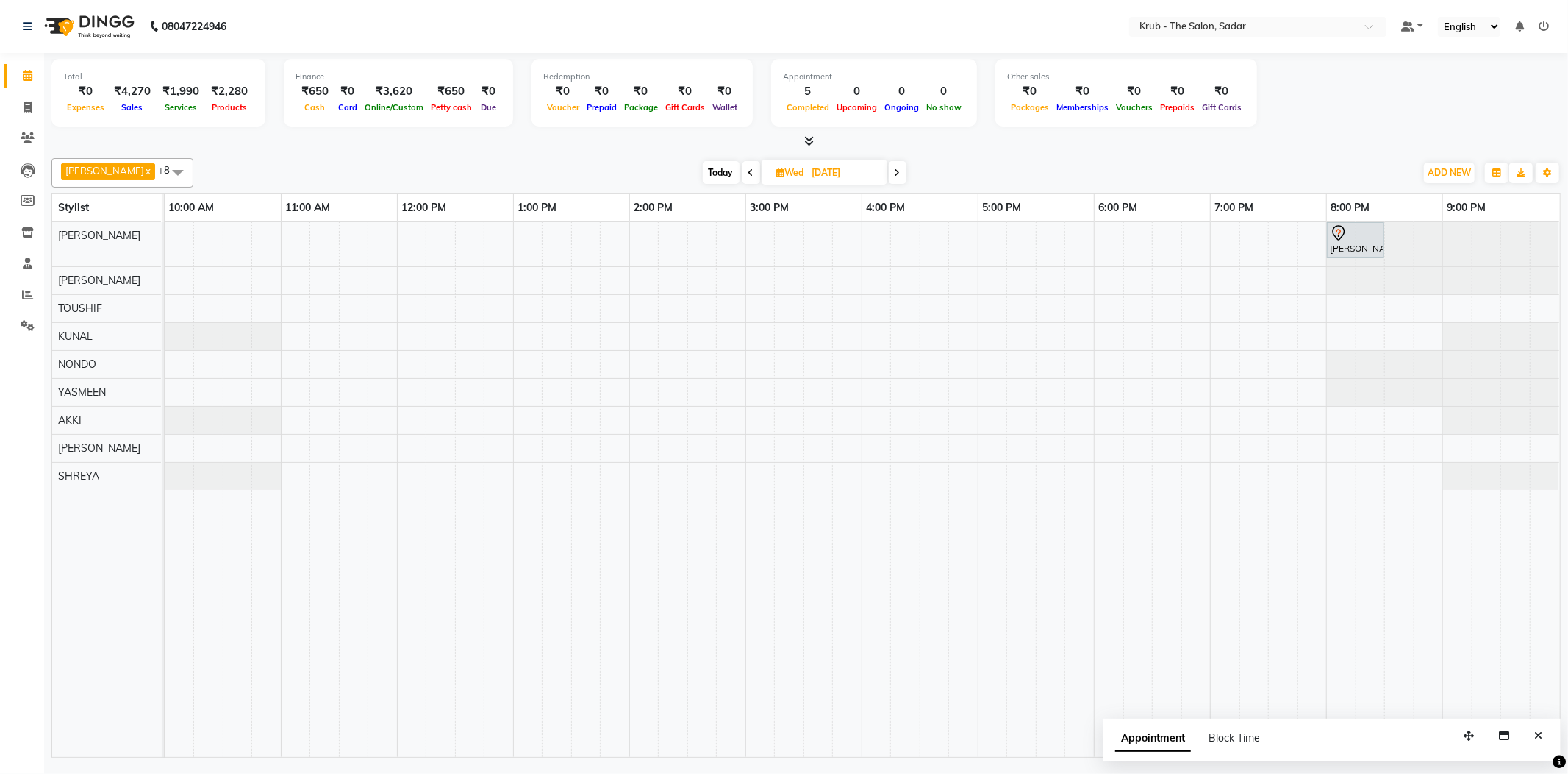
click at [889, 180] on span at bounding box center [897, 173] width 17 height 23
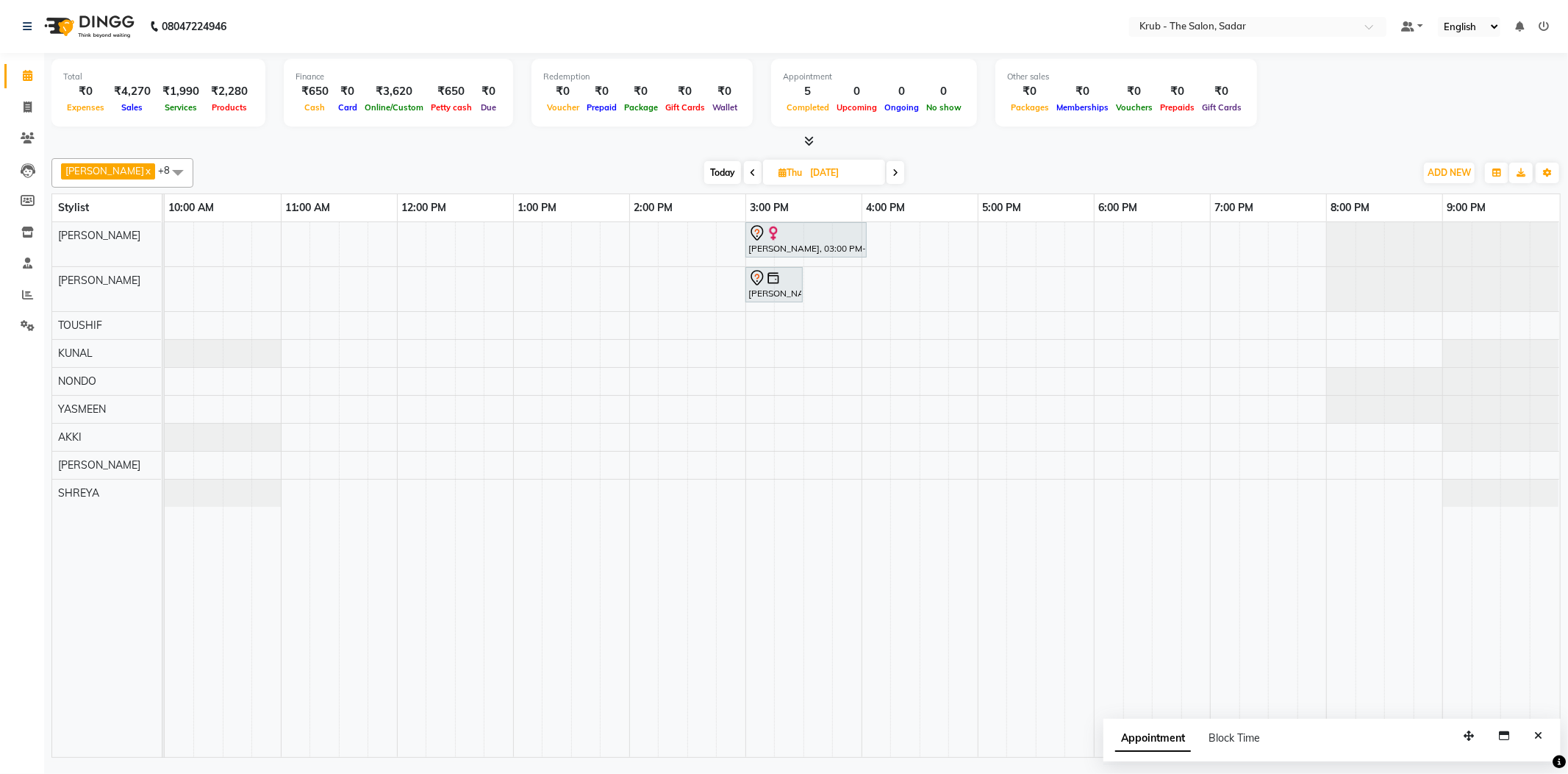
click at [750, 175] on icon at bounding box center [752, 172] width 6 height 9
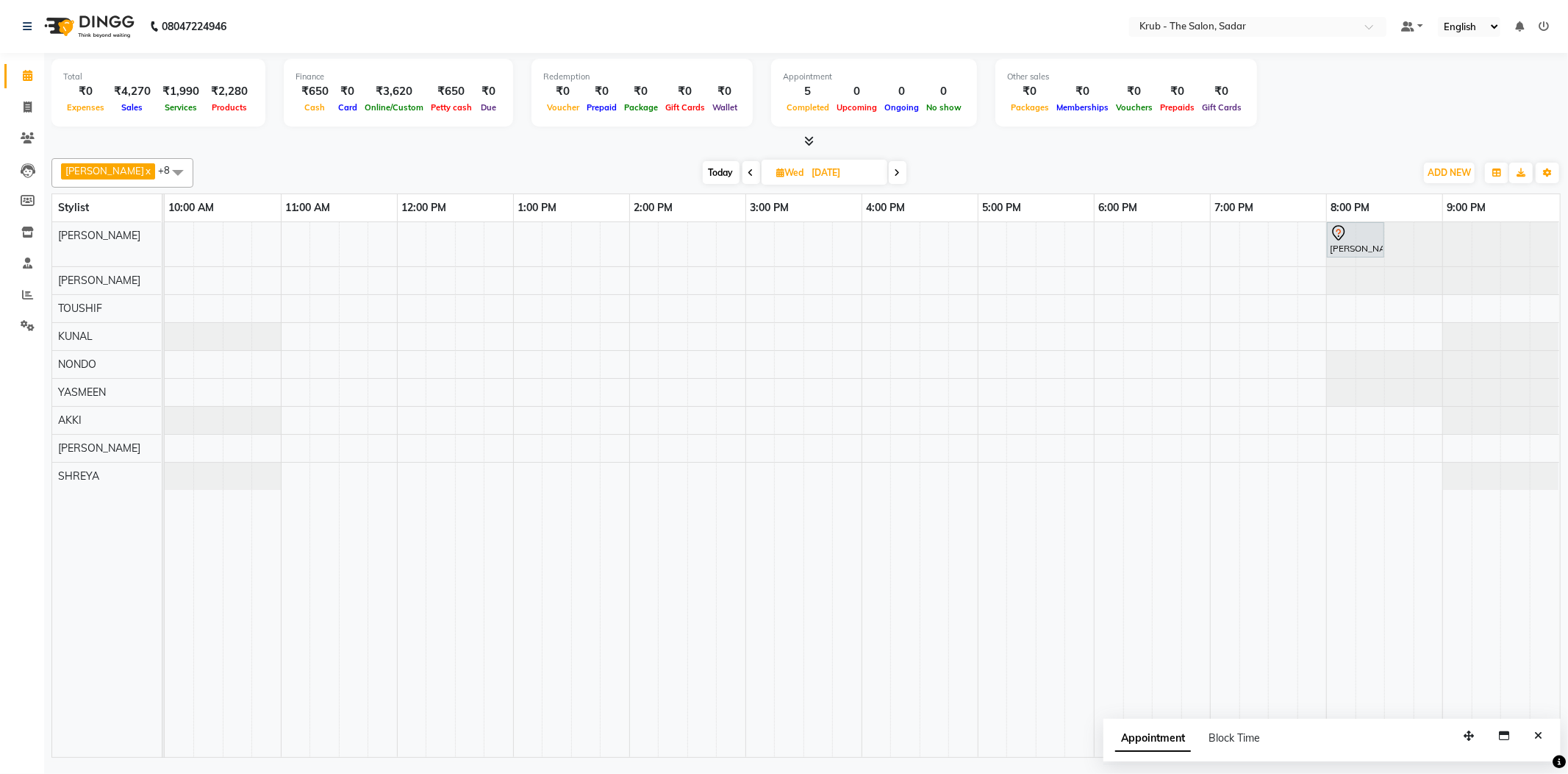
click at [748, 175] on icon at bounding box center [750, 172] width 6 height 9
type input "02-09-2025"
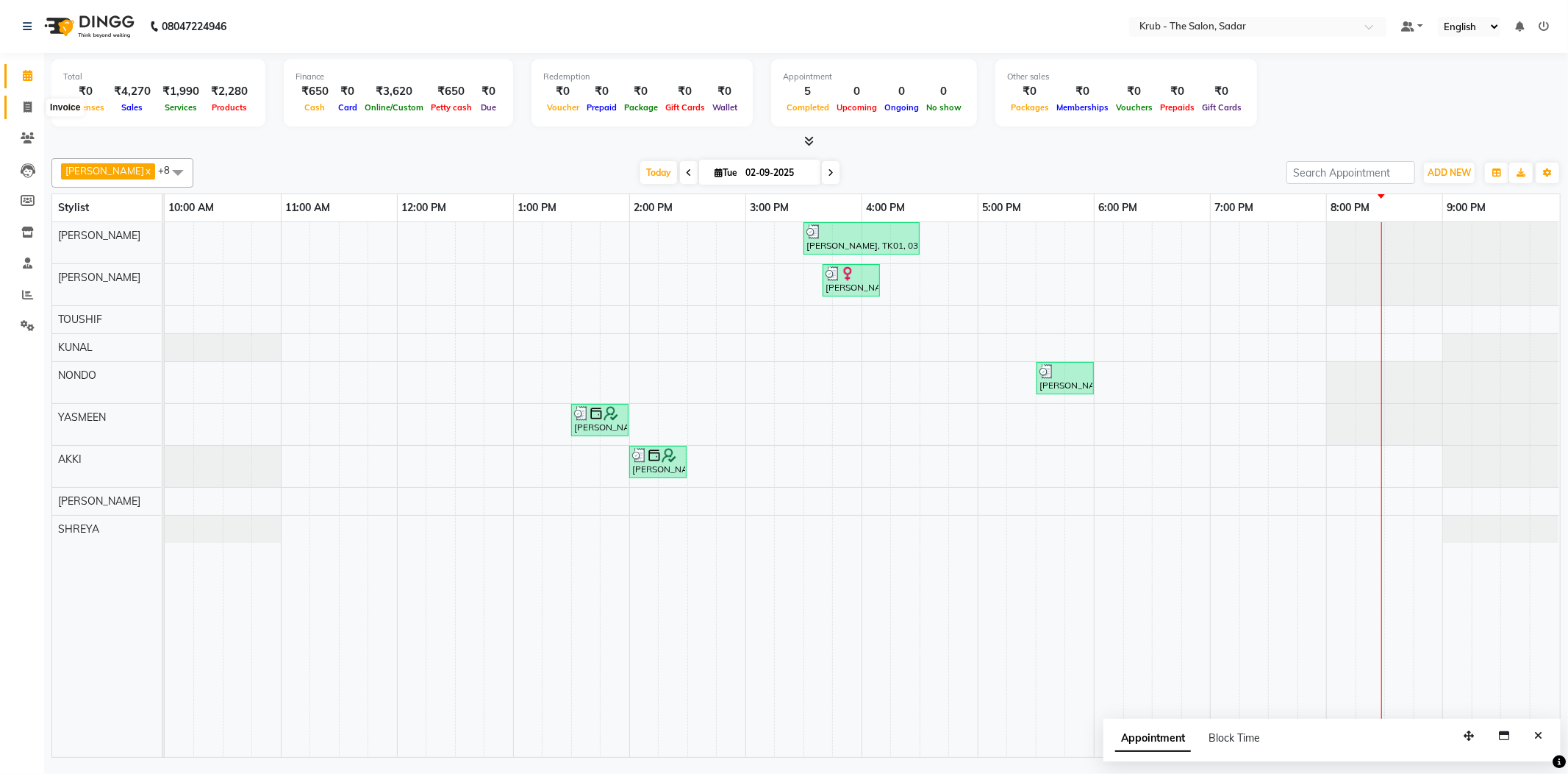
click at [25, 107] on icon at bounding box center [27, 107] width 8 height 11
select select "service"
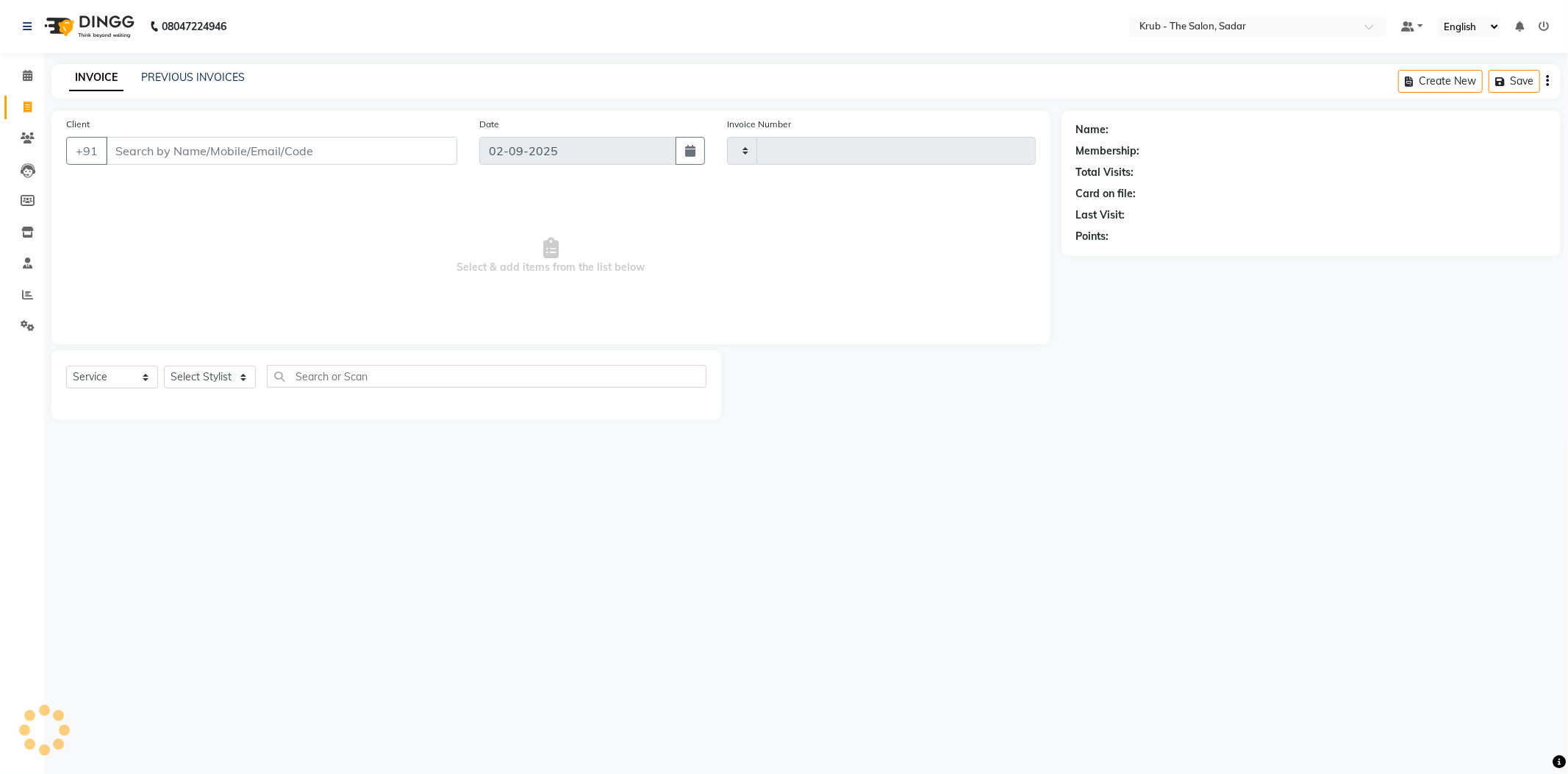
type input "2127"
select select "4449"
click at [191, 150] on input "Client" at bounding box center [281, 151] width 352 height 28
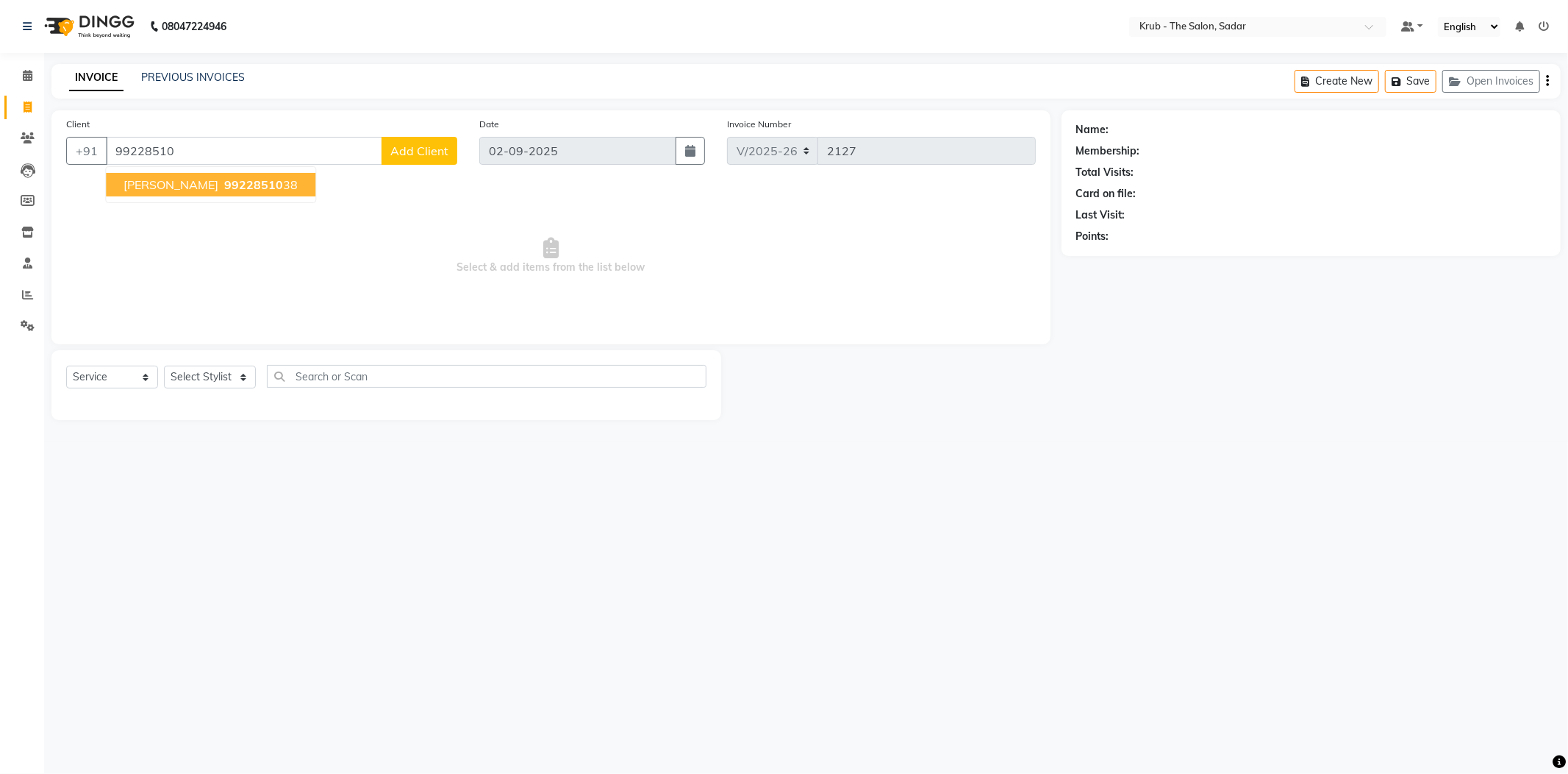
click at [241, 181] on span "99228510" at bounding box center [253, 185] width 59 height 15
type input "9922851038"
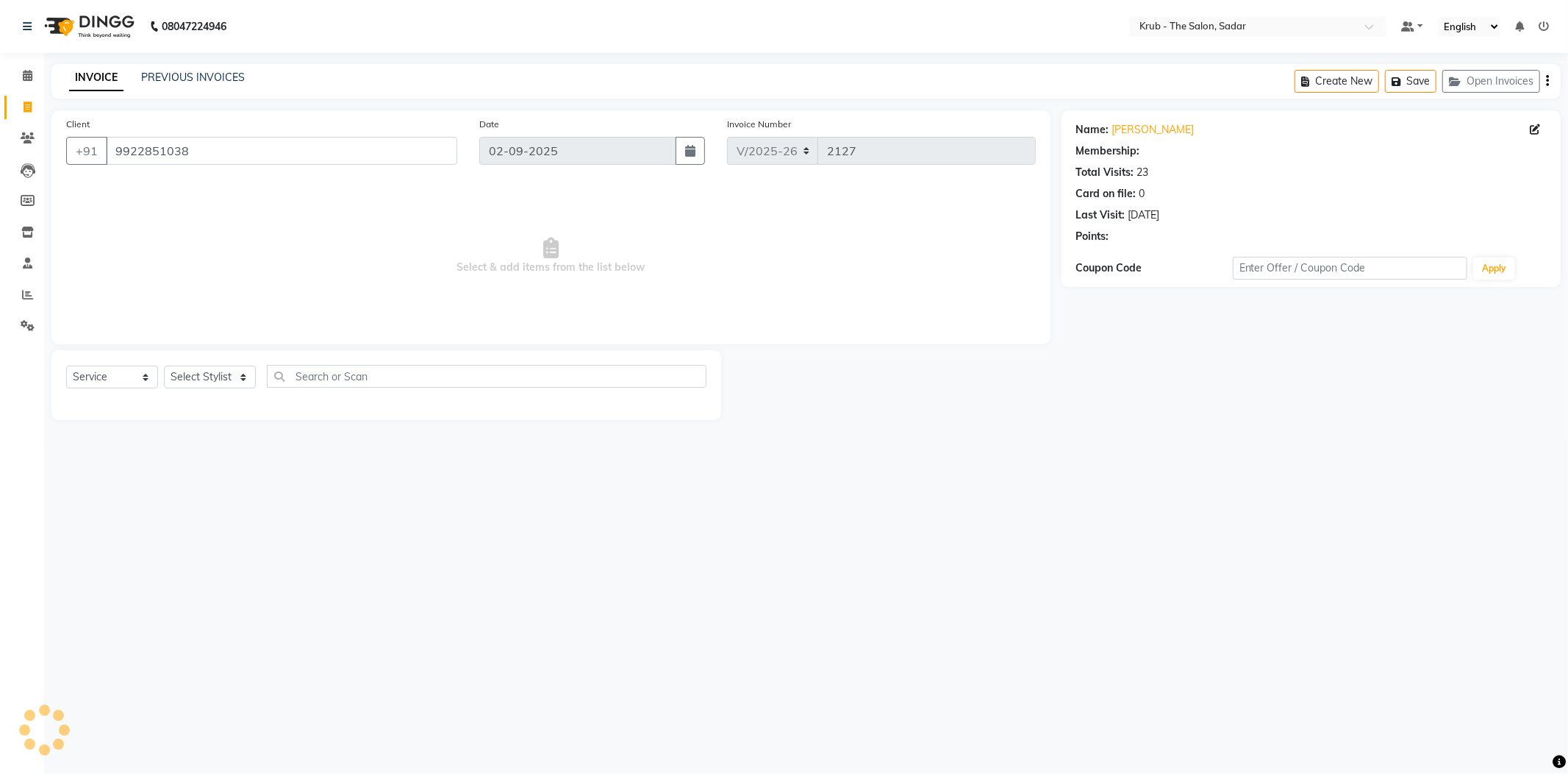
select select "1: Object"
click at [227, 374] on select "Select Stylist AKKI AKSHAY [PERSON_NAME] Reception KUNAL NONDO [PERSON_NAME] [P…" at bounding box center [209, 377] width 92 height 23
select select "24980"
click at [164, 366] on select "Select Stylist AKKI AKSHAY [PERSON_NAME] Reception KUNAL NONDO [PERSON_NAME] [P…" at bounding box center [209, 377] width 92 height 23
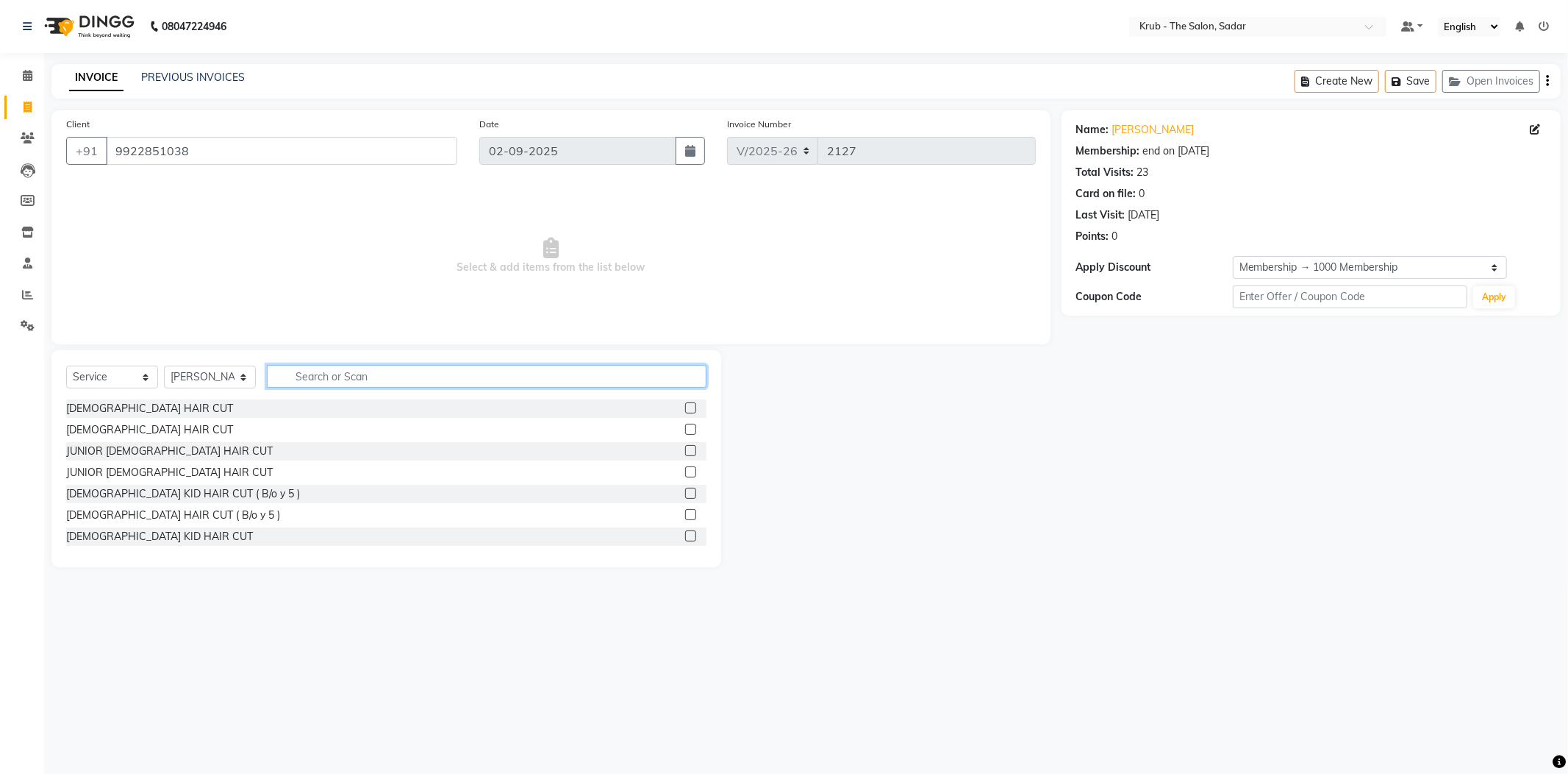
click at [309, 377] on input "text" at bounding box center [487, 377] width 439 height 23
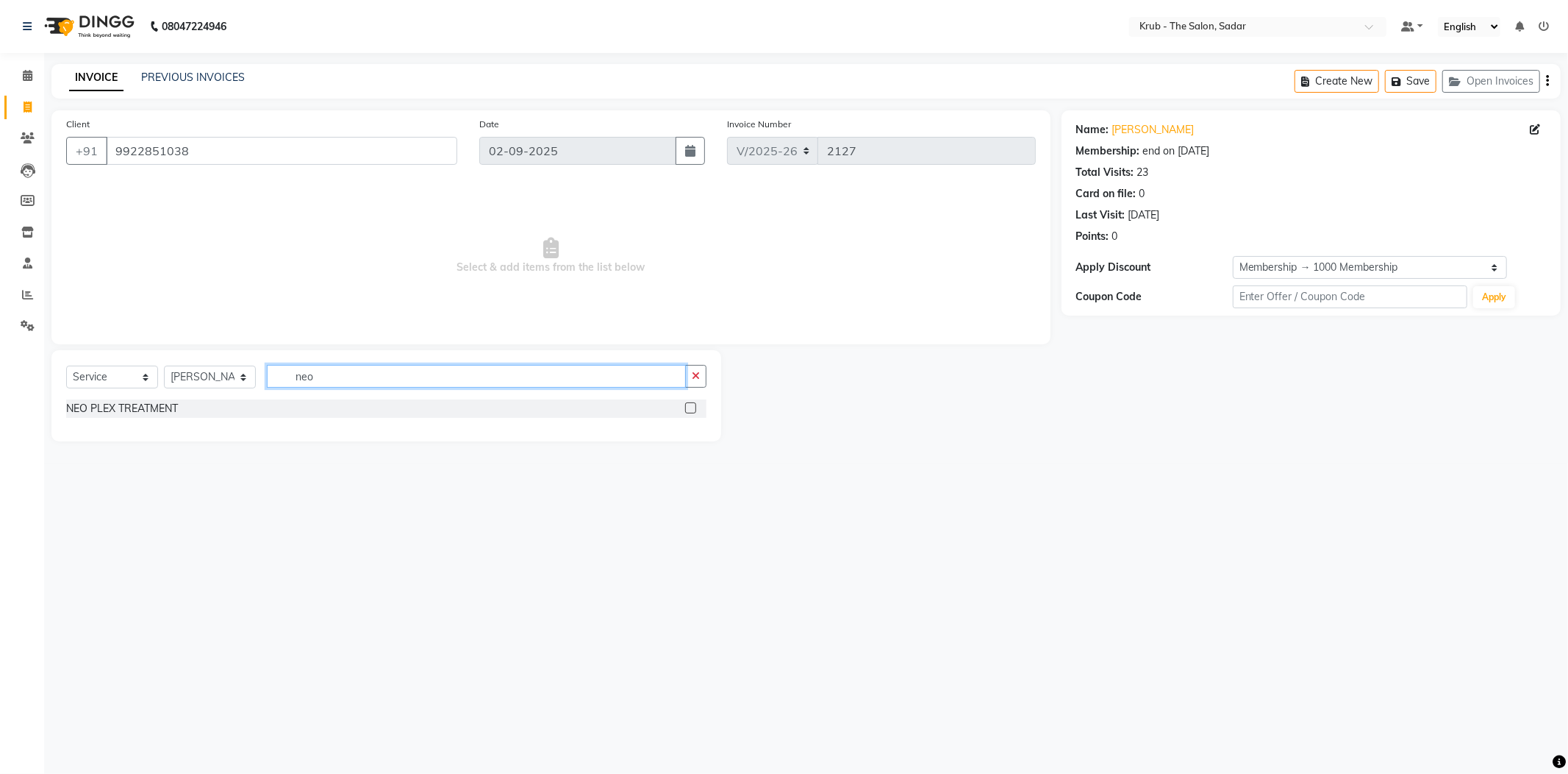
type input "neo"
click at [133, 366] on select "Select Service Product Membership Package Voucher Prepaid Gift Card" at bounding box center [112, 377] width 92 height 23
click at [66, 366] on select "Select Service Product Membership Package Voucher Prepaid Gift Card" at bounding box center [112, 377] width 92 height 23
click at [345, 377] on input "neo" at bounding box center [477, 377] width 419 height 23
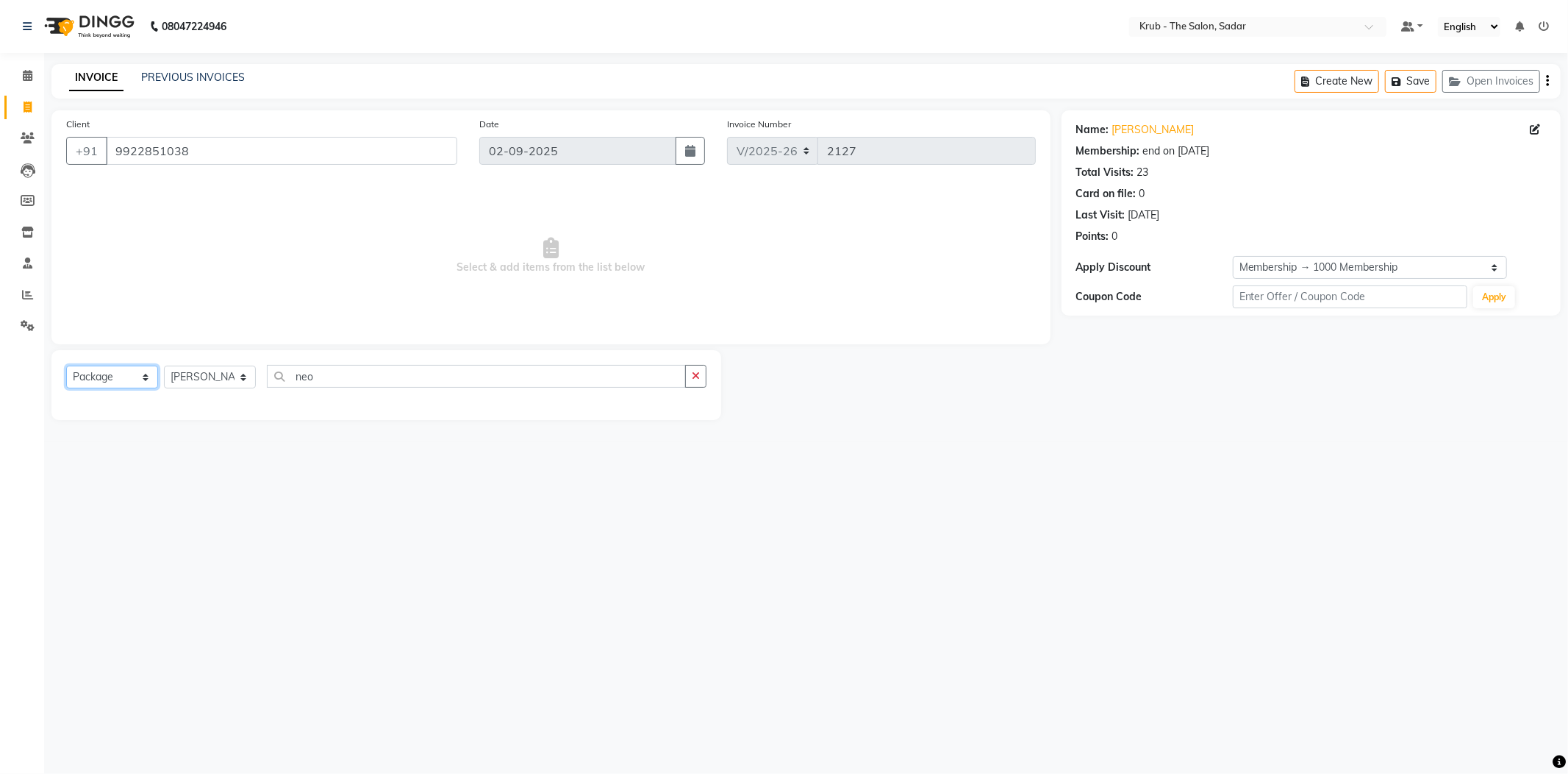
click at [127, 368] on select "Select Service Product Membership Package Voucher Prepaid Gift Card" at bounding box center [112, 377] width 92 height 23
select select "product"
click at [66, 366] on select "Select Service Product Membership Package Voucher Prepaid Gift Card" at bounding box center [112, 377] width 92 height 23
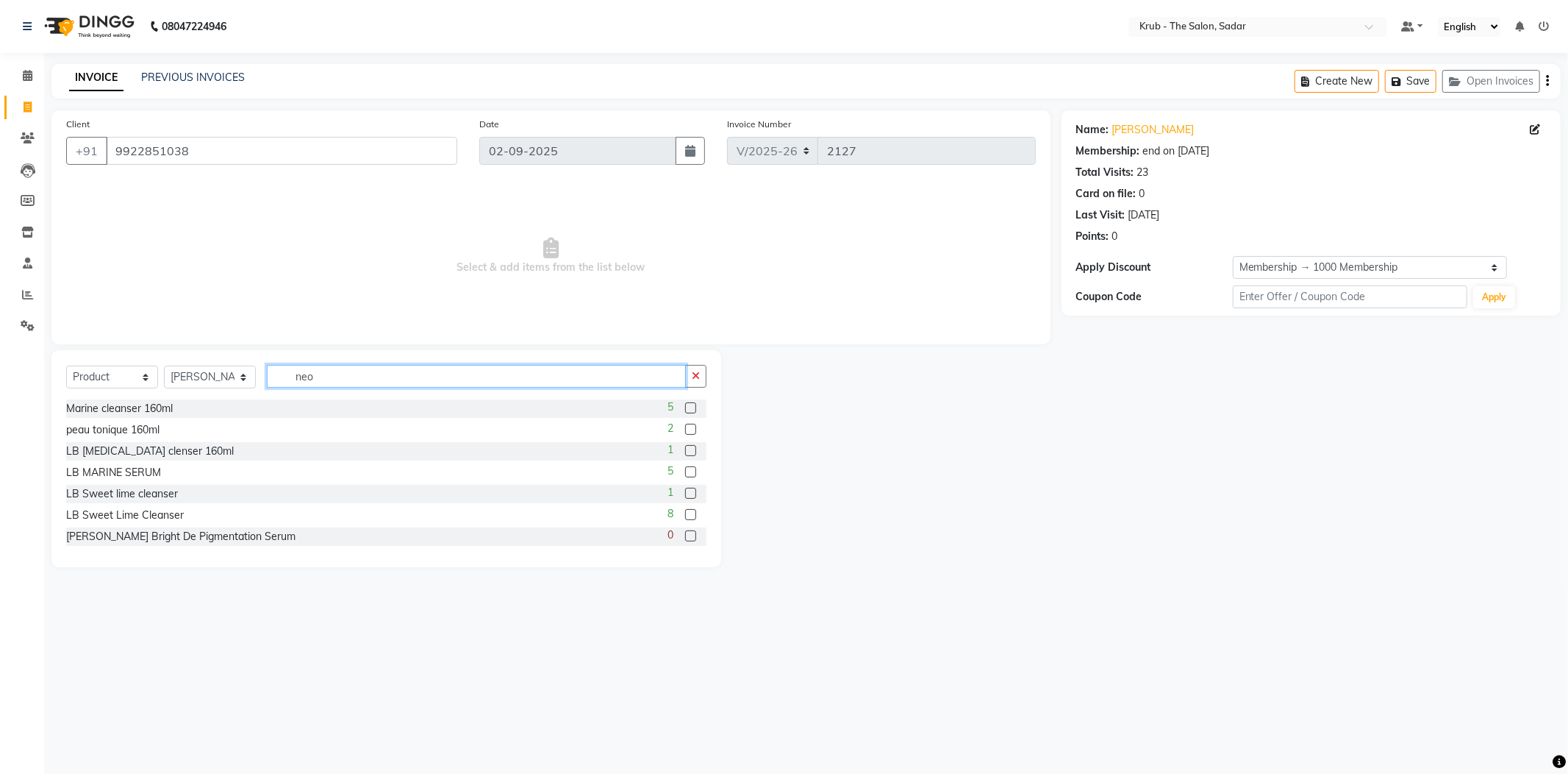
click at [333, 372] on input "neo" at bounding box center [477, 377] width 419 height 23
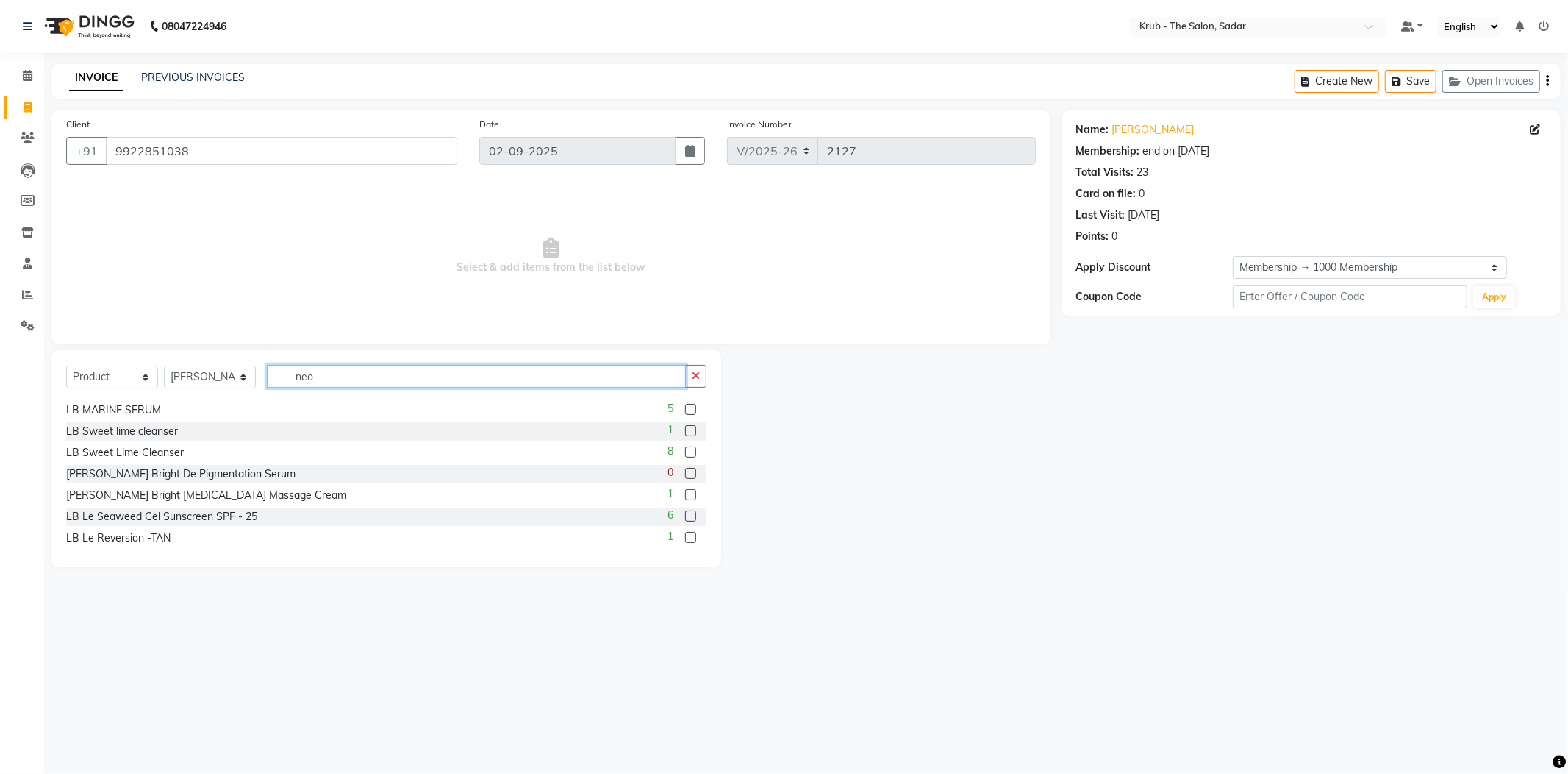
scroll to position [98, 0]
click at [335, 378] on input "neo" at bounding box center [477, 377] width 419 height 23
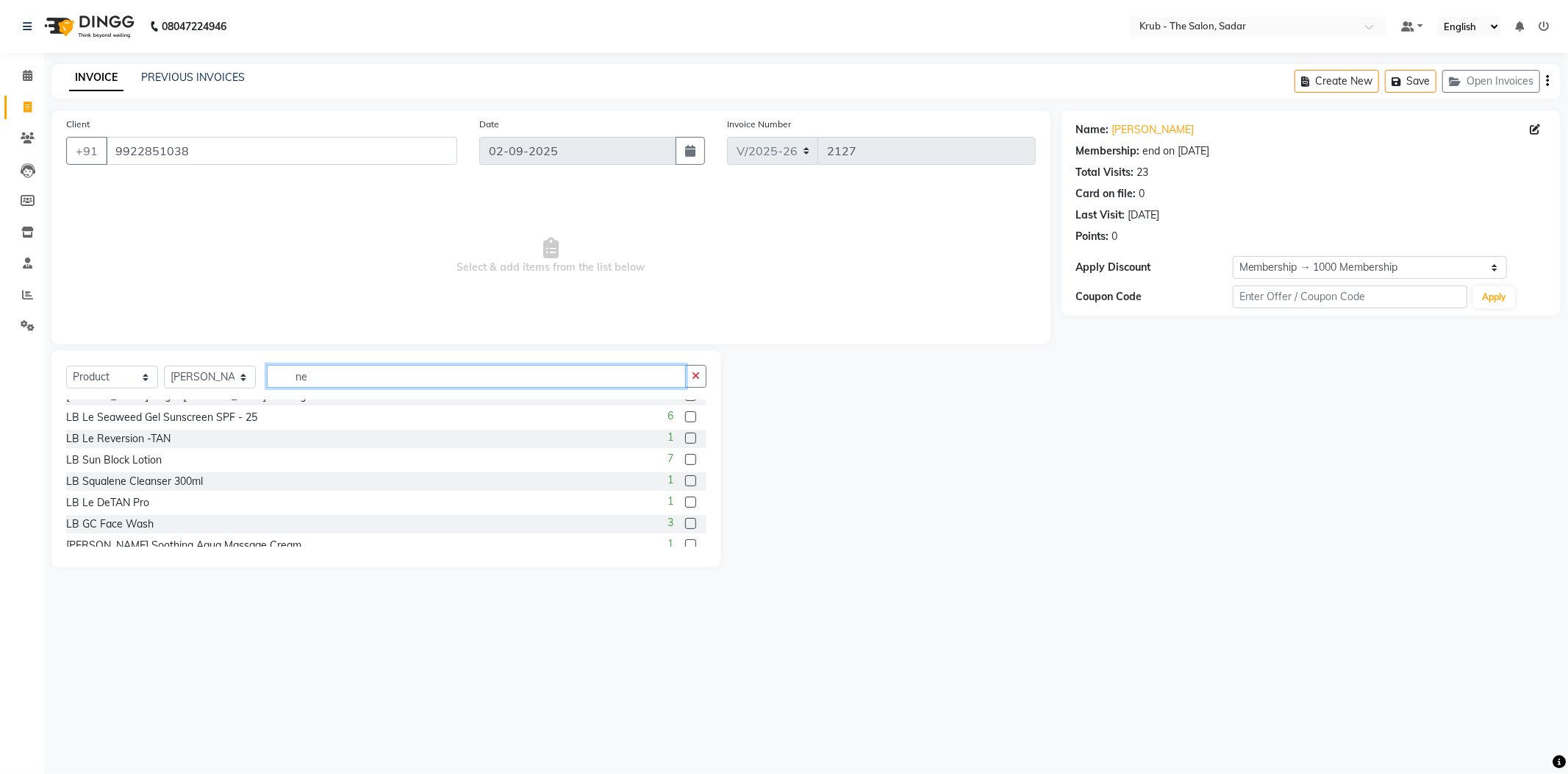
type input "n"
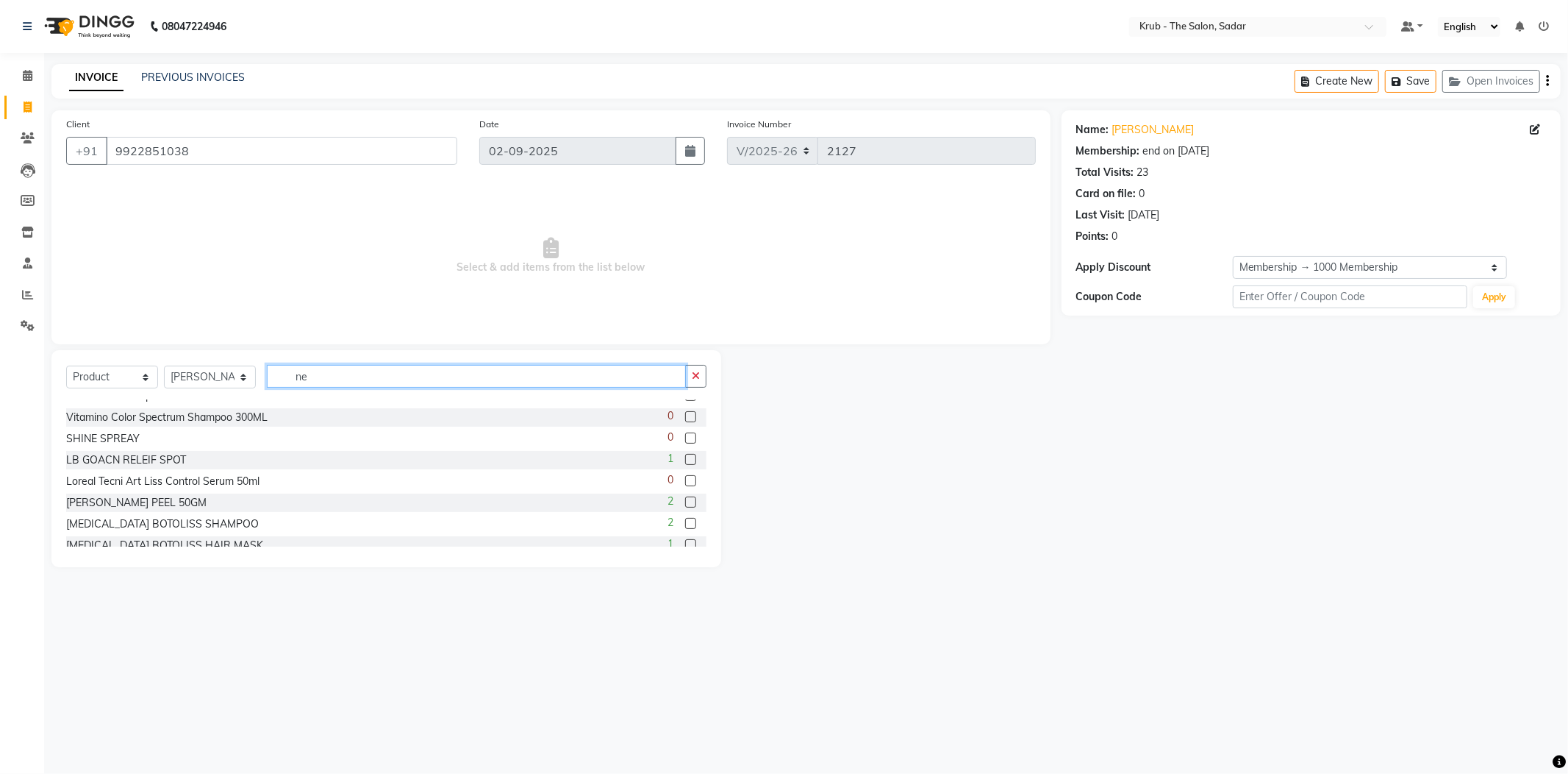
scroll to position [737, 0]
type input "neo"
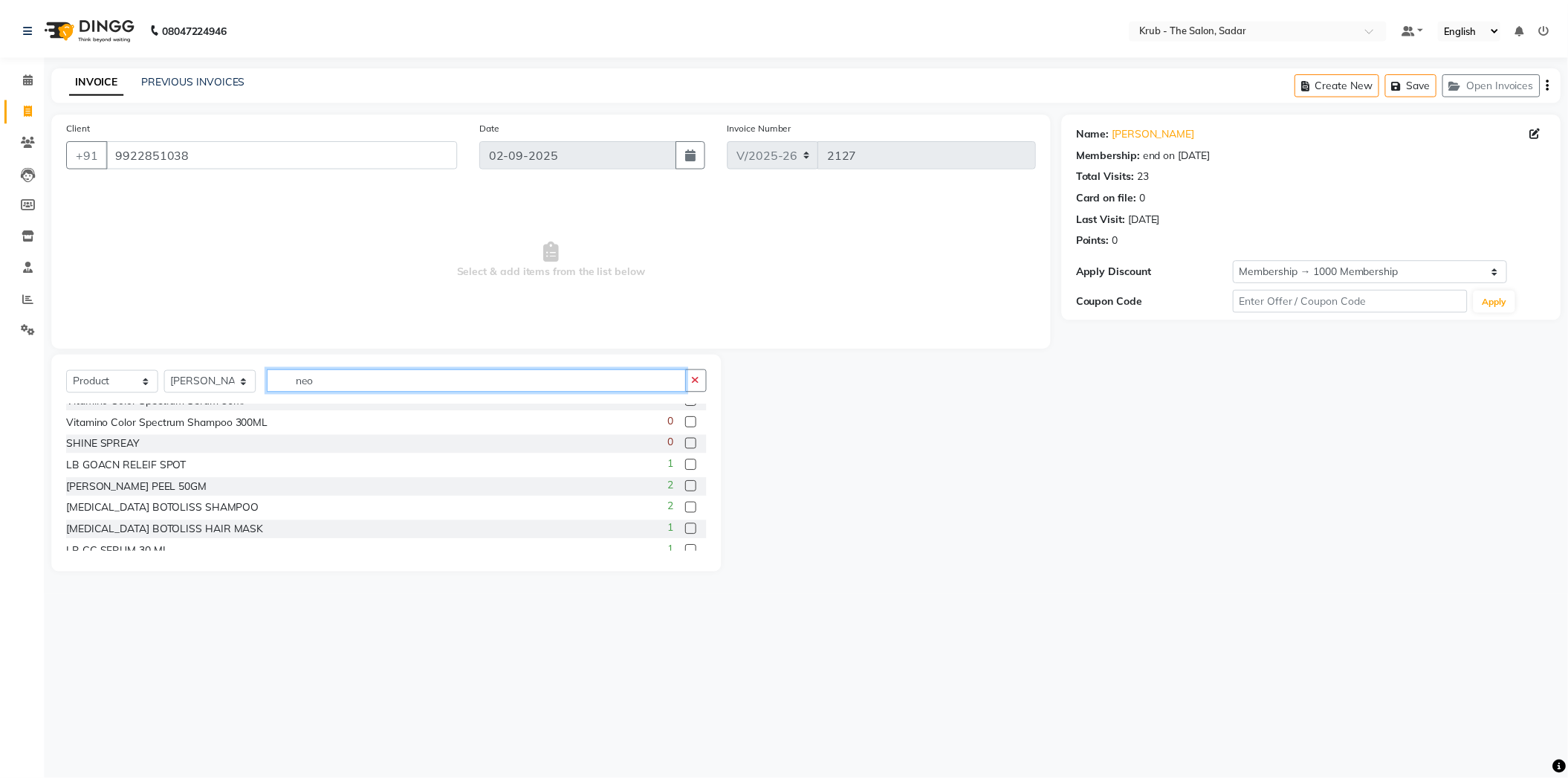
scroll to position [0, 0]
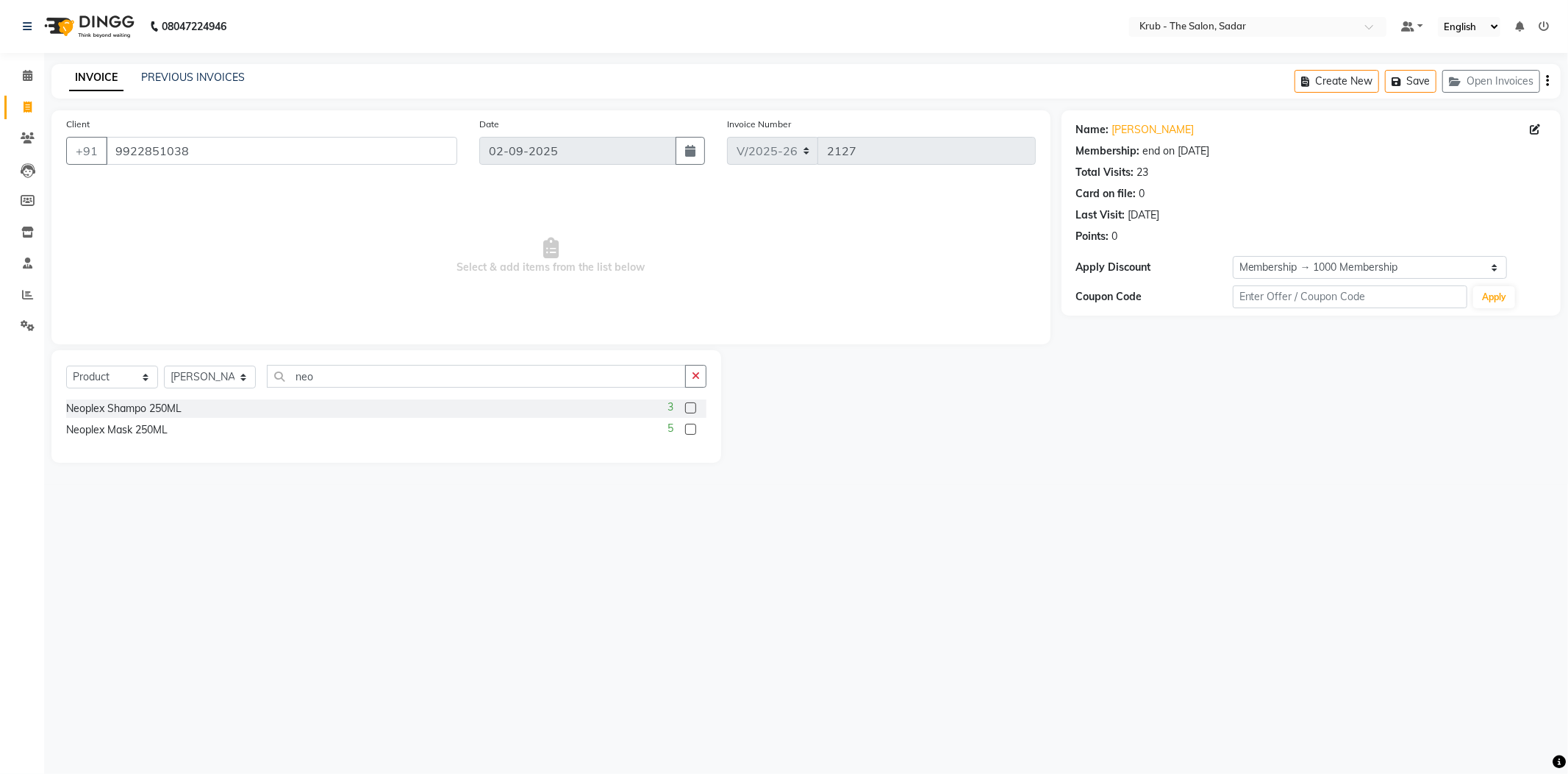
click at [689, 403] on label at bounding box center [690, 407] width 11 height 11
click at [689, 404] on input "checkbox" at bounding box center [690, 409] width 10 height 10
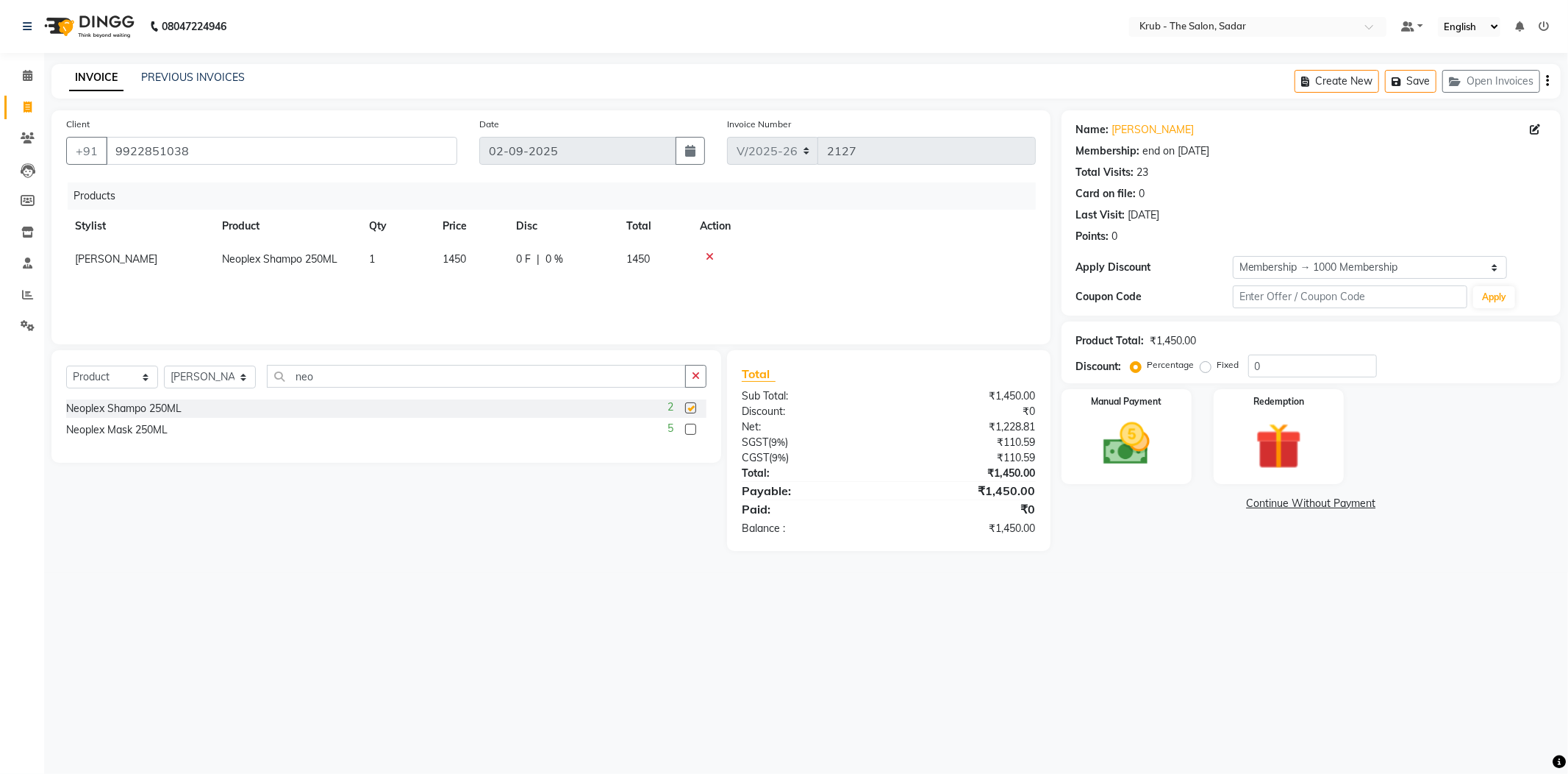
checkbox input "false"
click at [689, 426] on label at bounding box center [690, 429] width 11 height 11
click at [689, 426] on input "checkbox" at bounding box center [690, 430] width 10 height 10
checkbox input "false"
click at [1278, 369] on input "0" at bounding box center [1312, 366] width 128 height 23
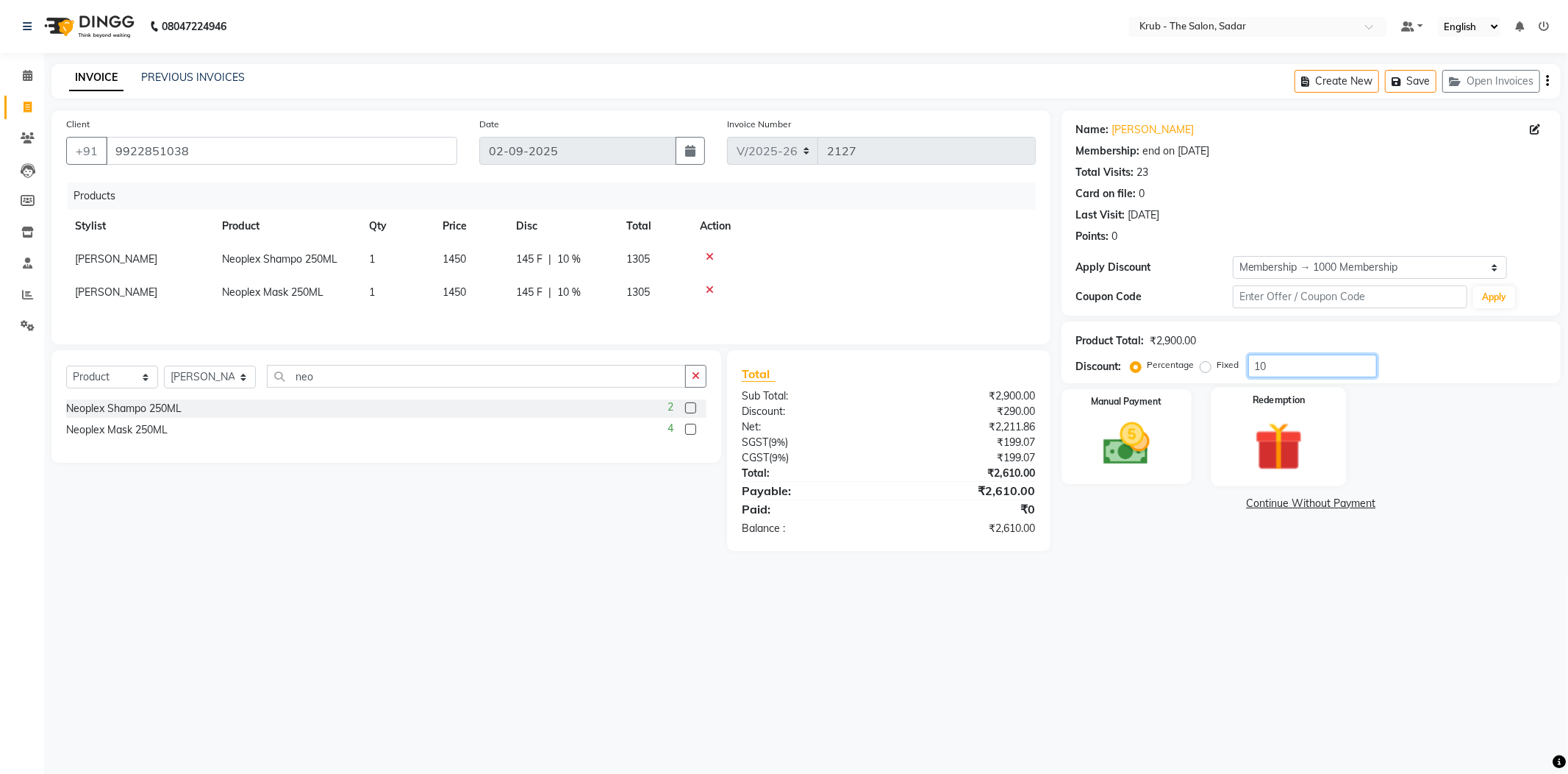
type input "10"
click at [1138, 431] on img at bounding box center [1126, 445] width 79 height 56
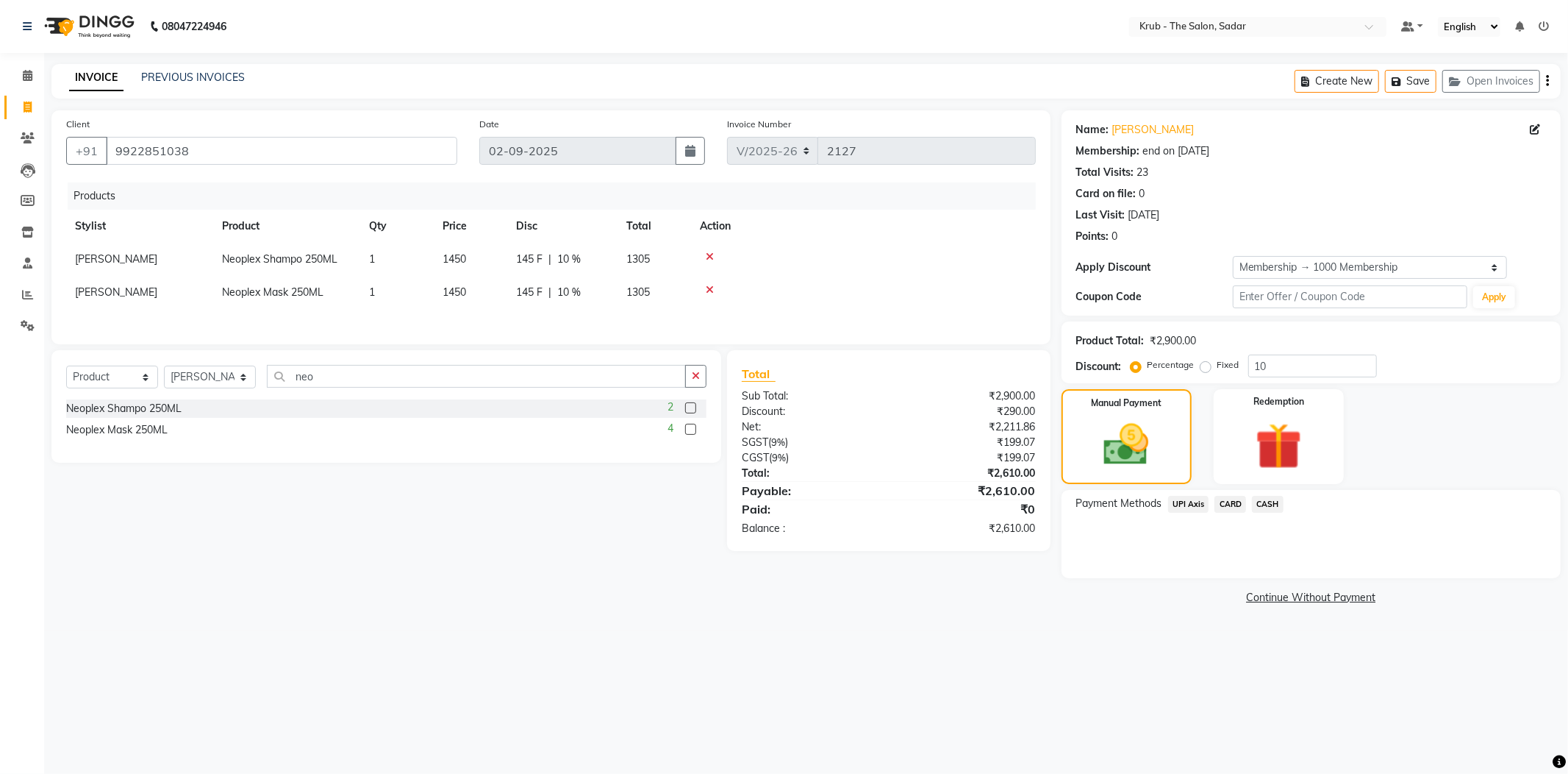
click at [1264, 501] on span "CASH" at bounding box center [1268, 504] width 31 height 17
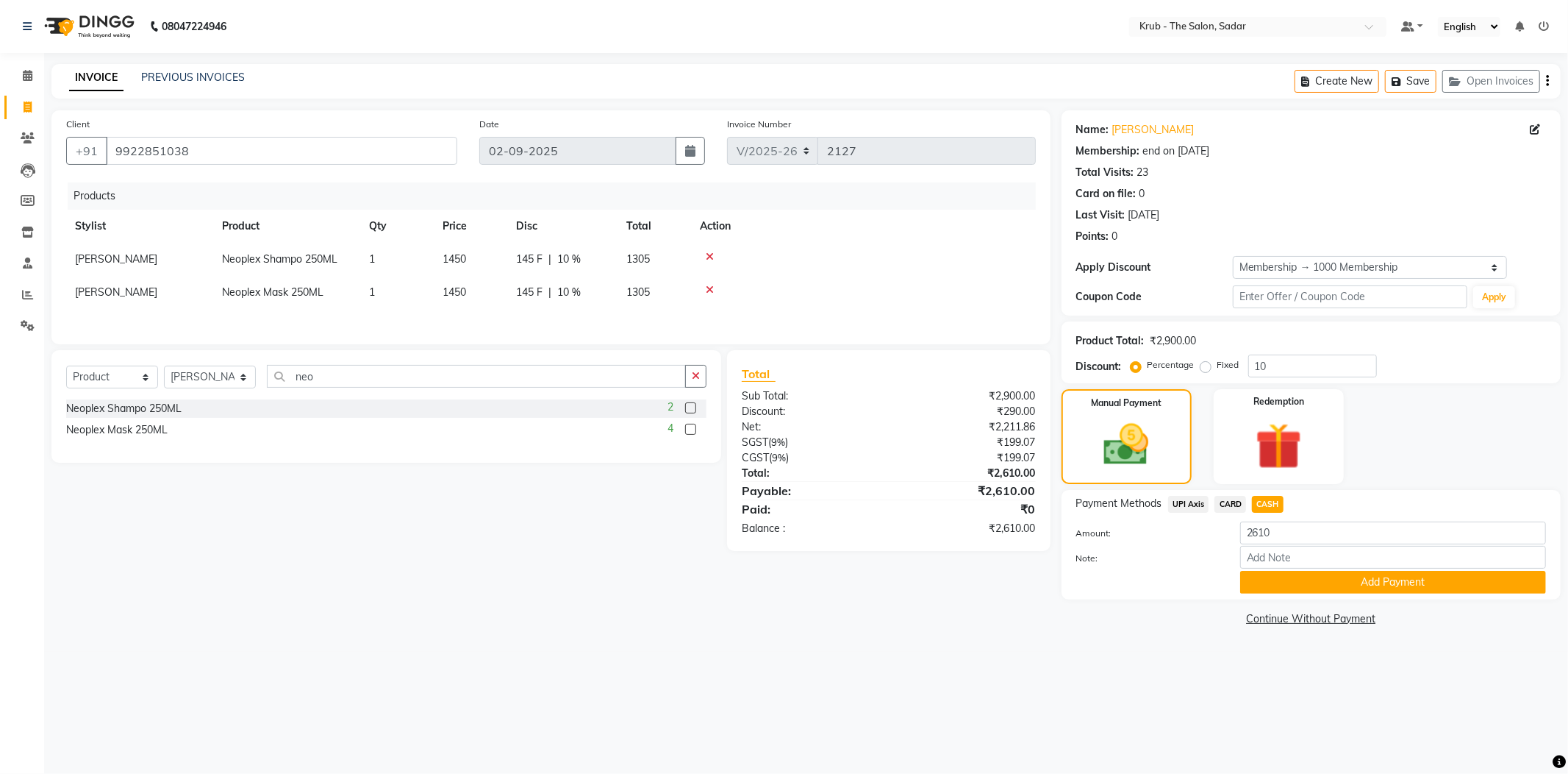
click at [1333, 577] on button "Add Payment" at bounding box center [1393, 582] width 306 height 23
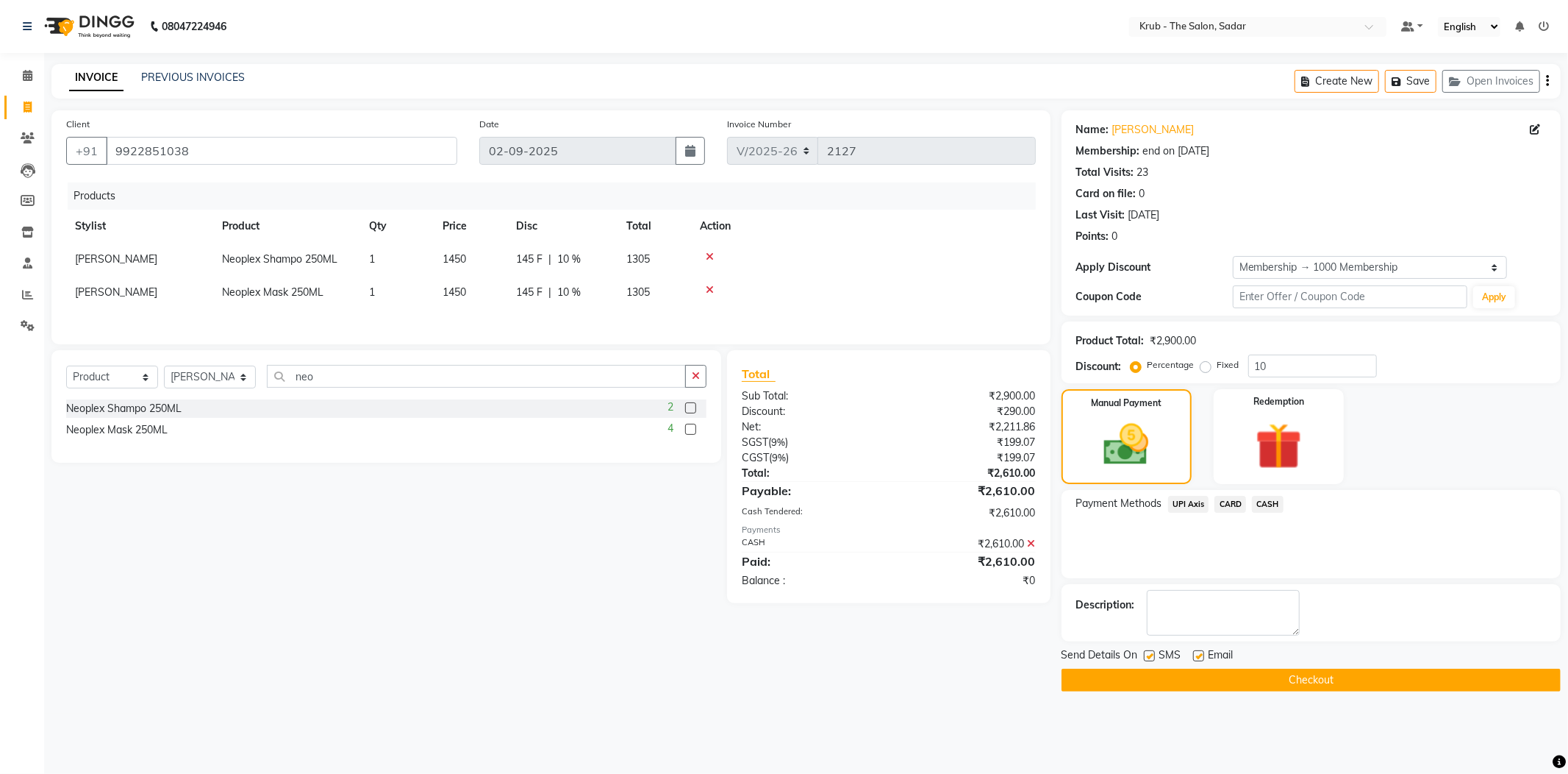
click at [1200, 654] on label at bounding box center [1198, 655] width 11 height 11
click at [1200, 654] on input "checkbox" at bounding box center [1198, 656] width 10 height 10
checkbox input "false"
click at [1147, 656] on label at bounding box center [1148, 655] width 11 height 11
click at [1147, 656] on input "checkbox" at bounding box center [1148, 656] width 10 height 10
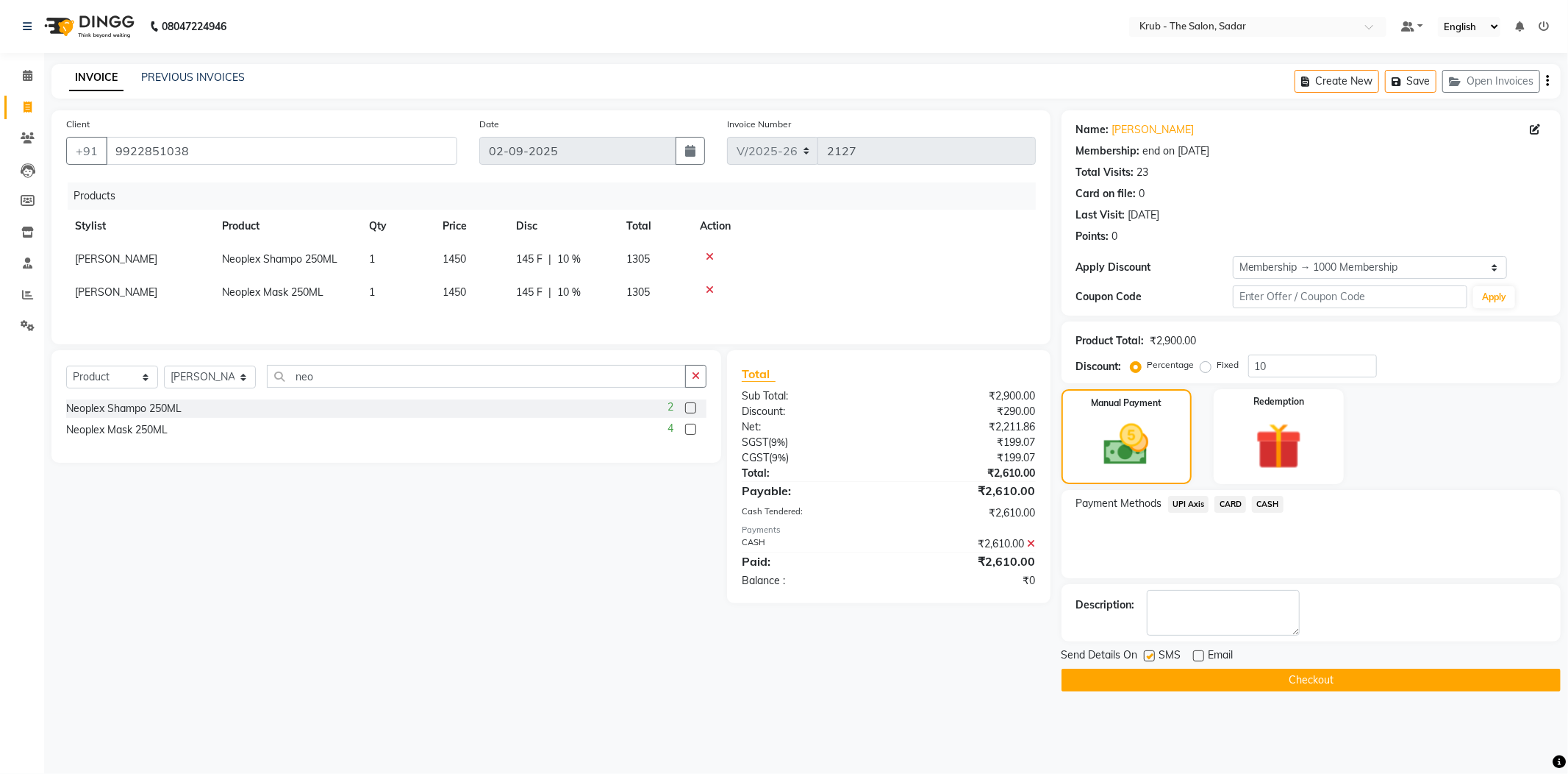
checkbox input "false"
click at [1310, 683] on button "Checkout" at bounding box center [1311, 680] width 499 height 23
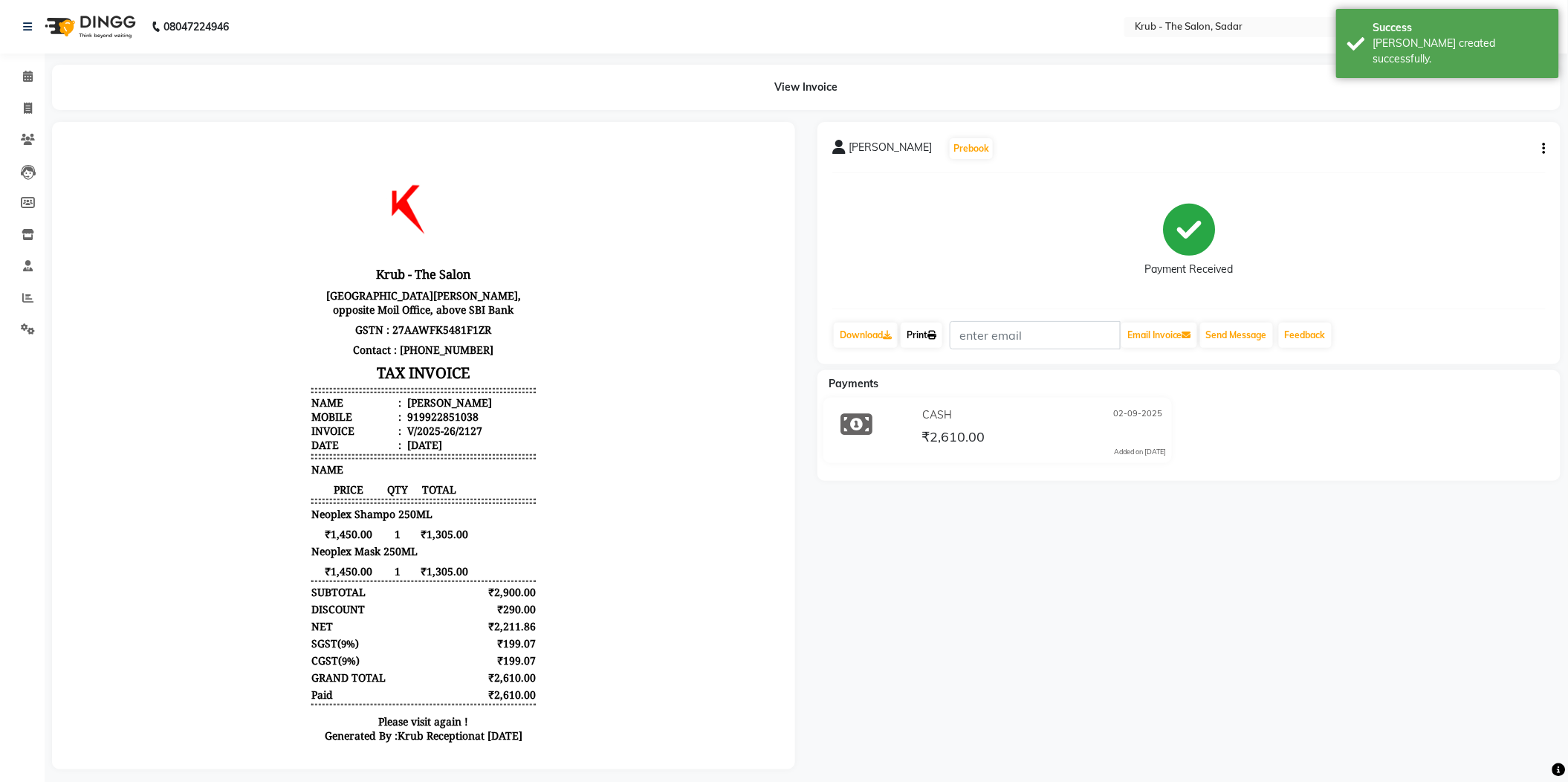
click at [919, 336] on link "Print" at bounding box center [922, 335] width 42 height 25
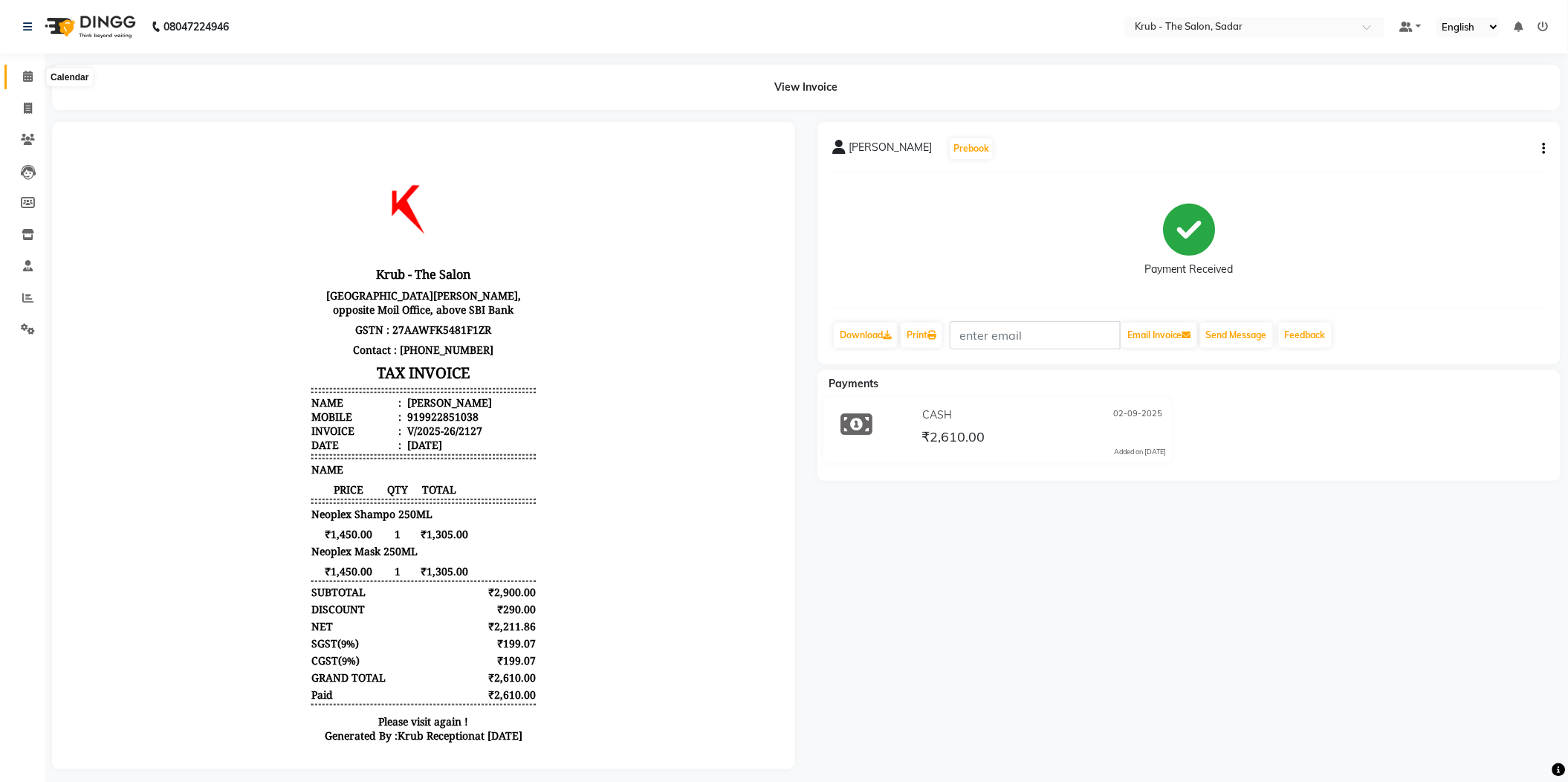
click at [18, 74] on span at bounding box center [28, 77] width 26 height 17
